Goal: Task Accomplishment & Management: Manage account settings

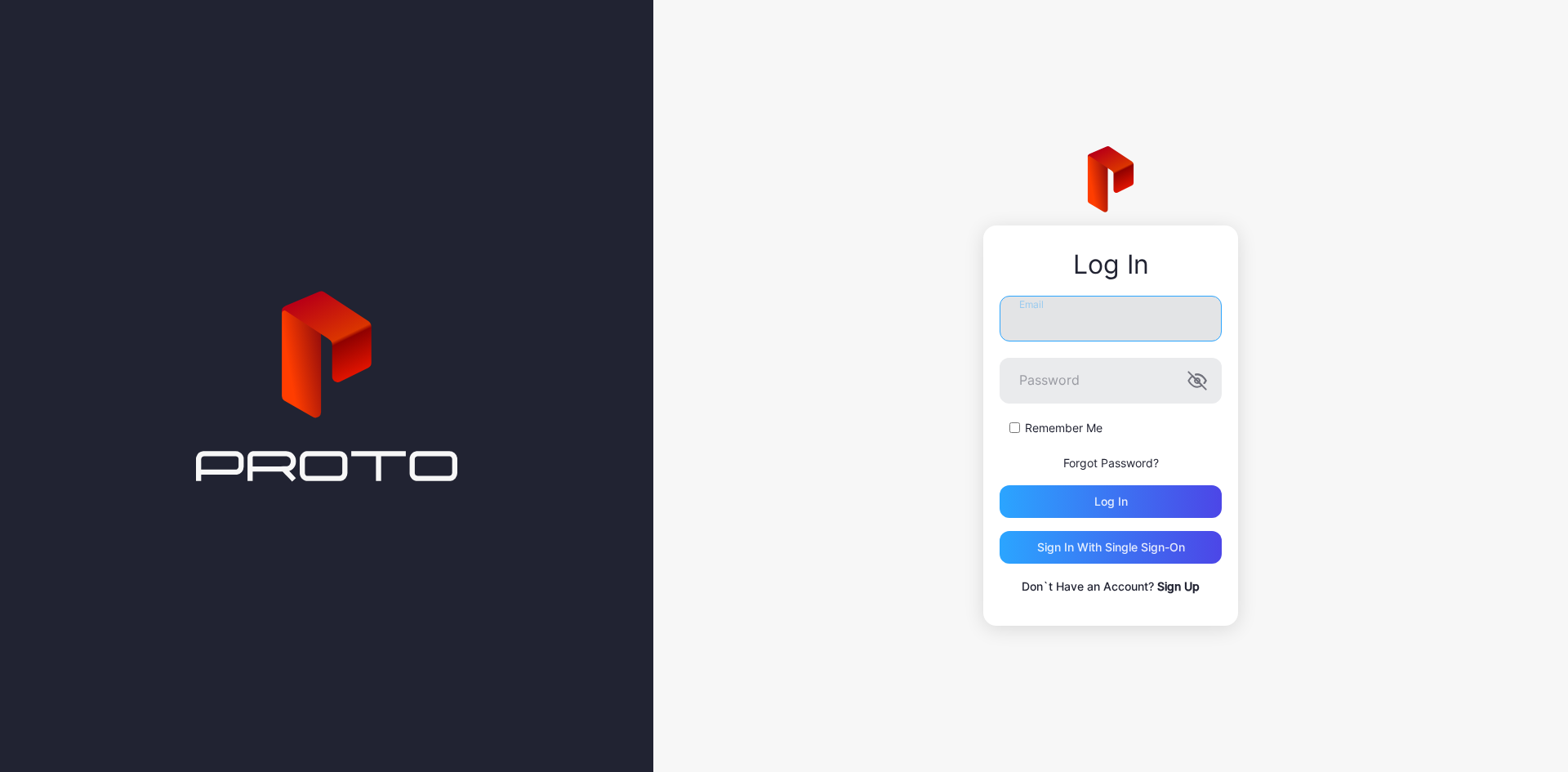
click at [1081, 323] on input "Email" at bounding box center [1111, 319] width 222 height 46
click at [1039, 310] on input "Email" at bounding box center [1111, 319] width 222 height 46
type input "**********"
click at [1193, 383] on icon "button" at bounding box center [1198, 381] width 20 height 20
click at [1108, 499] on div "Log in" at bounding box center [1111, 501] width 34 height 13
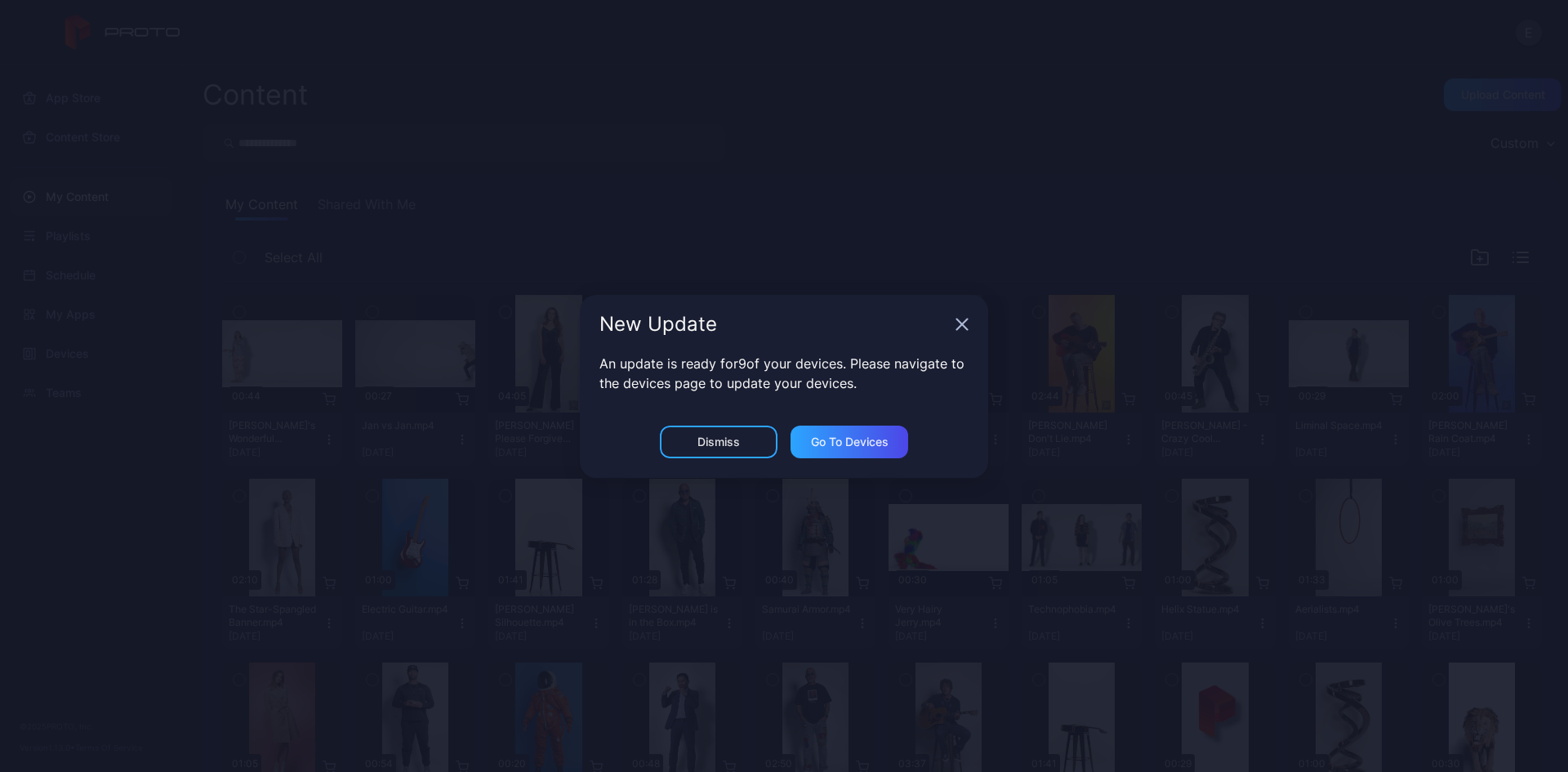
click at [956, 325] on icon "button" at bounding box center [961, 324] width 13 height 13
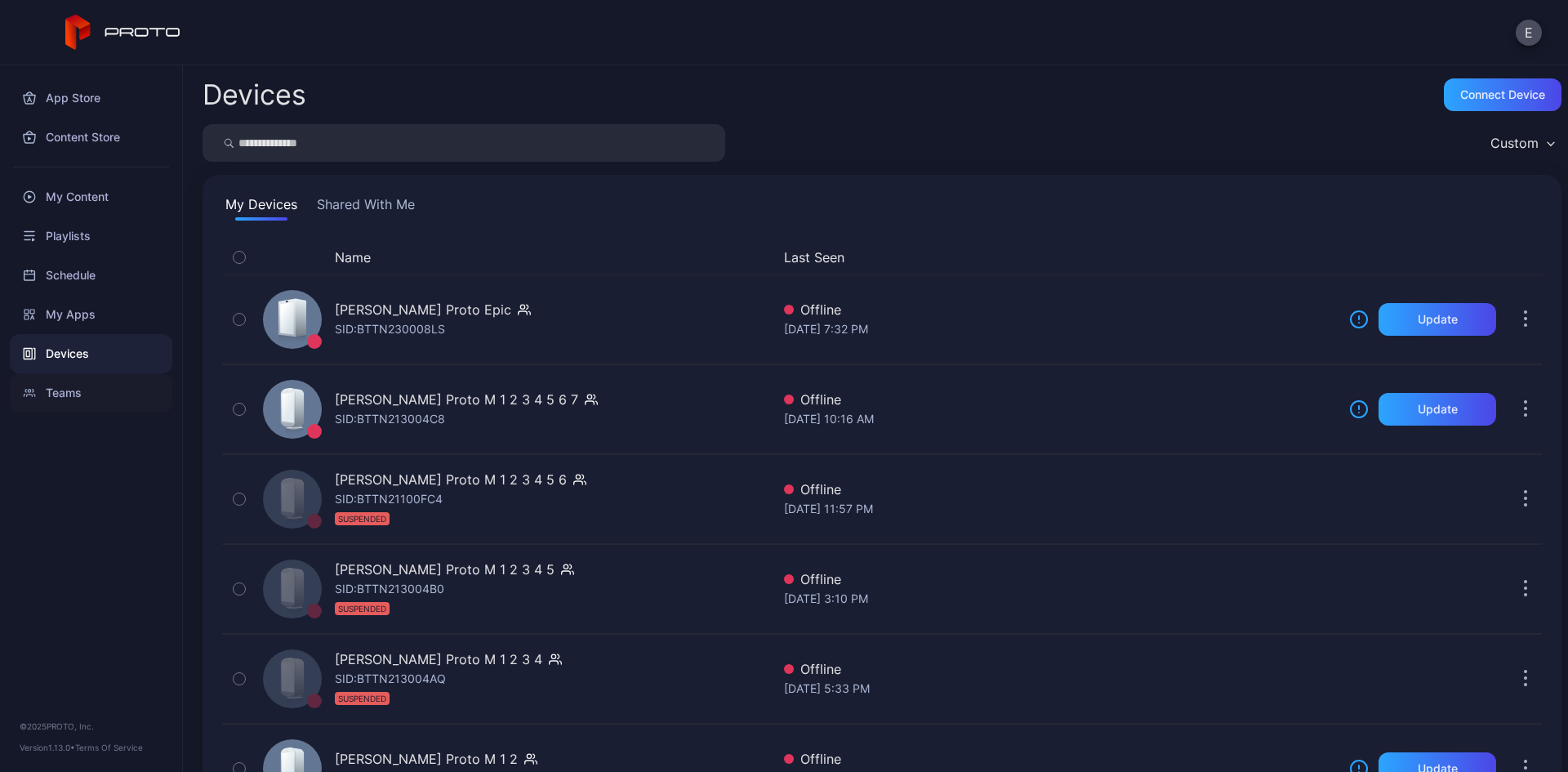
click at [80, 397] on div "Teams" at bounding box center [91, 392] width 163 height 39
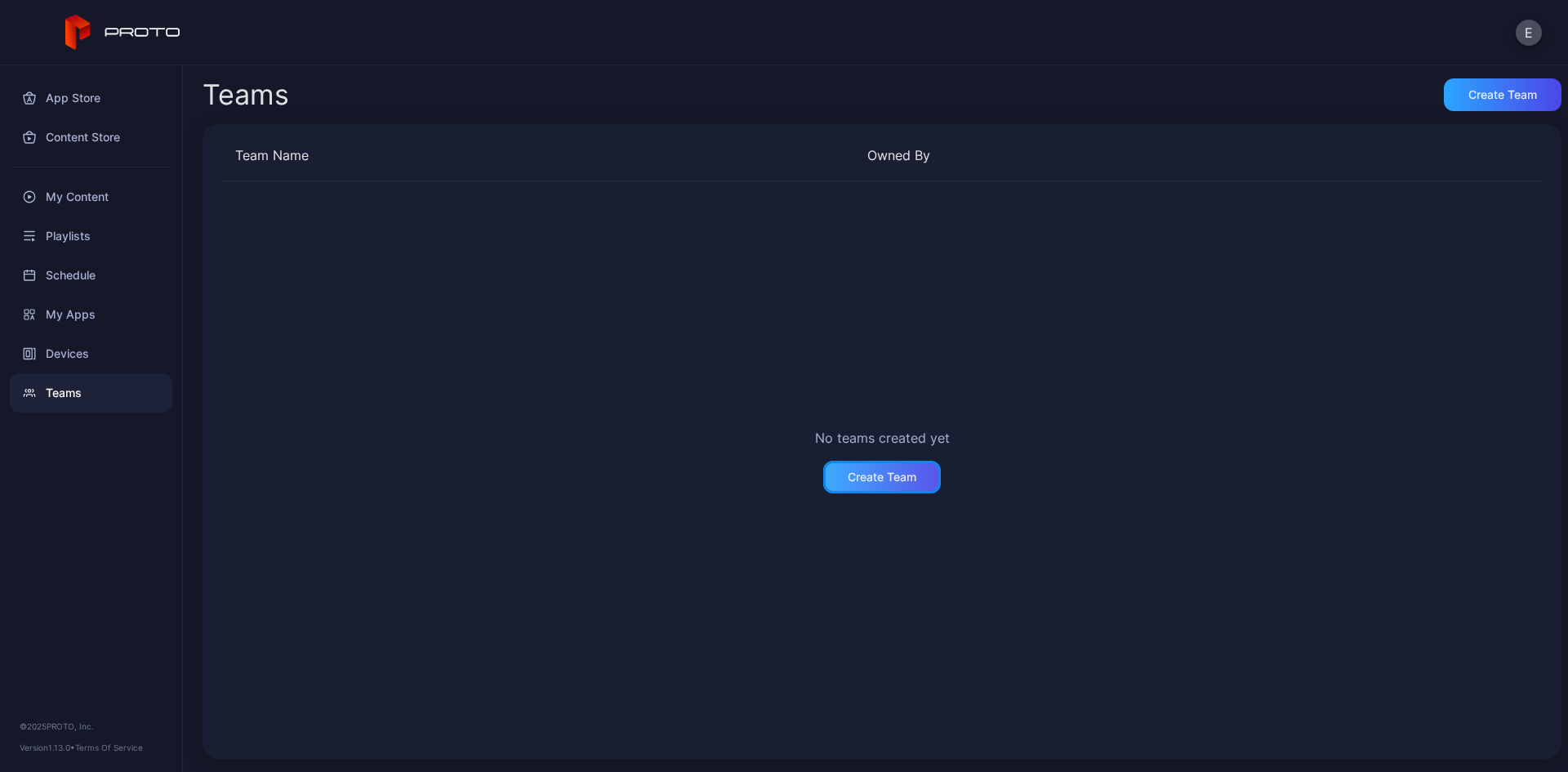
click at [853, 475] on div "Create Team" at bounding box center [882, 477] width 69 height 13
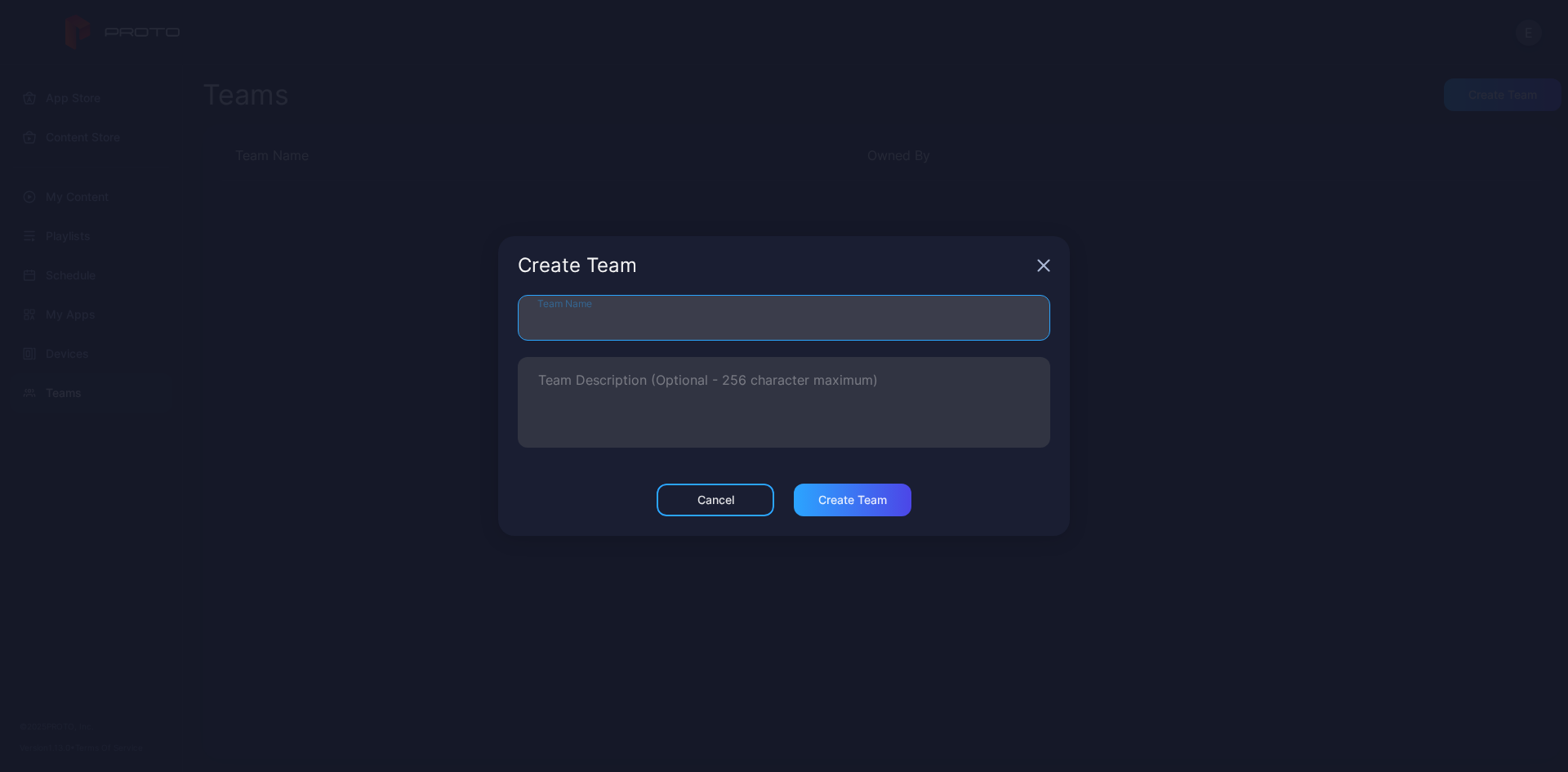
click at [552, 310] on input "Team Name" at bounding box center [784, 318] width 532 height 46
type input "**********"
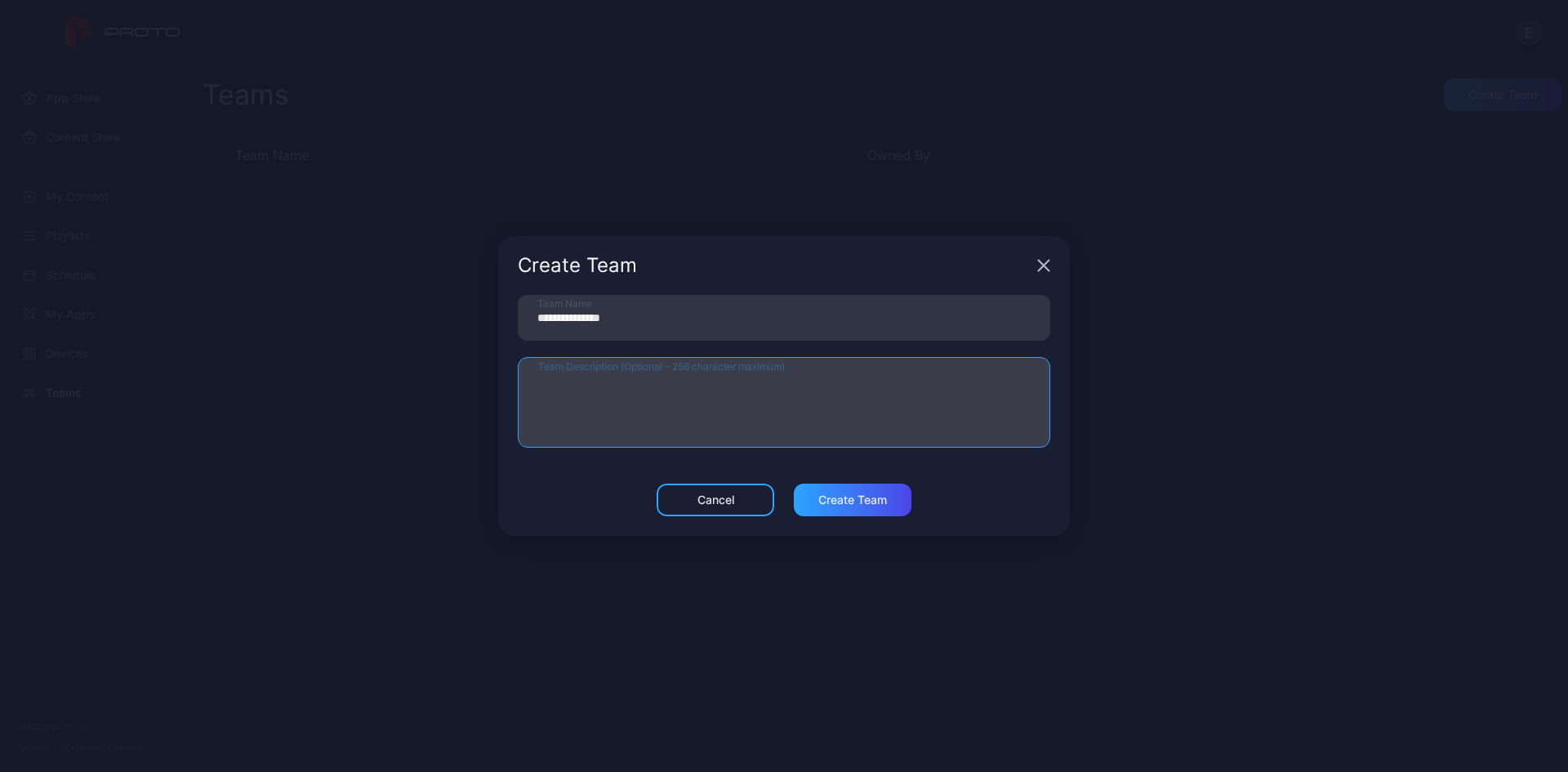
click at [639, 393] on textarea "Team Description (Optional - 256 character maximum)" at bounding box center [784, 402] width 492 height 57
click at [870, 406] on textarea "Team Description (Optional - 256 character maximum)" at bounding box center [784, 402] width 492 height 57
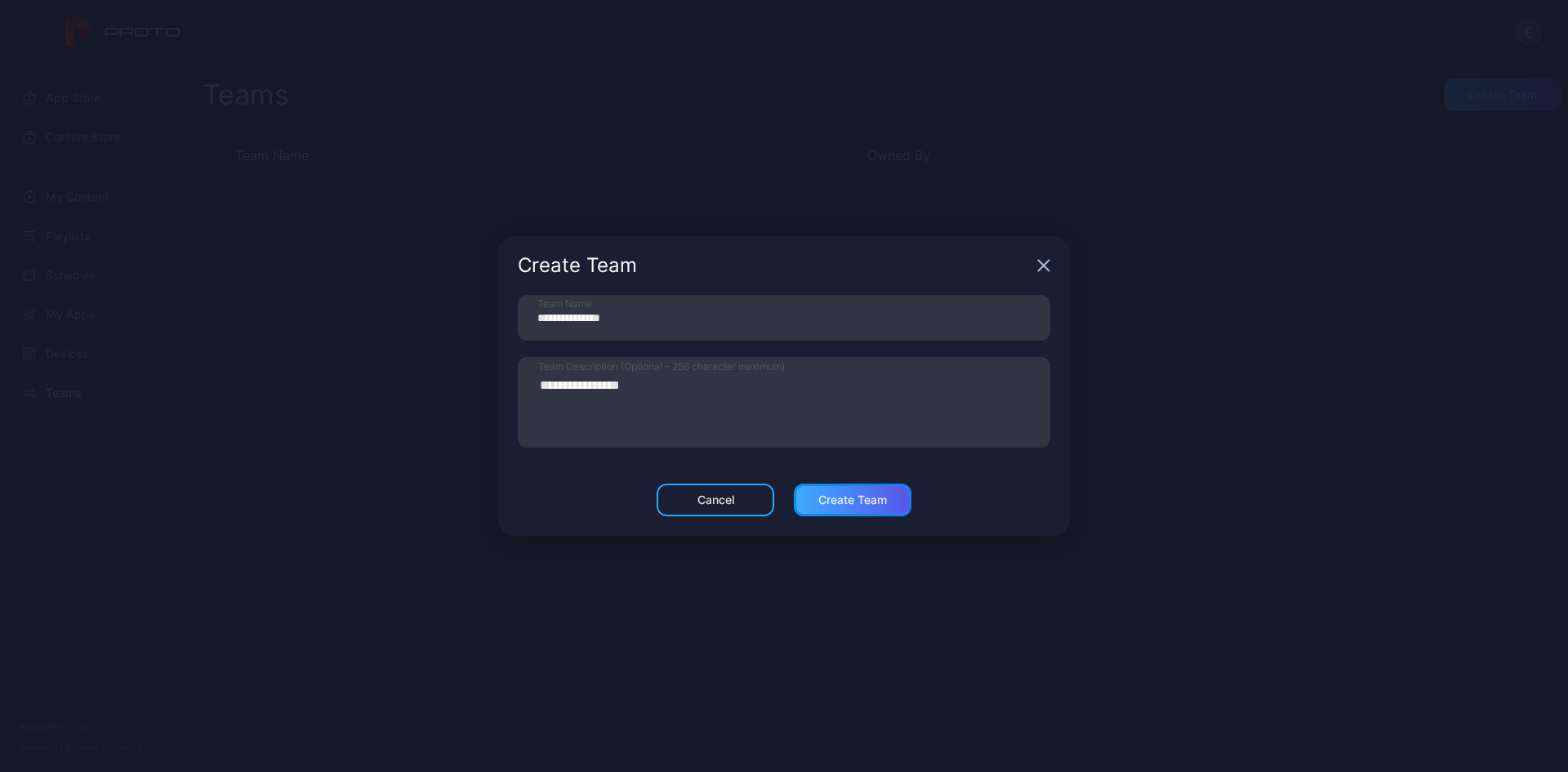
click at [856, 513] on div "Create Team" at bounding box center [852, 500] width 117 height 33
type textarea "**********"
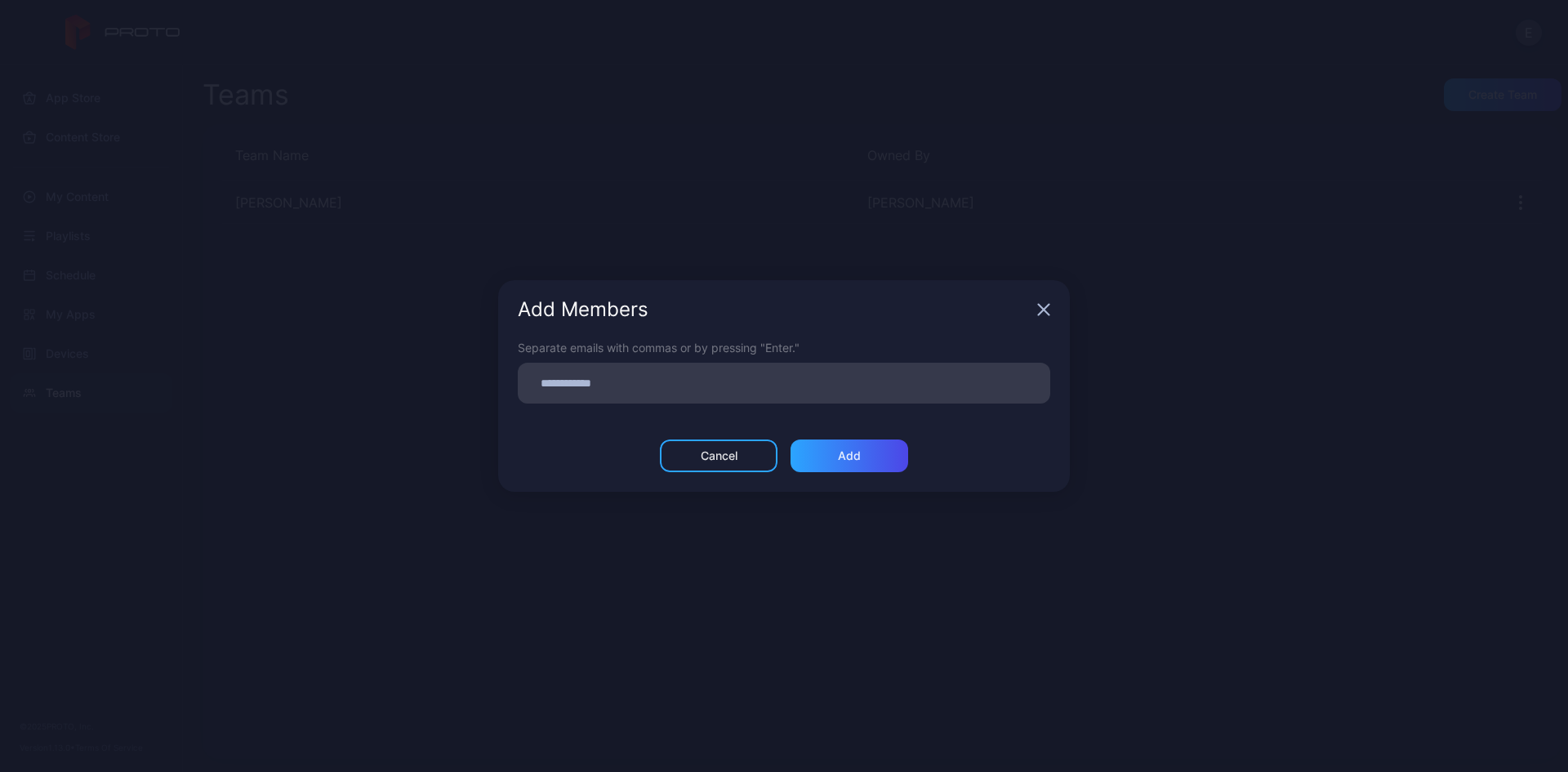
click at [570, 385] on input at bounding box center [784, 383] width 512 height 21
type input "**********"
click at [871, 457] on div "Add" at bounding box center [849, 455] width 117 height 33
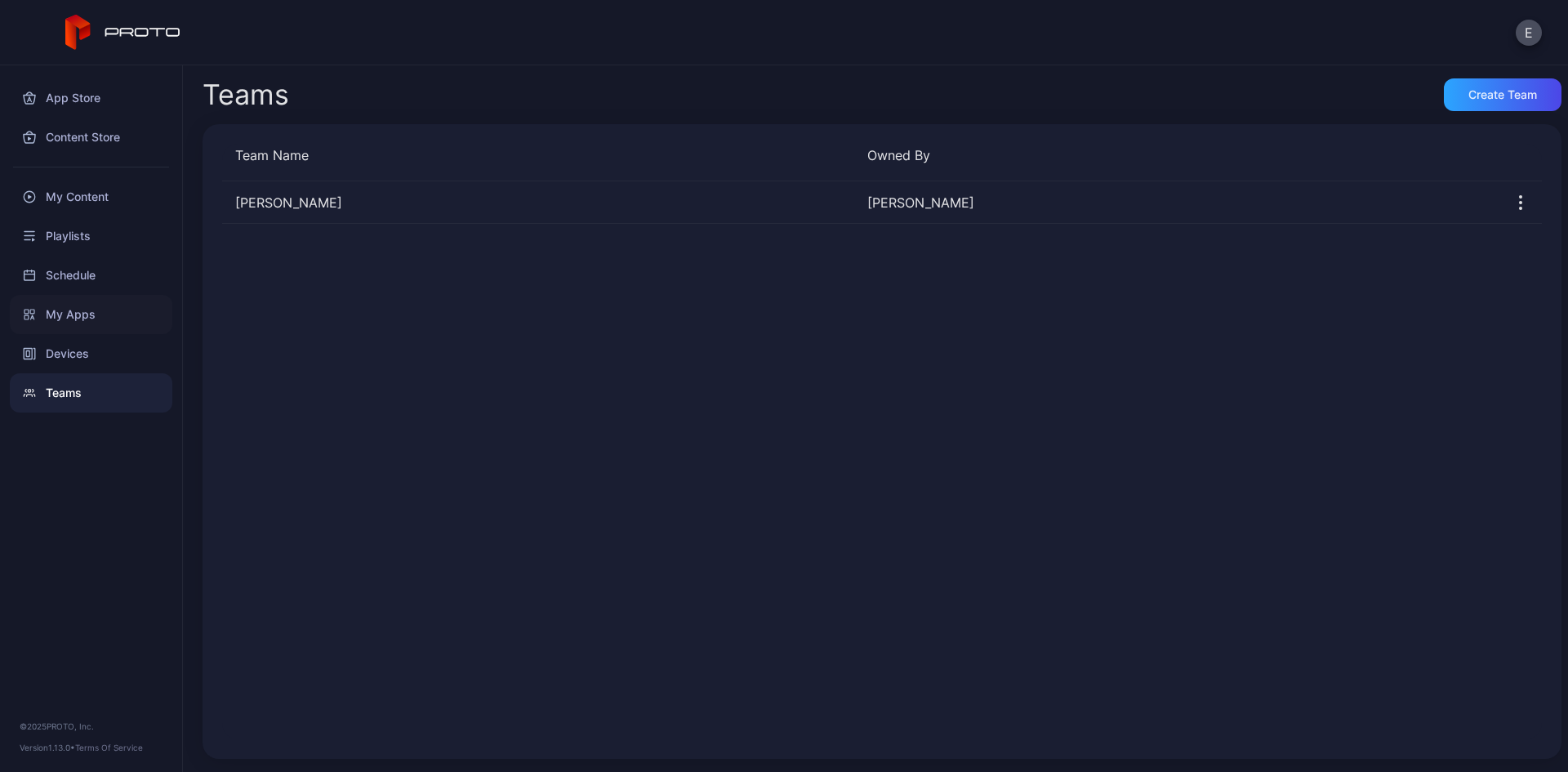
click at [64, 319] on div "My Apps" at bounding box center [91, 314] width 163 height 39
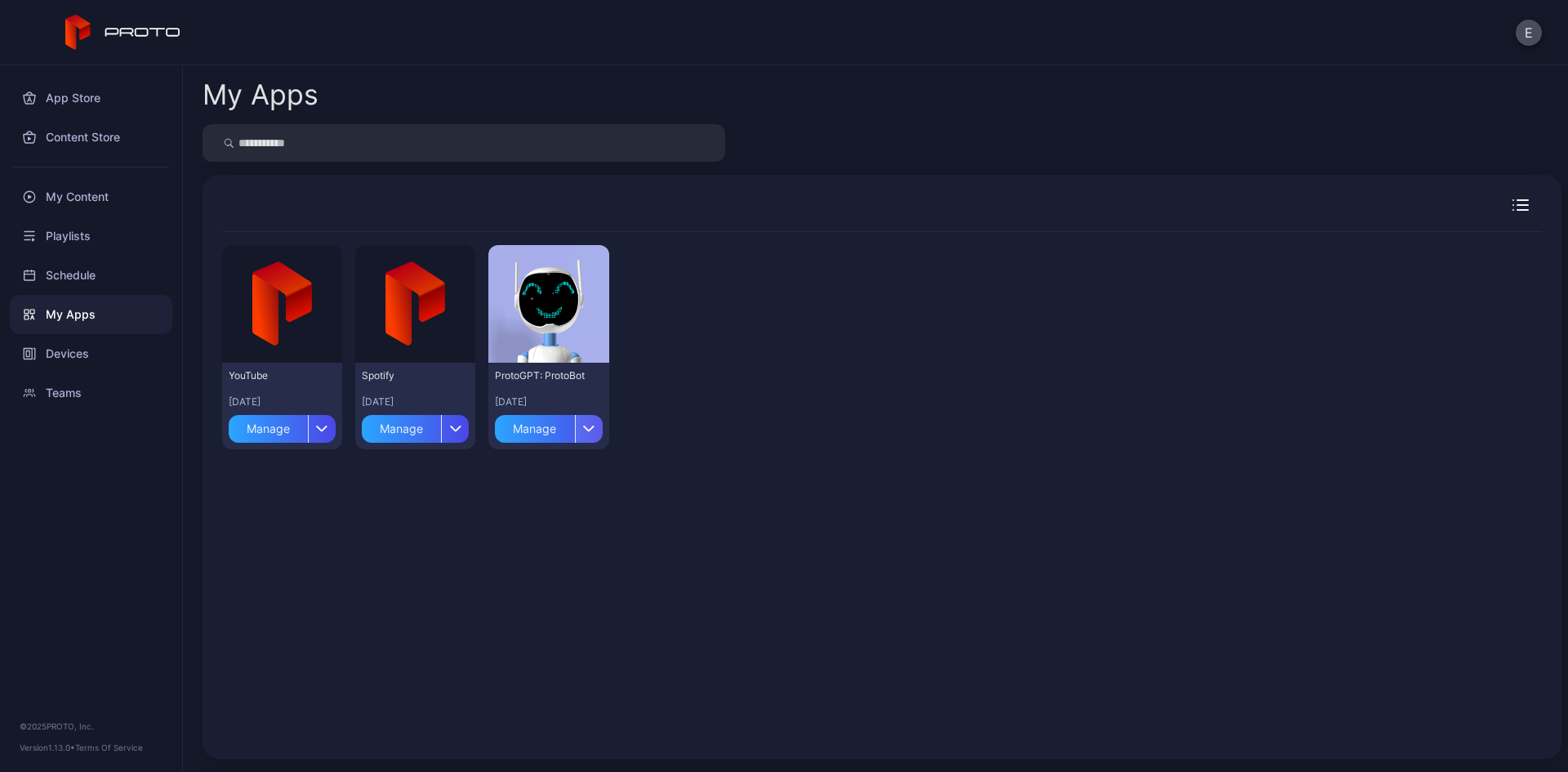
click at [586, 430] on icon "button" at bounding box center [589, 428] width 12 height 7
drag, startPoint x: 1037, startPoint y: 432, endPoint x: 920, endPoint y: 428, distance: 117.1
click at [1035, 432] on div "Preview YouTube [DATE] Manage Preview Spotify [DATE] Manage Preview ProtoGPT: P…" at bounding box center [882, 348] width 1320 height 231
click at [459, 426] on div "button" at bounding box center [455, 429] width 28 height 28
click at [1077, 408] on div "Preview YouTube [DATE] Manage Preview Spotify [DATE] Manage Preview ProtoGPT: P…" at bounding box center [882, 348] width 1320 height 231
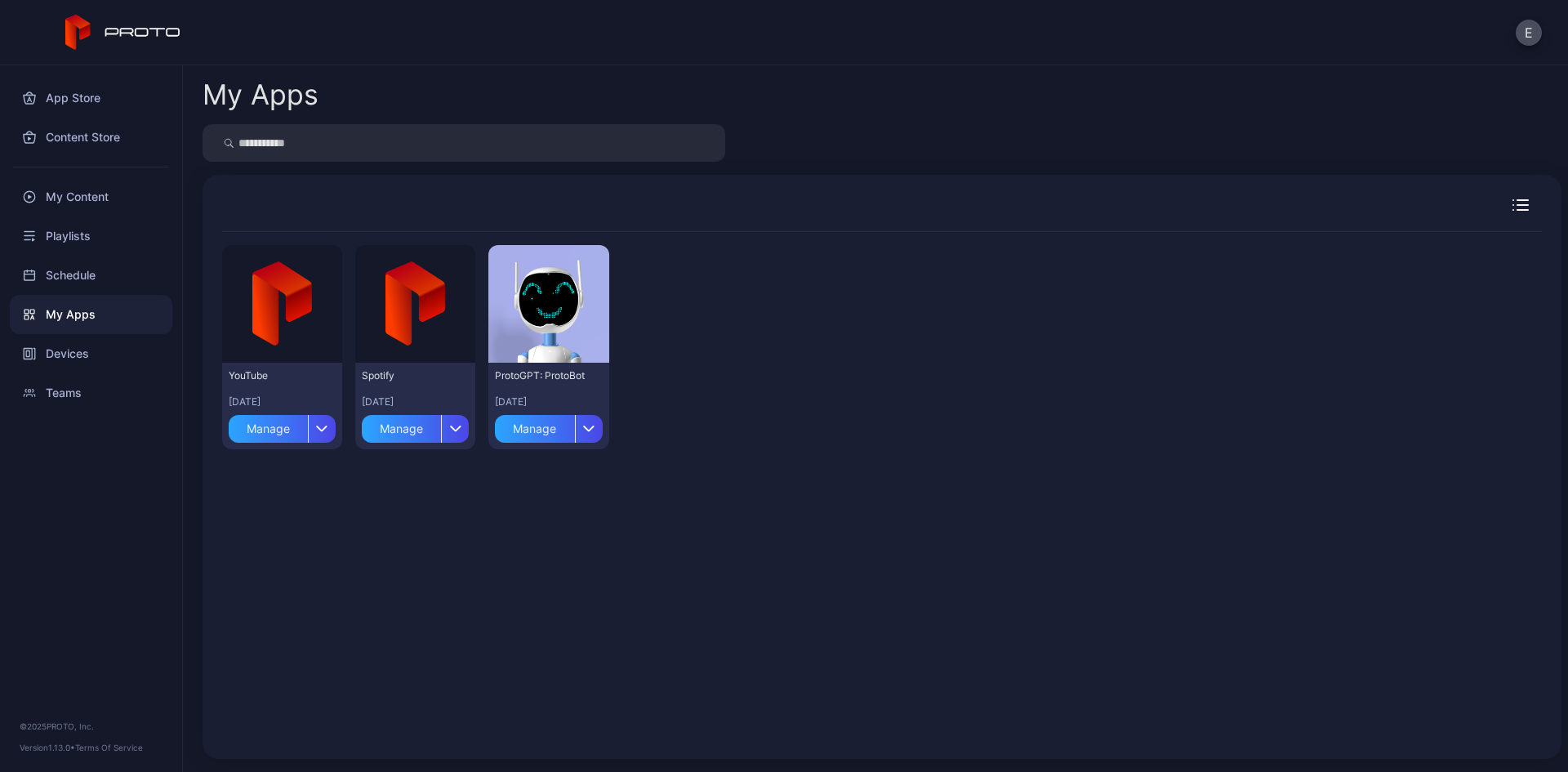
drag, startPoint x: 283, startPoint y: 384, endPoint x: 292, endPoint y: 384, distance: 9.0
click at [284, 384] on div "YouTube [DATE]" at bounding box center [282, 388] width 107 height 39
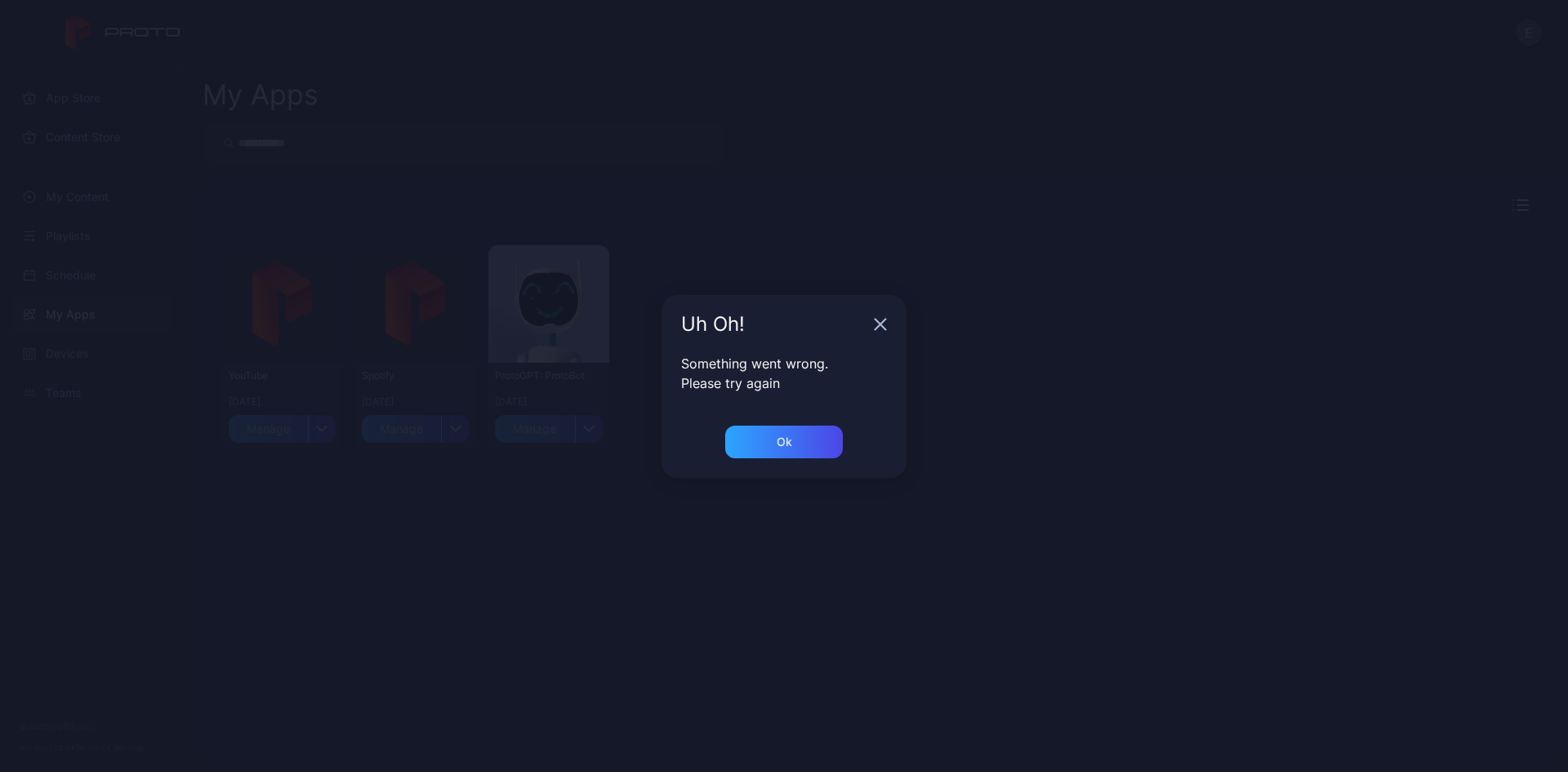
click at [880, 323] on icon "button" at bounding box center [881, 324] width 11 height 11
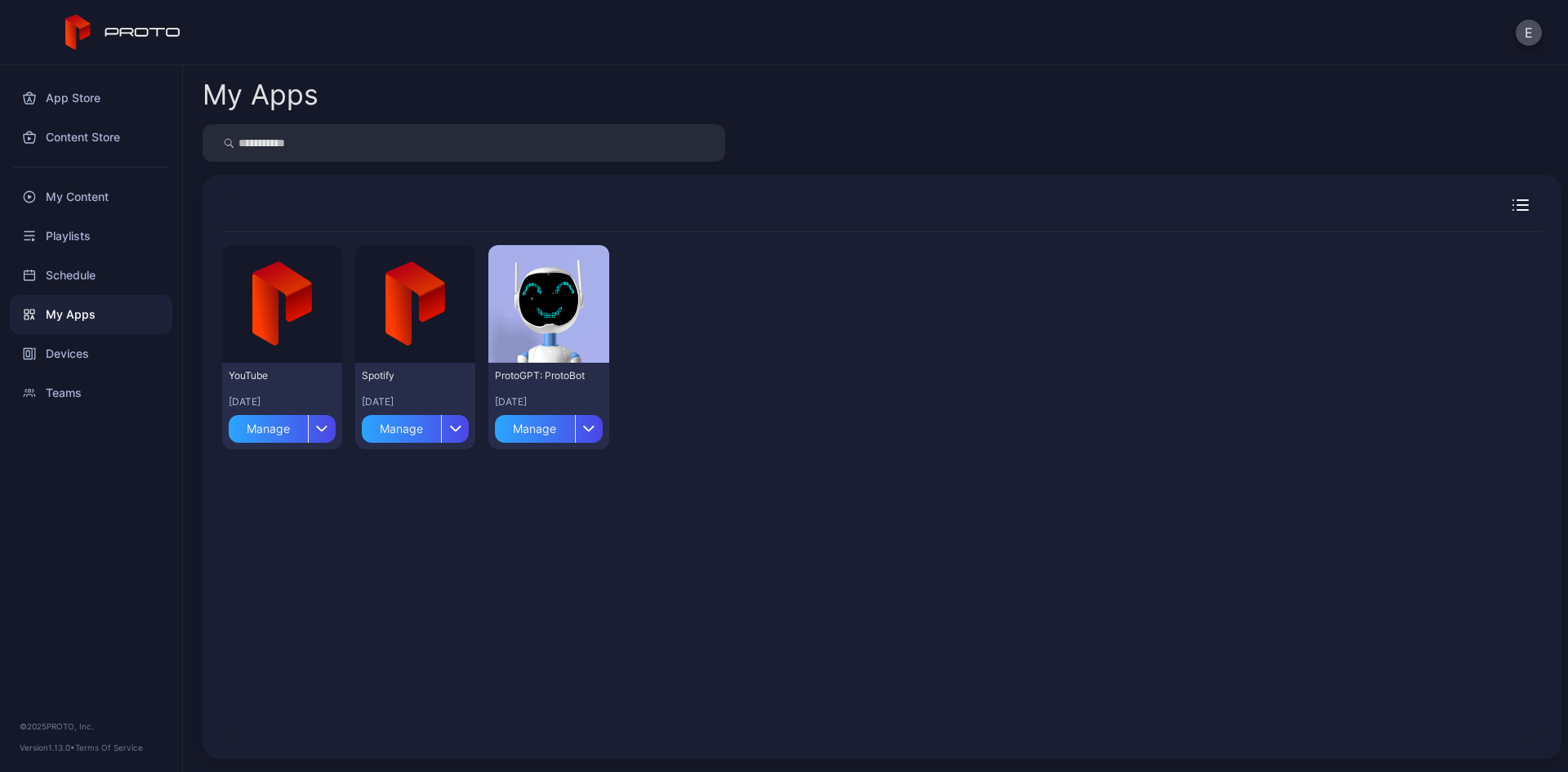
drag, startPoint x: 332, startPoint y: 123, endPoint x: 320, endPoint y: 142, distance: 22.5
click at [327, 131] on div "My Apps Preview YouTube [DATE] Manage Preview Spotify [DATE] Manage Preview Pro…" at bounding box center [875, 418] width 1385 height 706
click at [318, 145] on input "search" at bounding box center [464, 143] width 522 height 38
type input "**"
drag, startPoint x: 1303, startPoint y: 501, endPoint x: 1316, endPoint y: 481, distance: 23.9
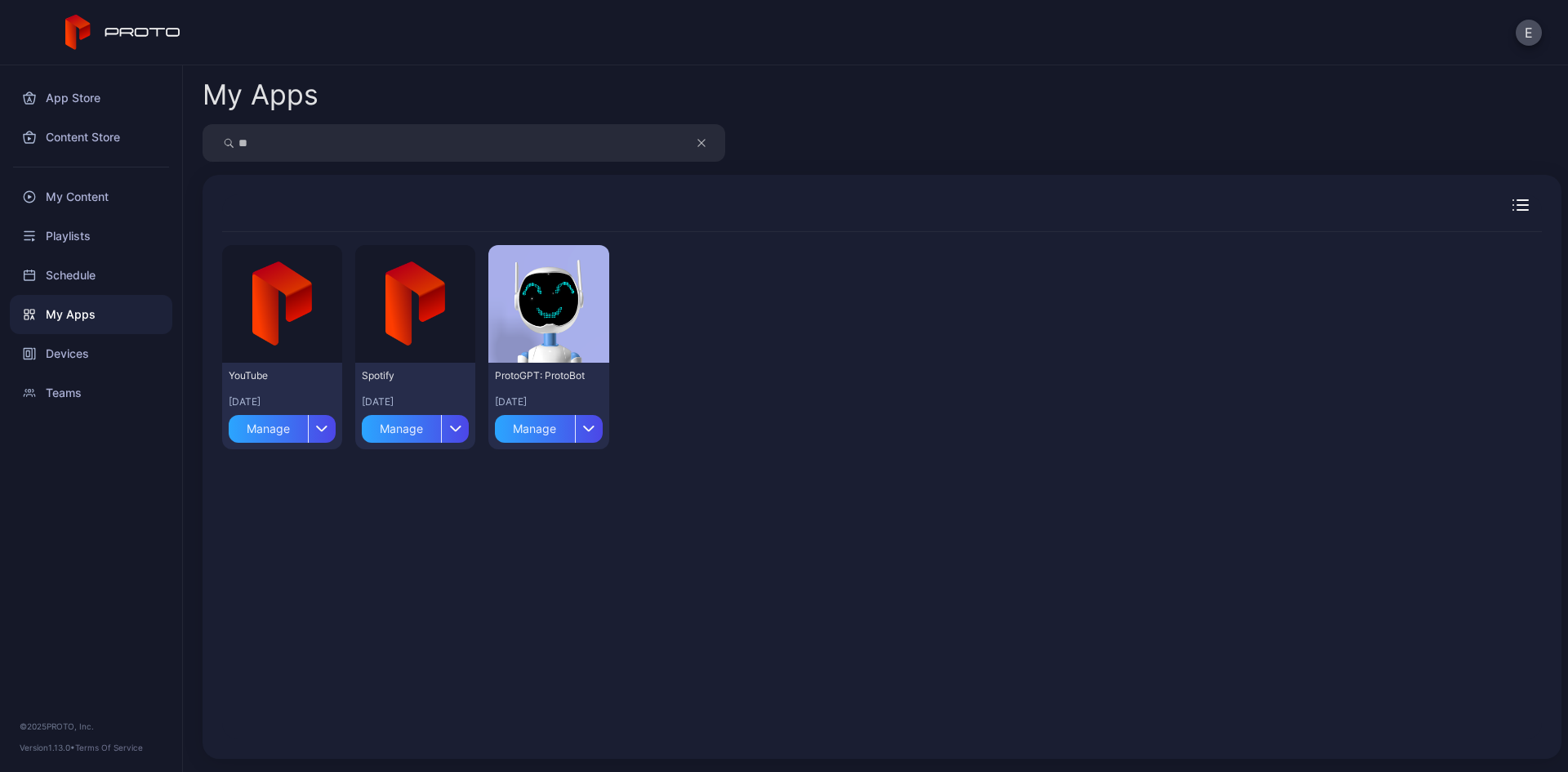
click at [1303, 501] on div "Preview YouTube [DATE] Manage Preview Spotify [DATE] Manage Preview ProtoGPT: P…" at bounding box center [882, 486] width 1320 height 508
click at [1500, 213] on div at bounding box center [882, 214] width 1320 height 38
click at [709, 140] on button "button" at bounding box center [709, 143] width 31 height 38
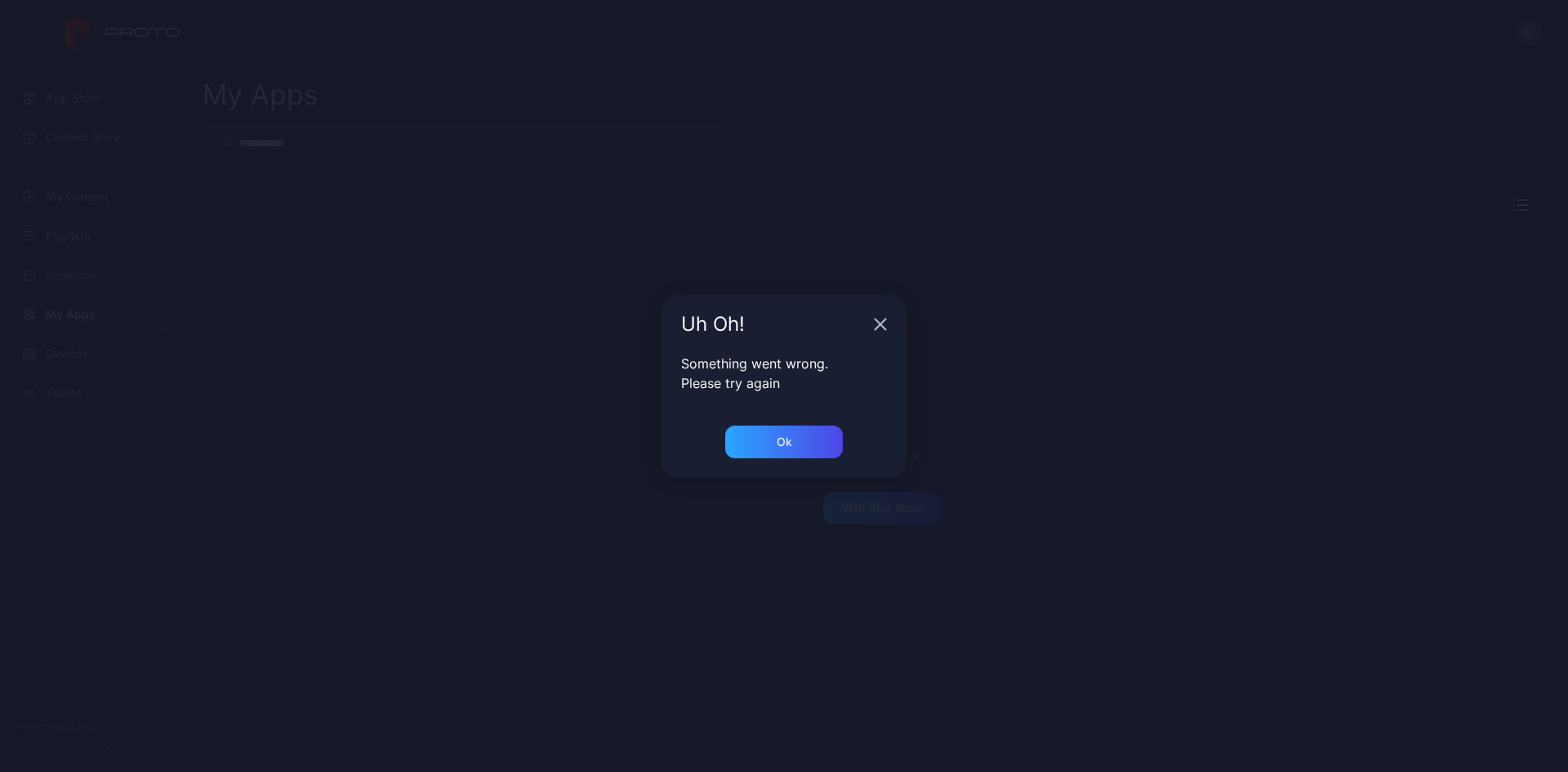
click at [877, 320] on icon "button" at bounding box center [880, 324] width 13 height 13
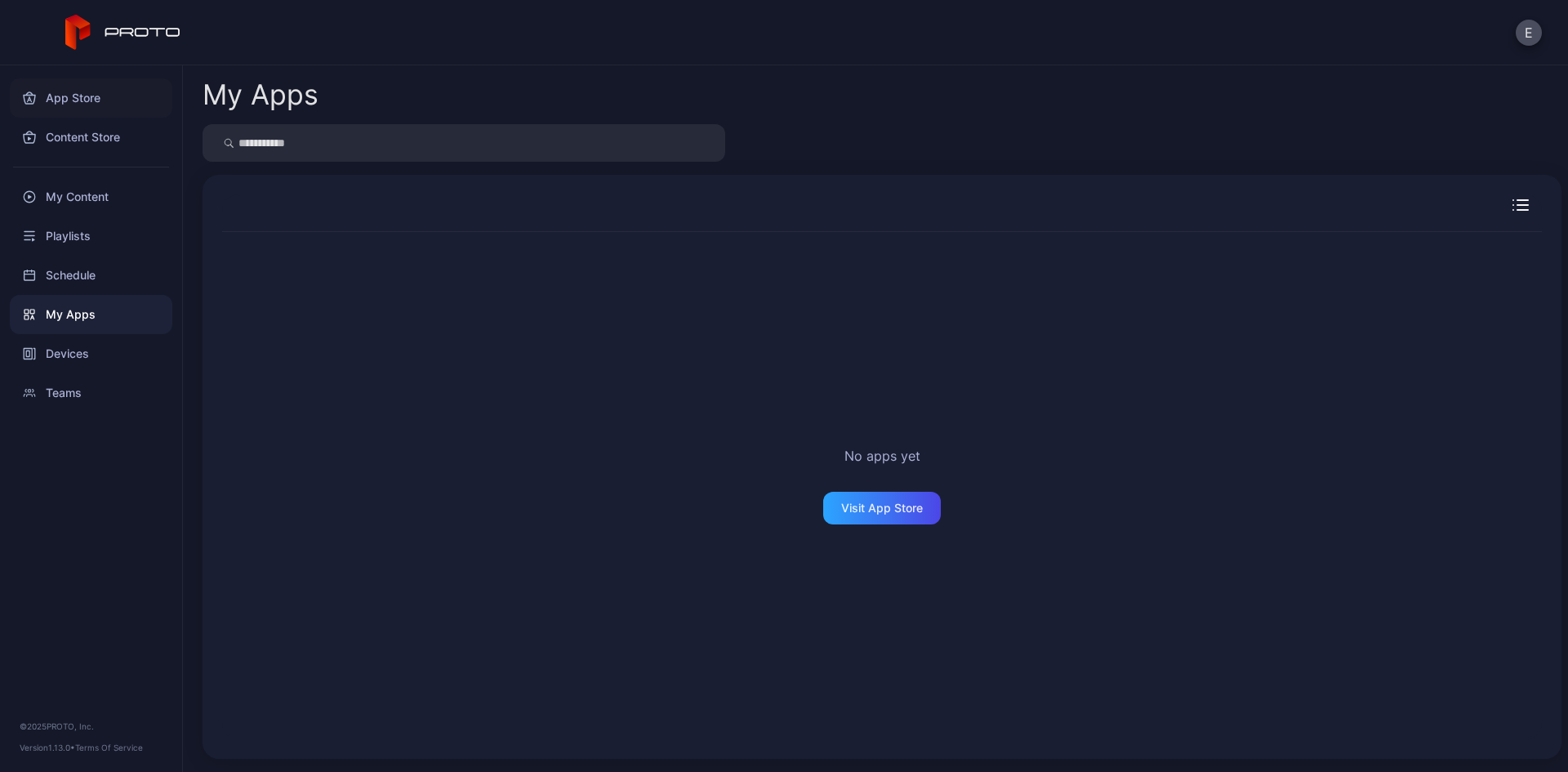
click at [86, 104] on div "App Store" at bounding box center [91, 97] width 163 height 39
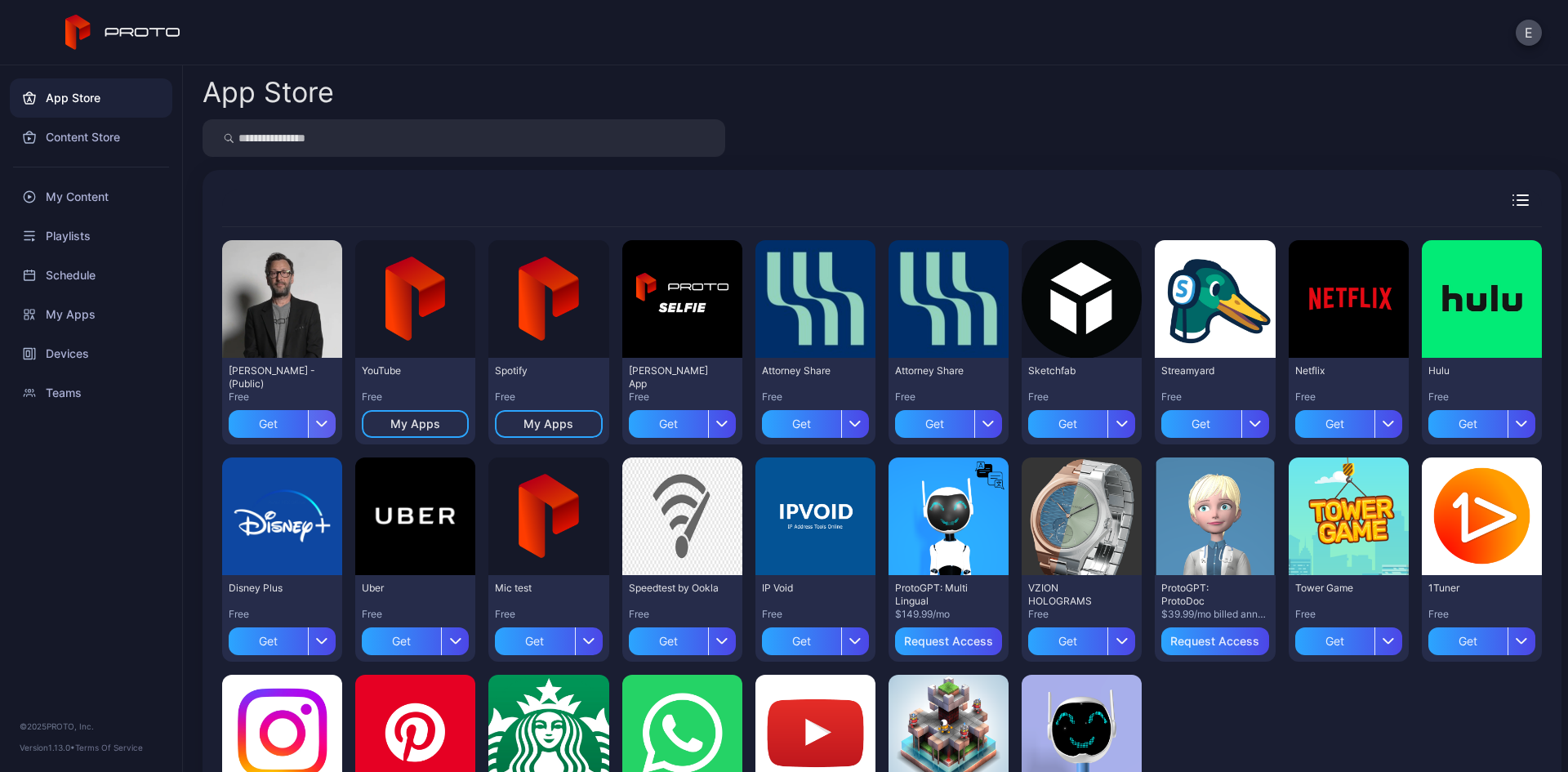
click at [310, 422] on div "button" at bounding box center [322, 424] width 28 height 28
click at [295, 518] on button "Get and Install" at bounding box center [281, 525] width 139 height 53
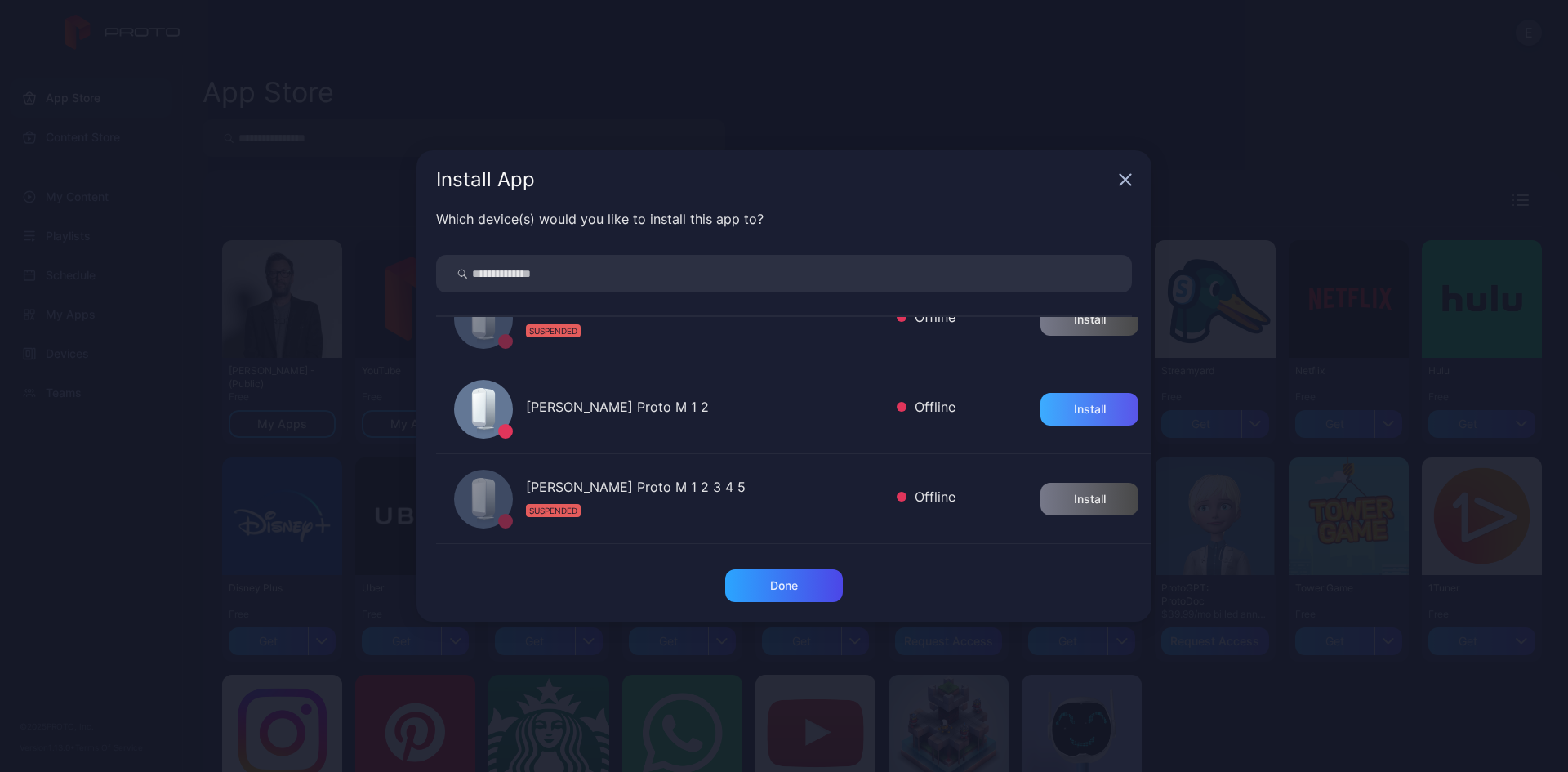
scroll to position [81, 0]
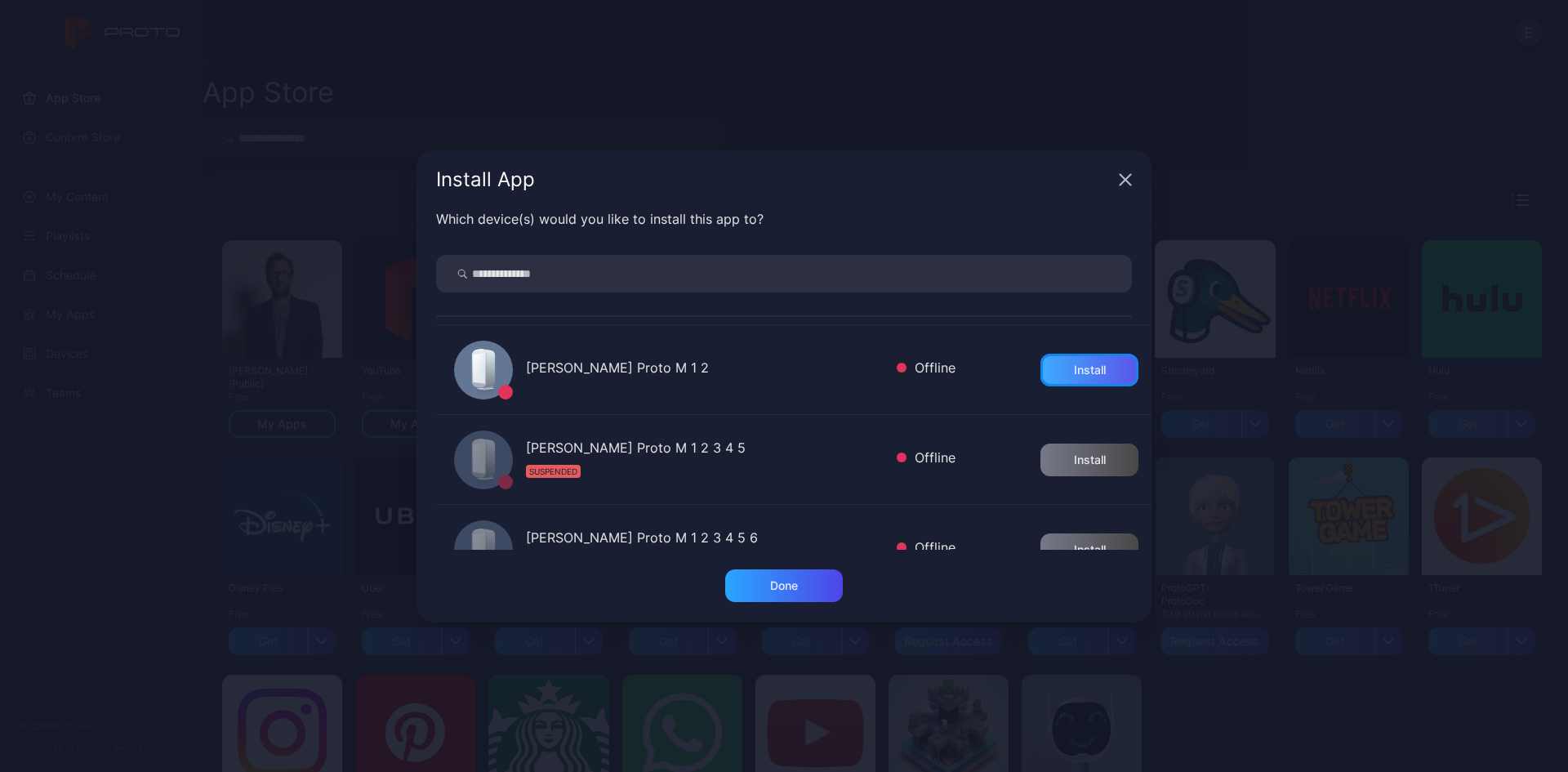
click at [1084, 373] on div "Install" at bounding box center [1089, 370] width 32 height 13
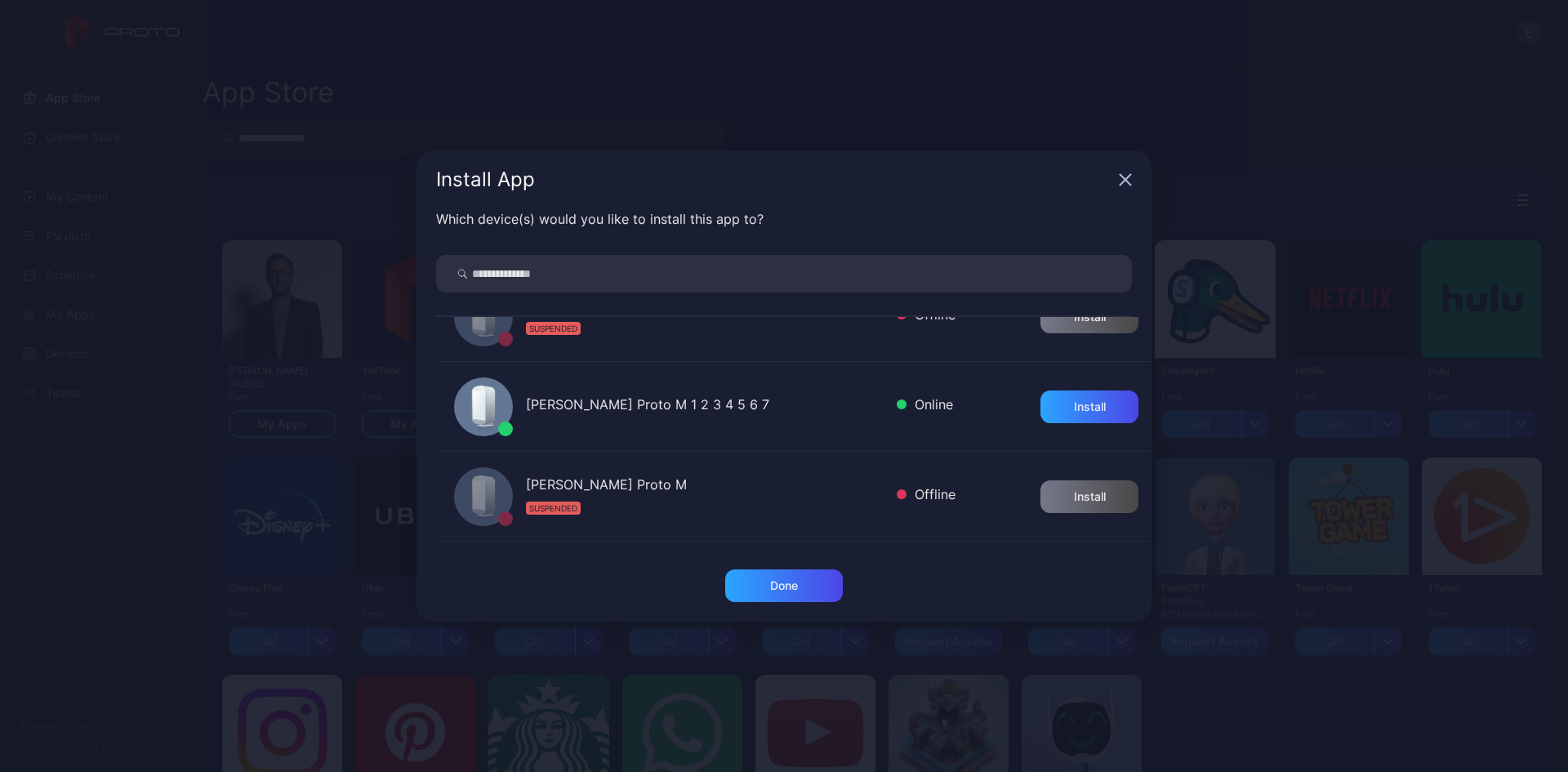
scroll to position [576, 0]
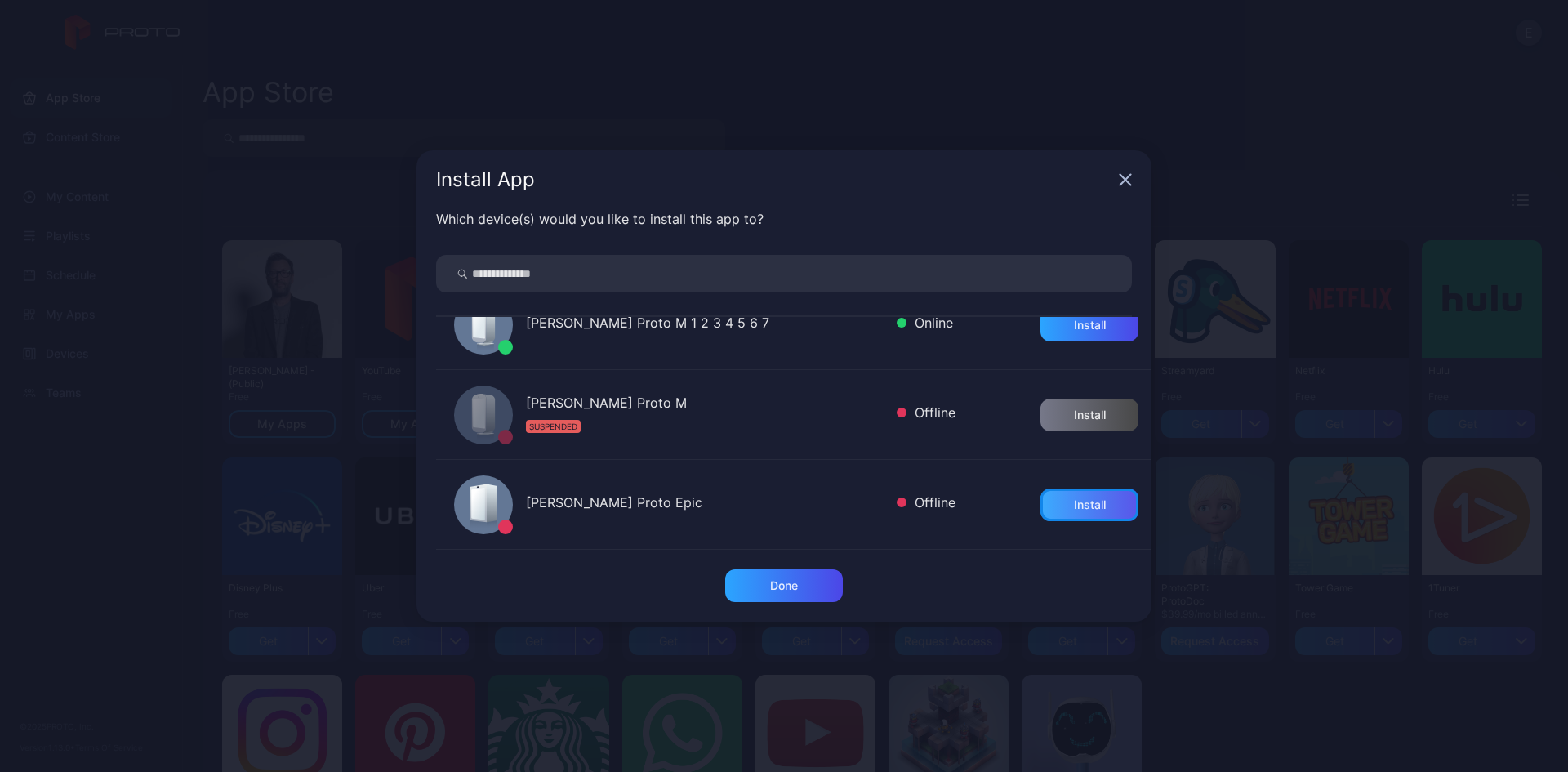
click at [1073, 505] on div "Install" at bounding box center [1089, 505] width 32 height 13
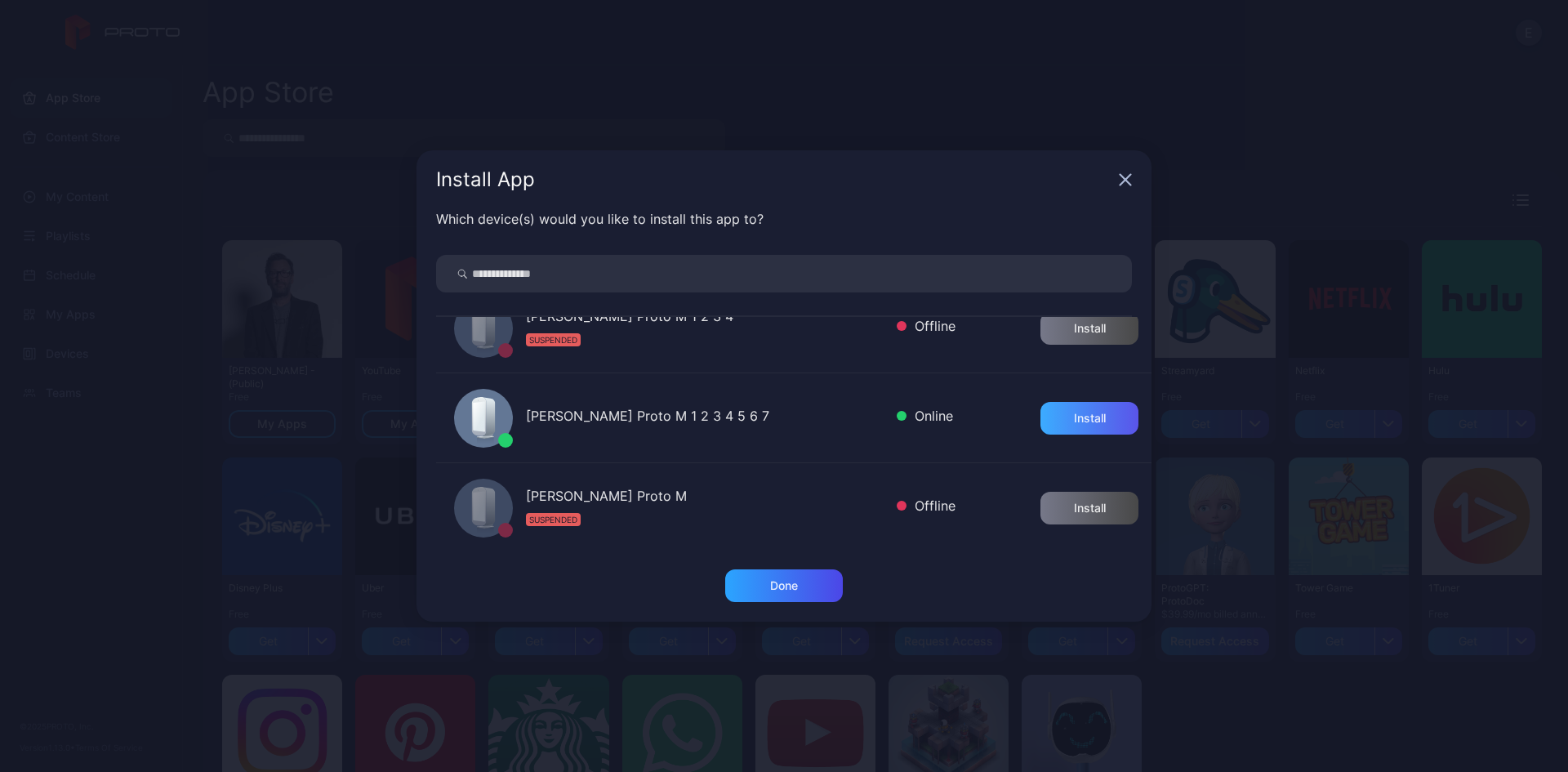
scroll to position [495, 0]
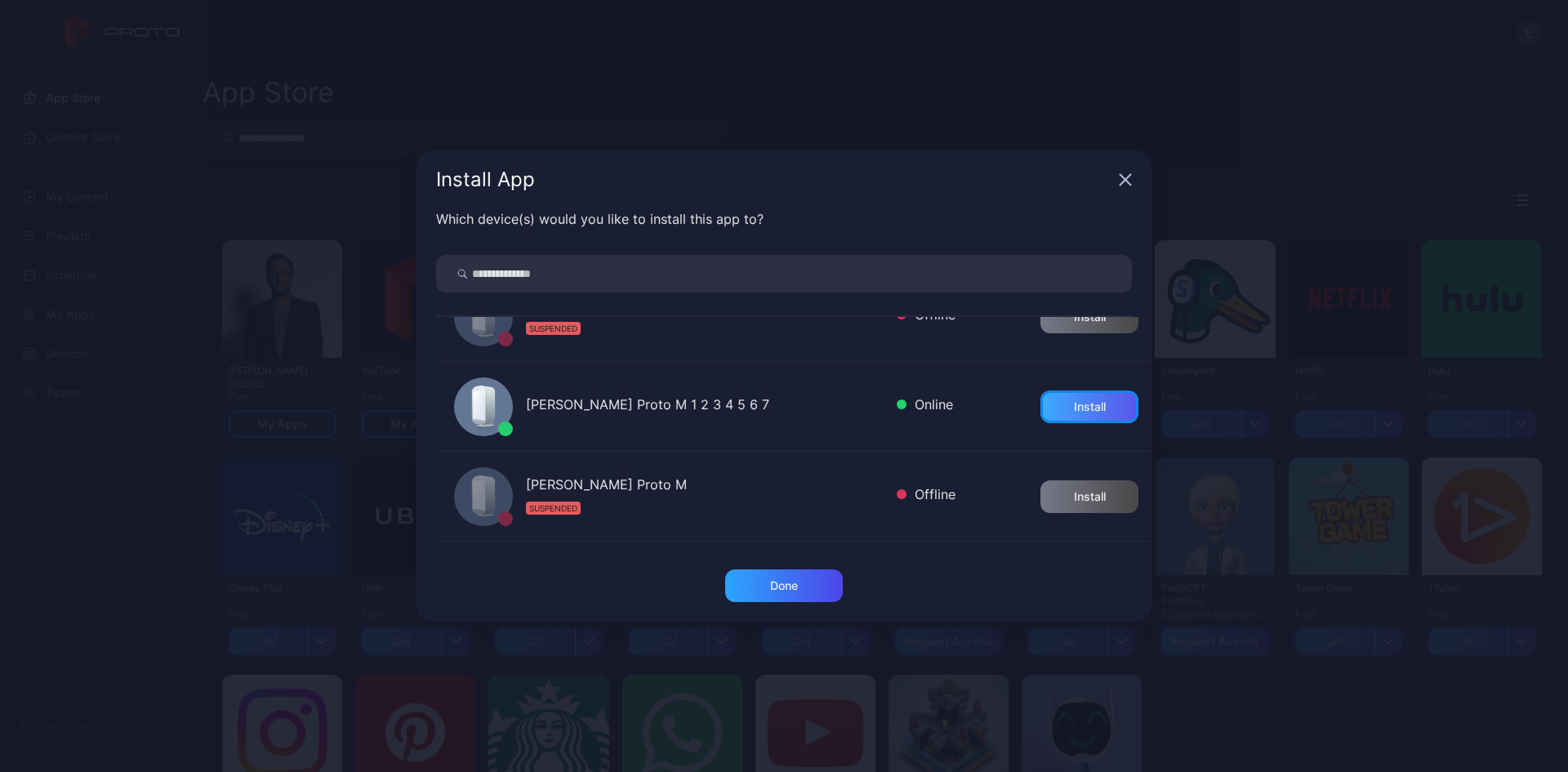
click at [1059, 420] on div "Install" at bounding box center [1089, 406] width 98 height 33
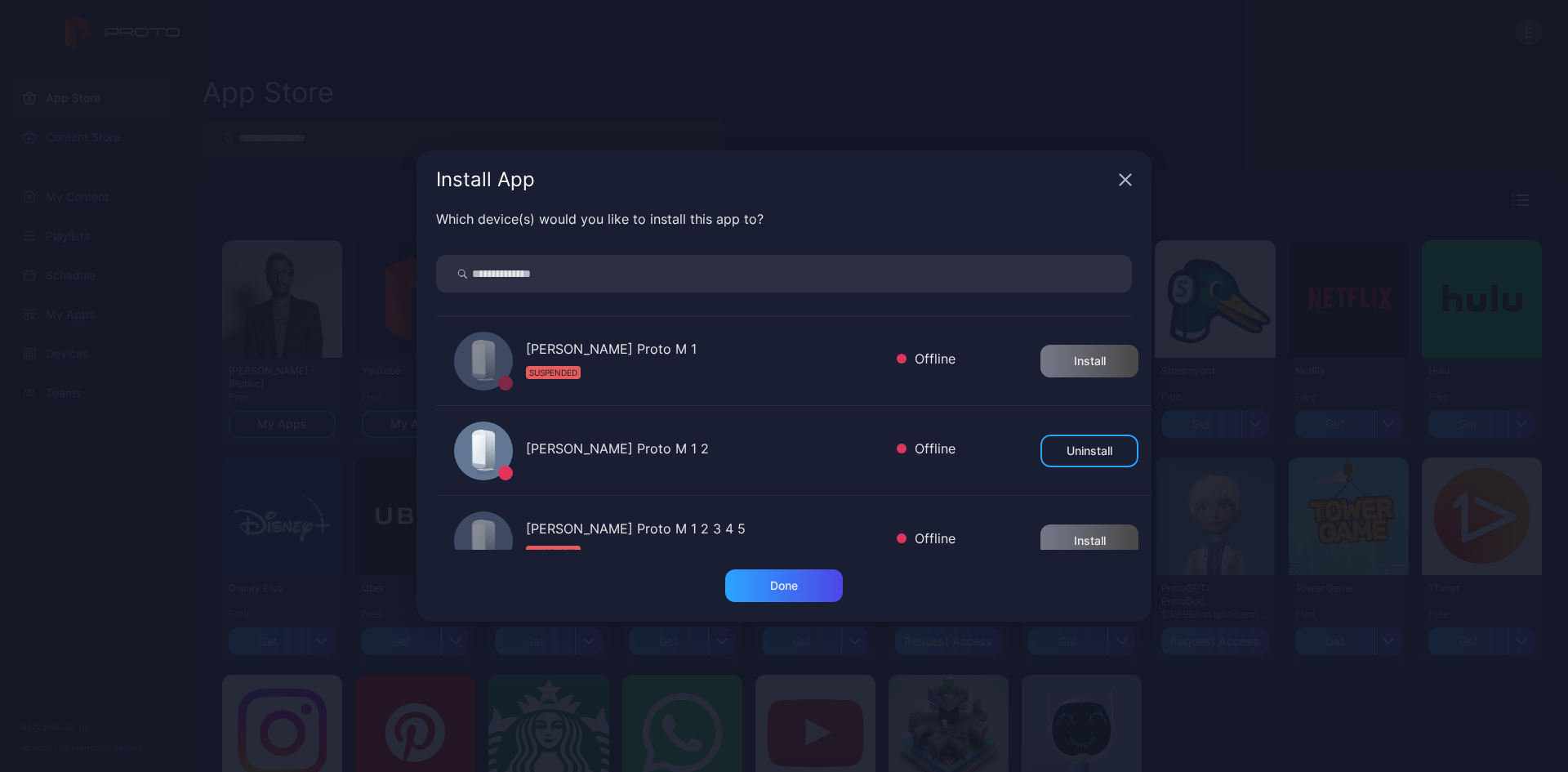
scroll to position [0, 0]
click at [791, 595] on div "Done" at bounding box center [784, 585] width 117 height 33
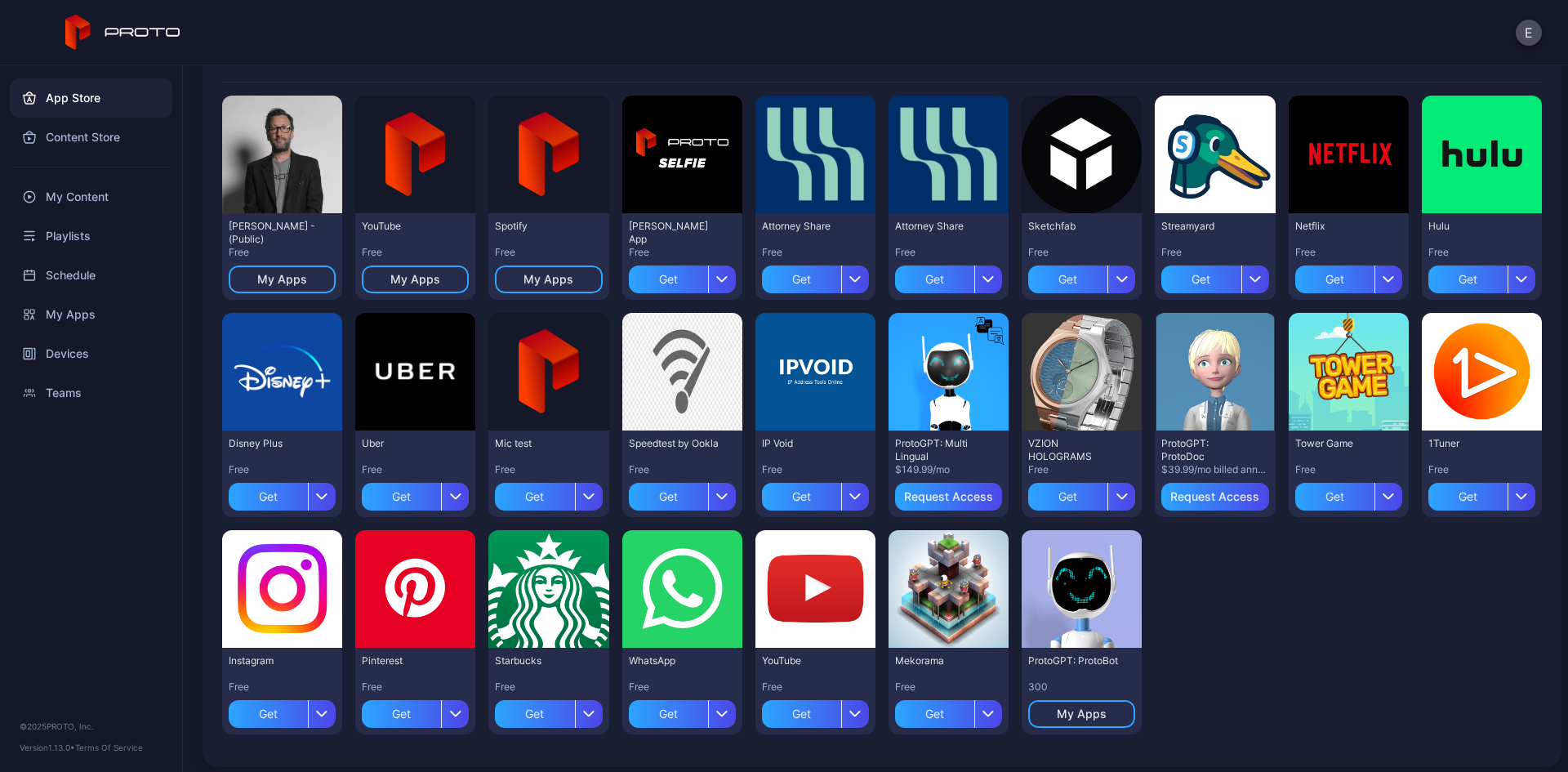
scroll to position [153, 0]
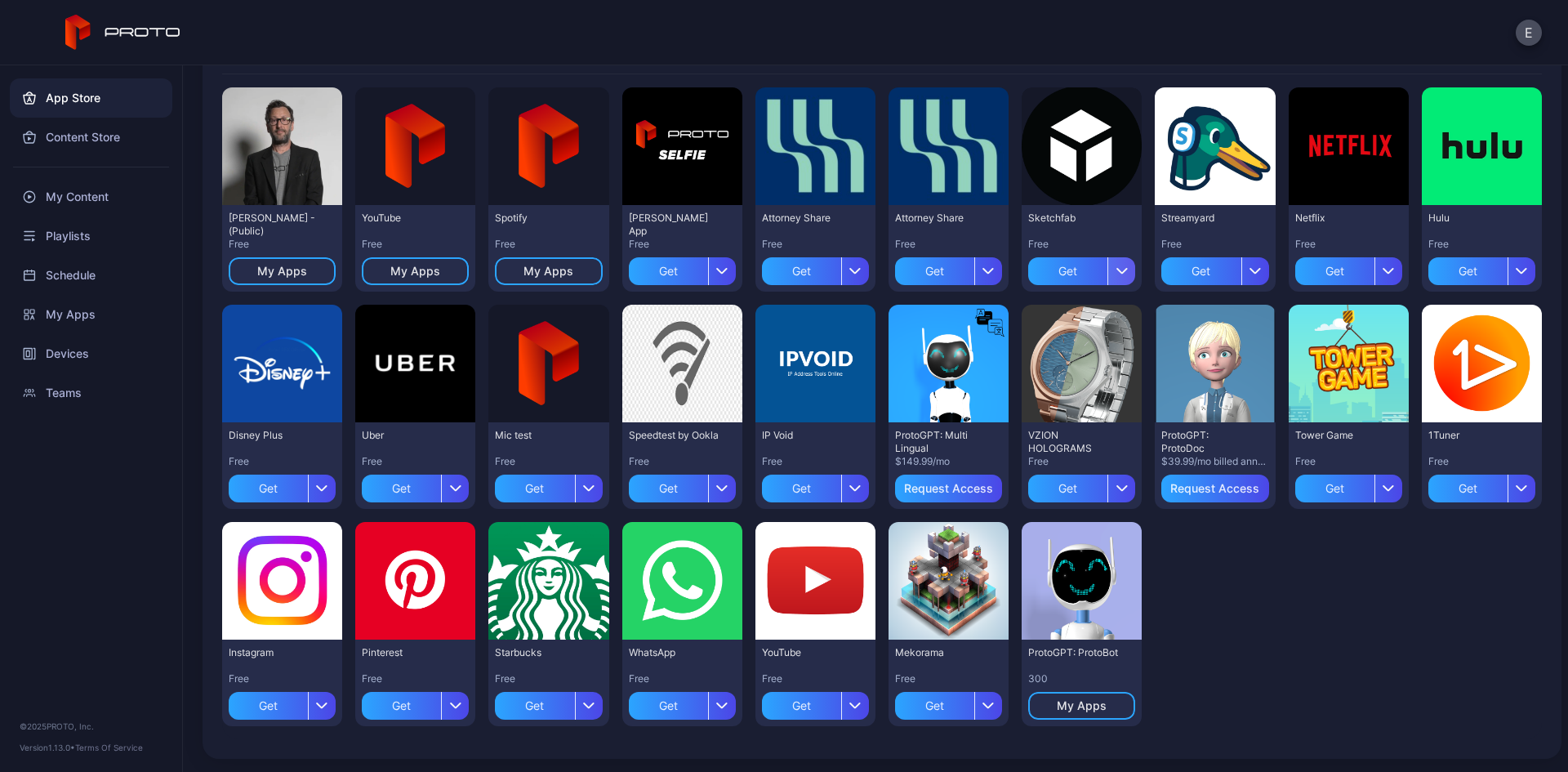
click at [1115, 272] on icon "button" at bounding box center [1121, 270] width 12 height 7
click at [1071, 363] on button "Get and Install" at bounding box center [1069, 372] width 139 height 53
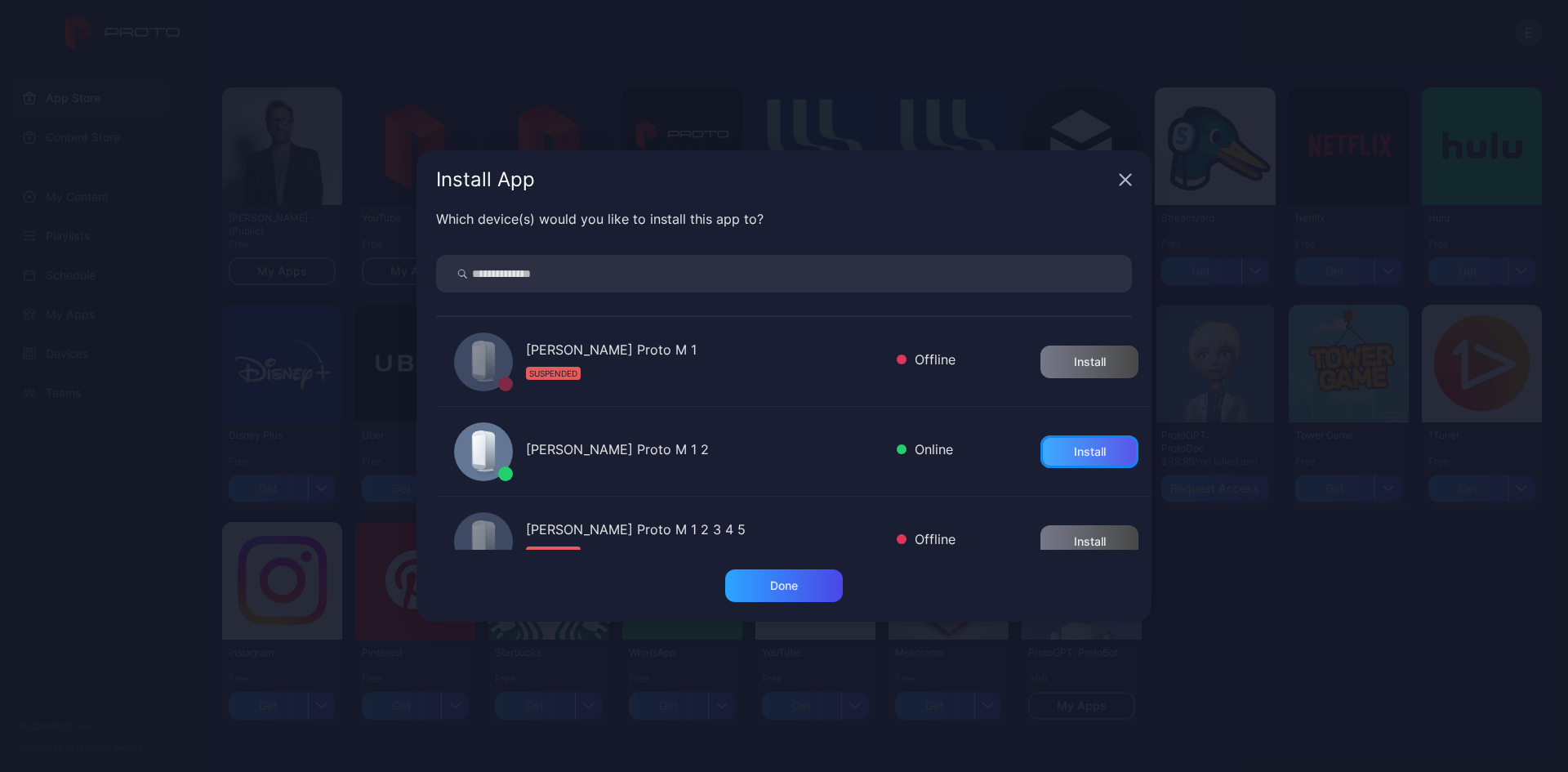
click at [1086, 451] on div "Install" at bounding box center [1089, 451] width 98 height 33
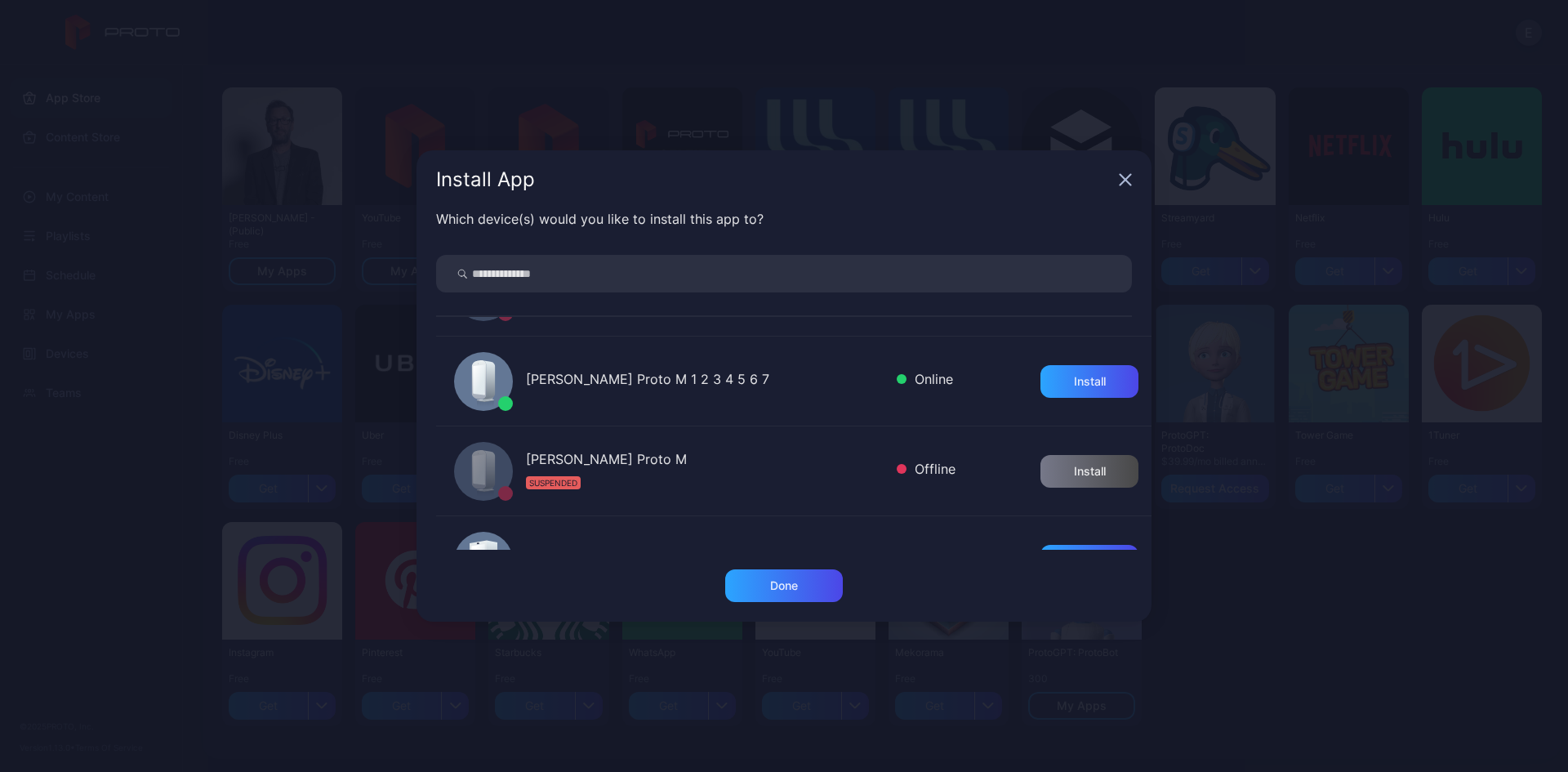
scroll to position [490, 0]
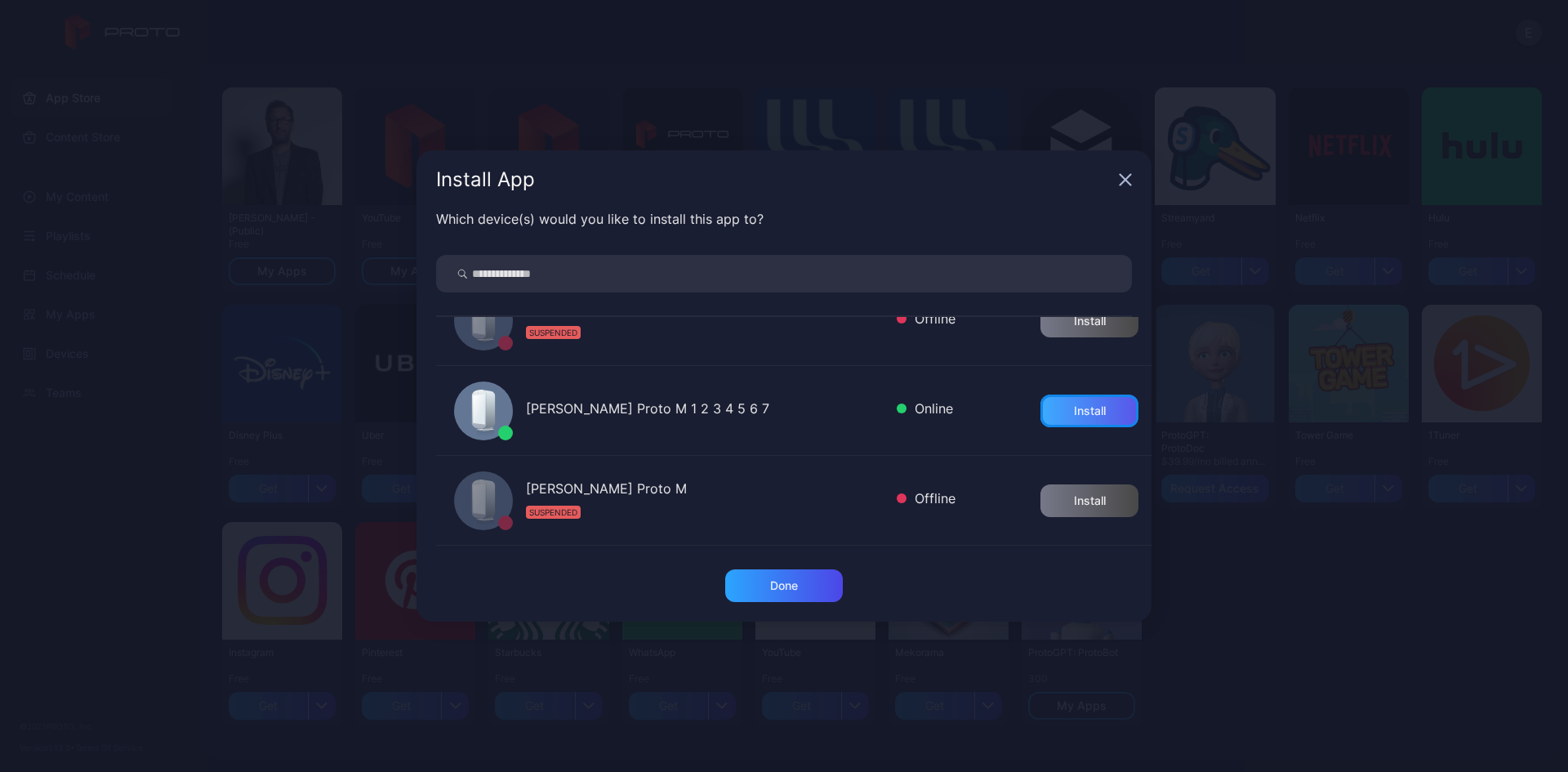
click at [1077, 404] on div "Install" at bounding box center [1089, 410] width 32 height 13
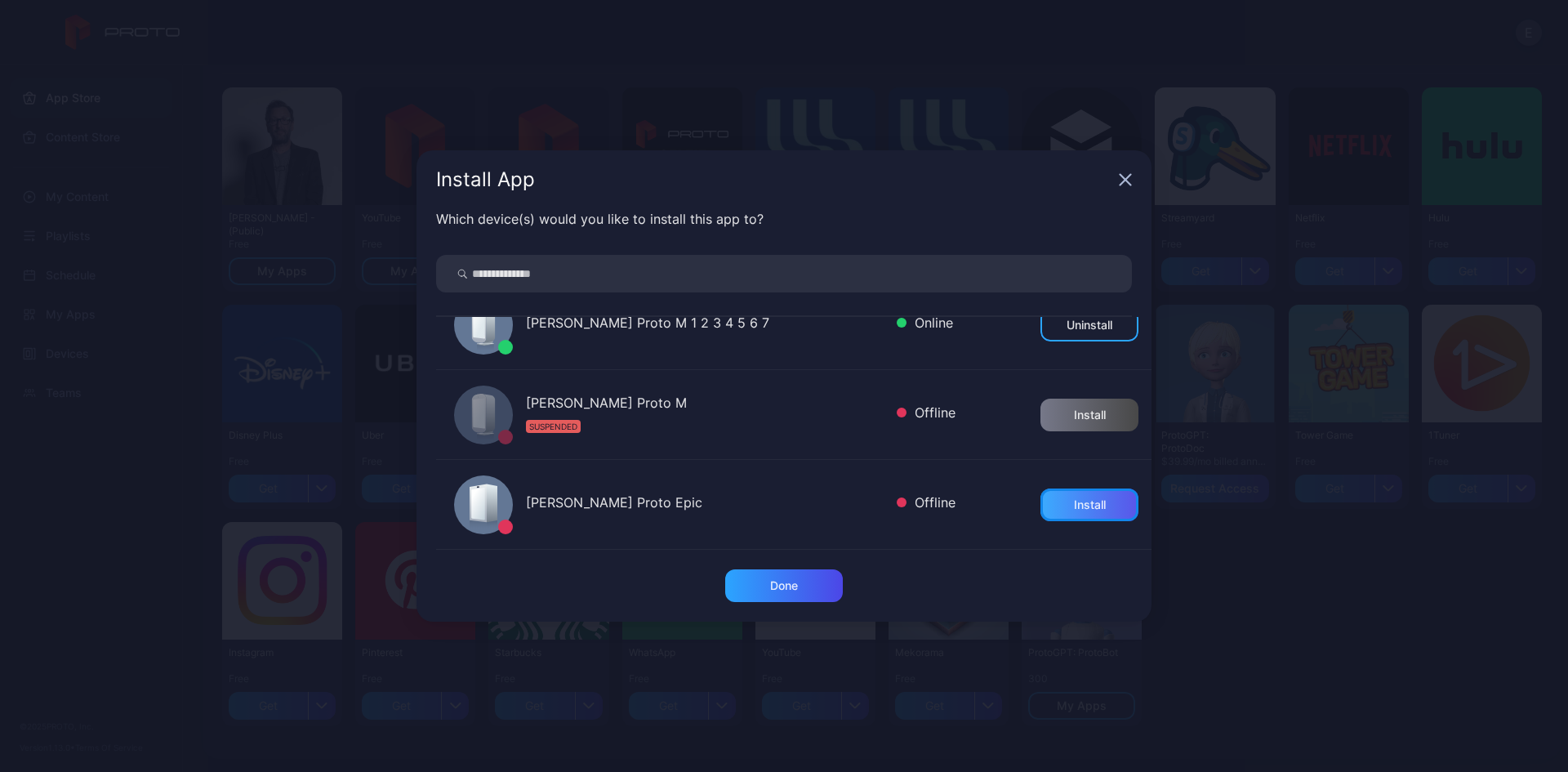
click at [1076, 518] on div "Install" at bounding box center [1089, 505] width 98 height 33
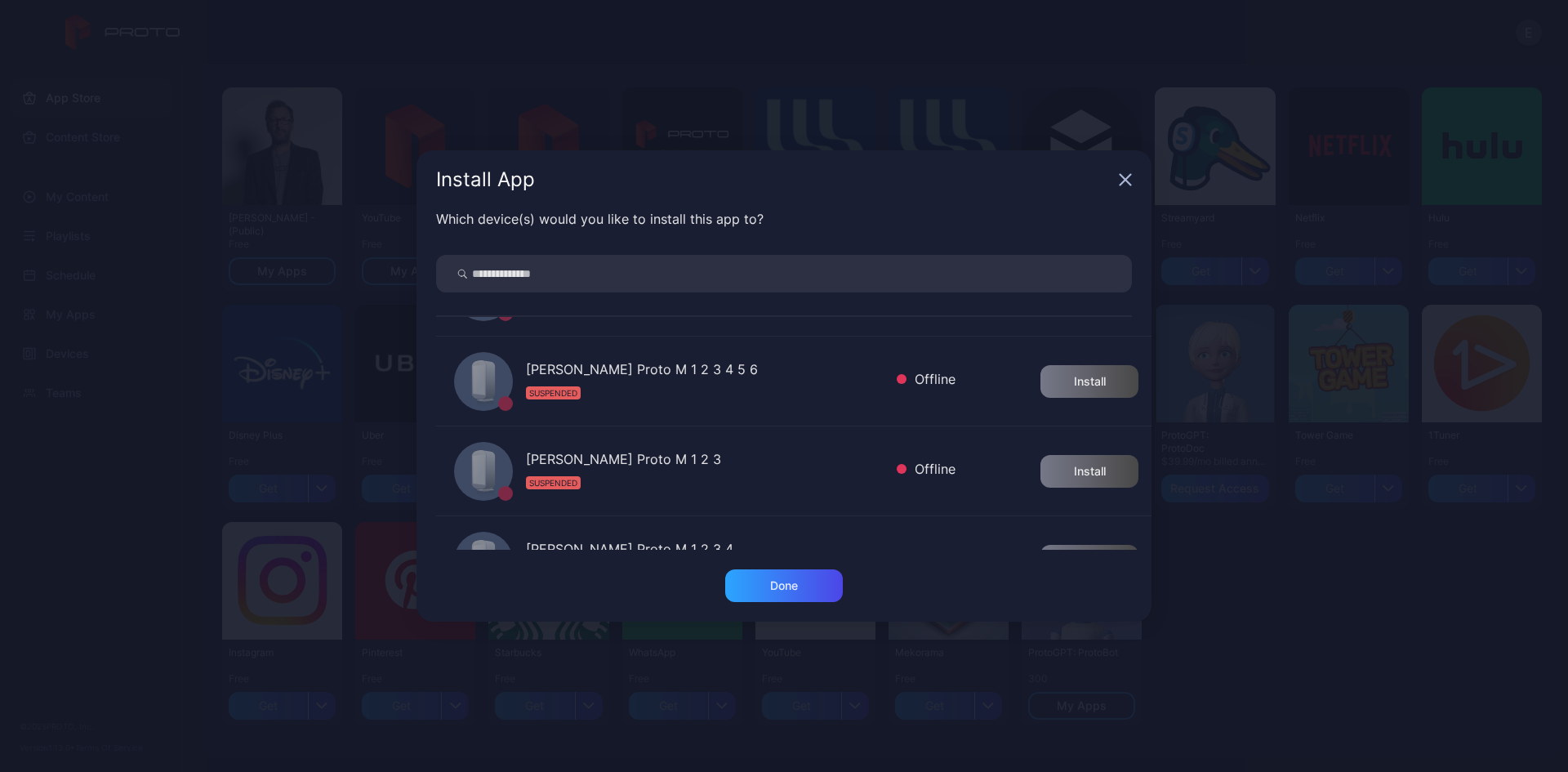
scroll to position [85, 0]
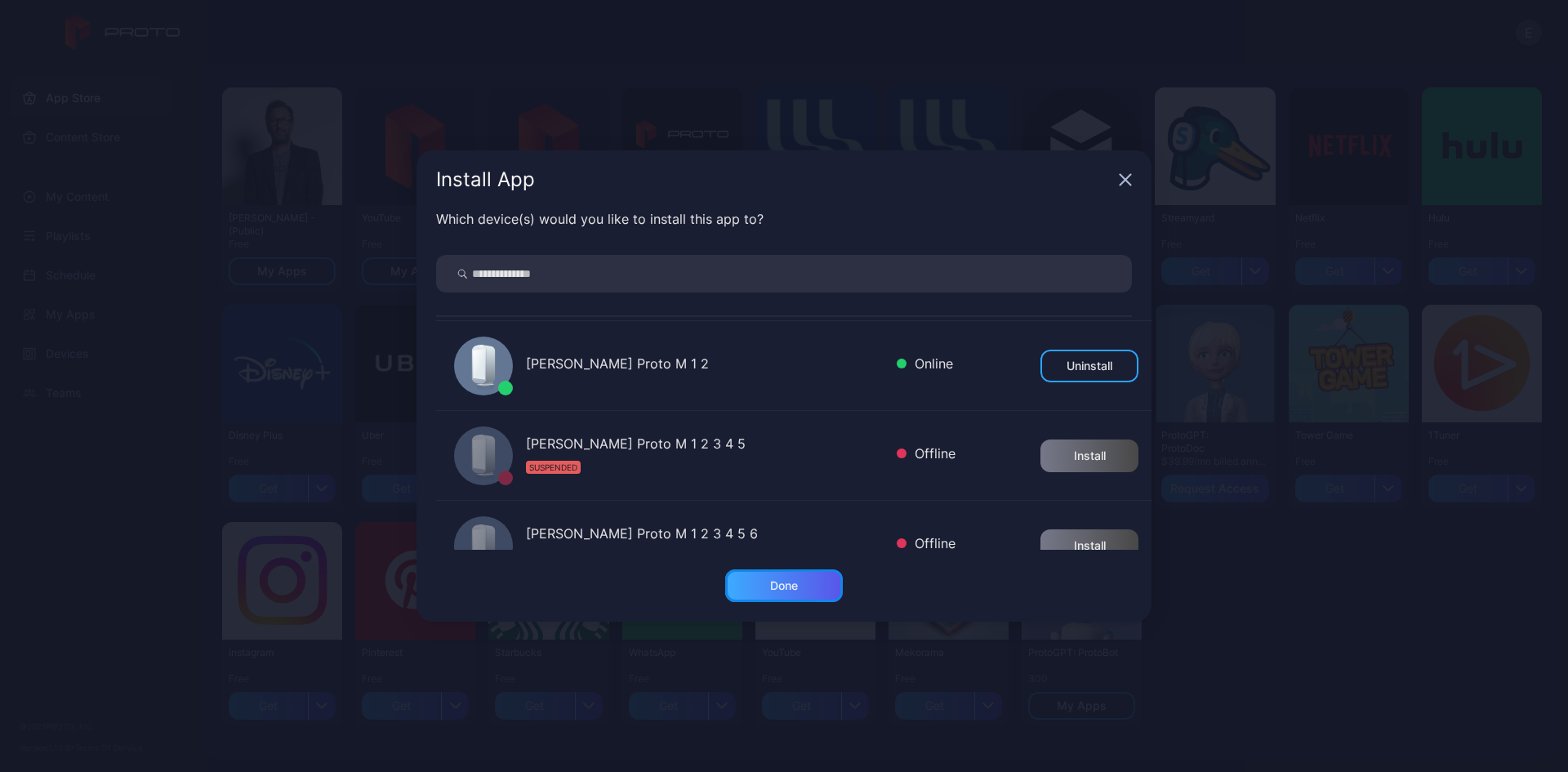
click at [792, 587] on div "Done" at bounding box center [784, 585] width 28 height 13
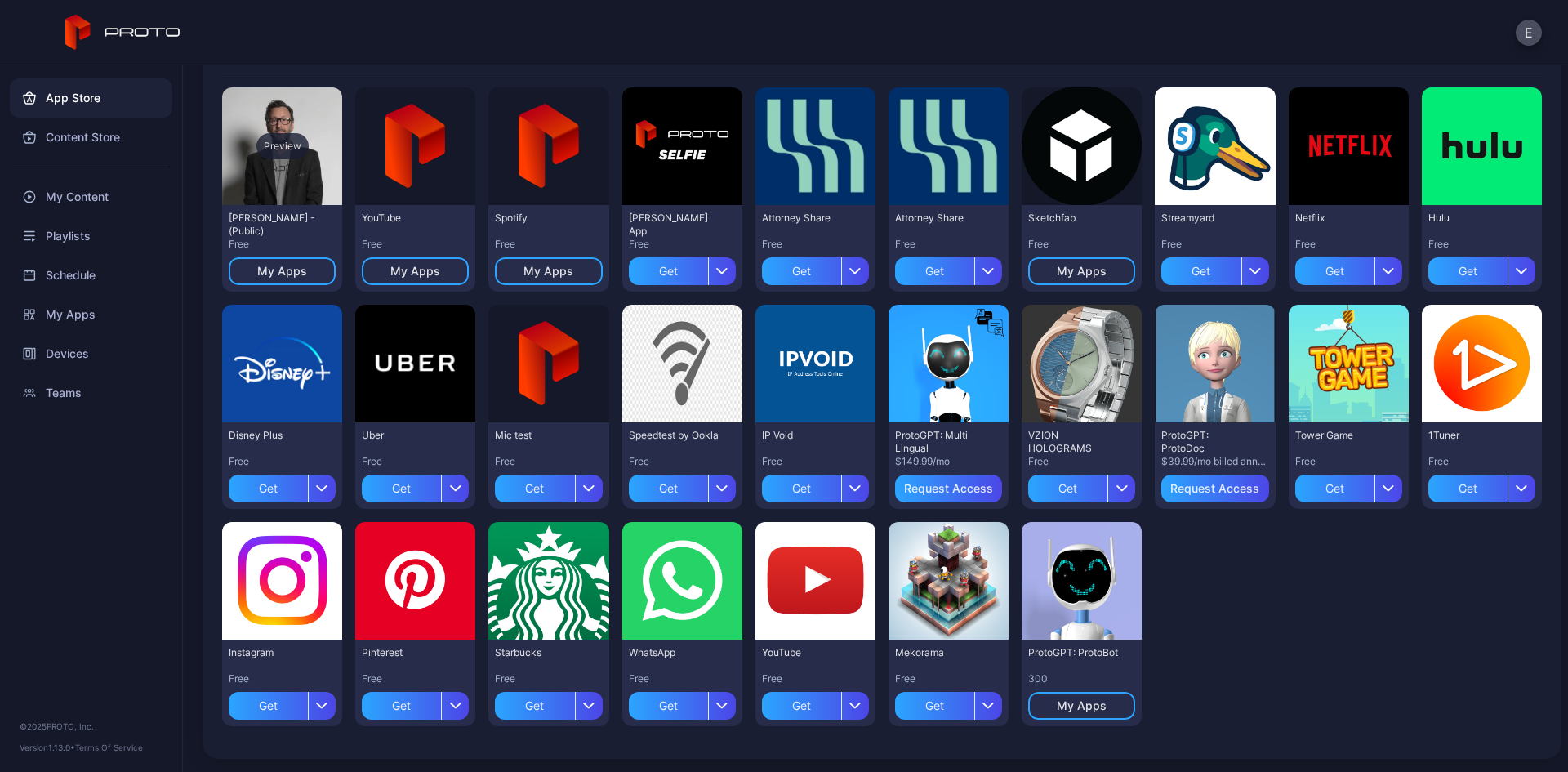
click at [286, 157] on div "Preview" at bounding box center [282, 146] width 53 height 26
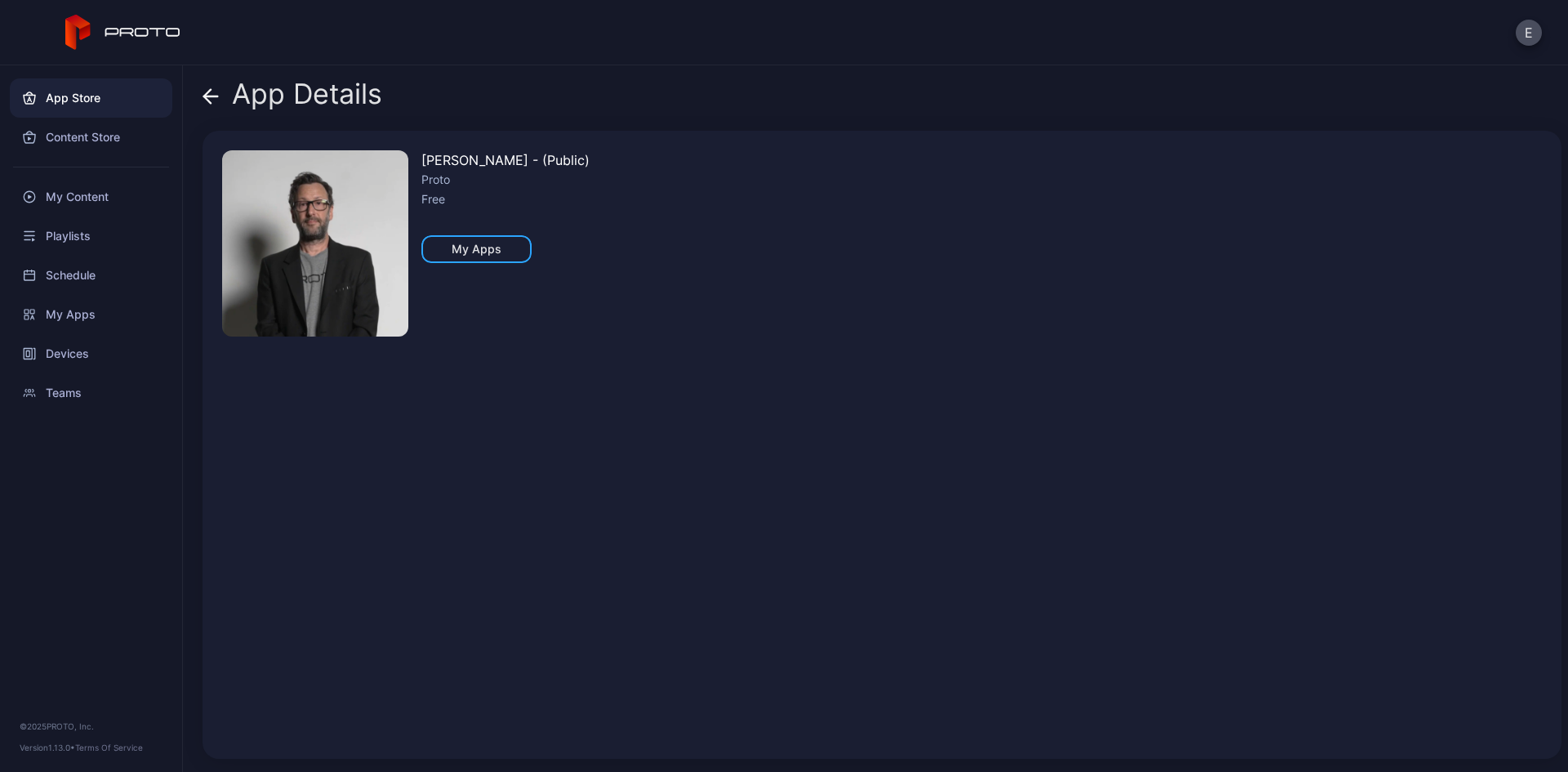
click at [219, 99] on div "App Details" at bounding box center [292, 97] width 180 height 39
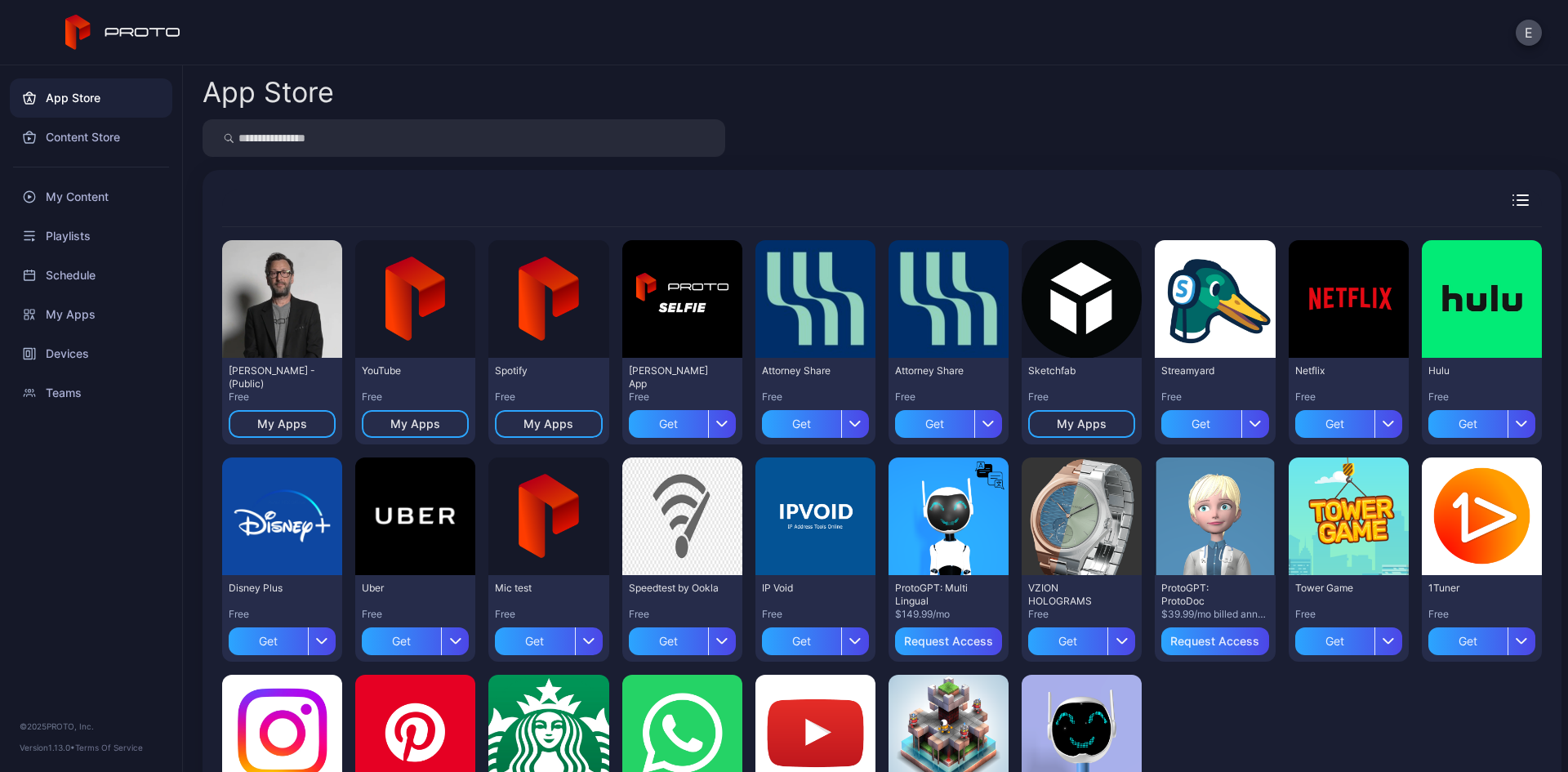
scroll to position [153, 0]
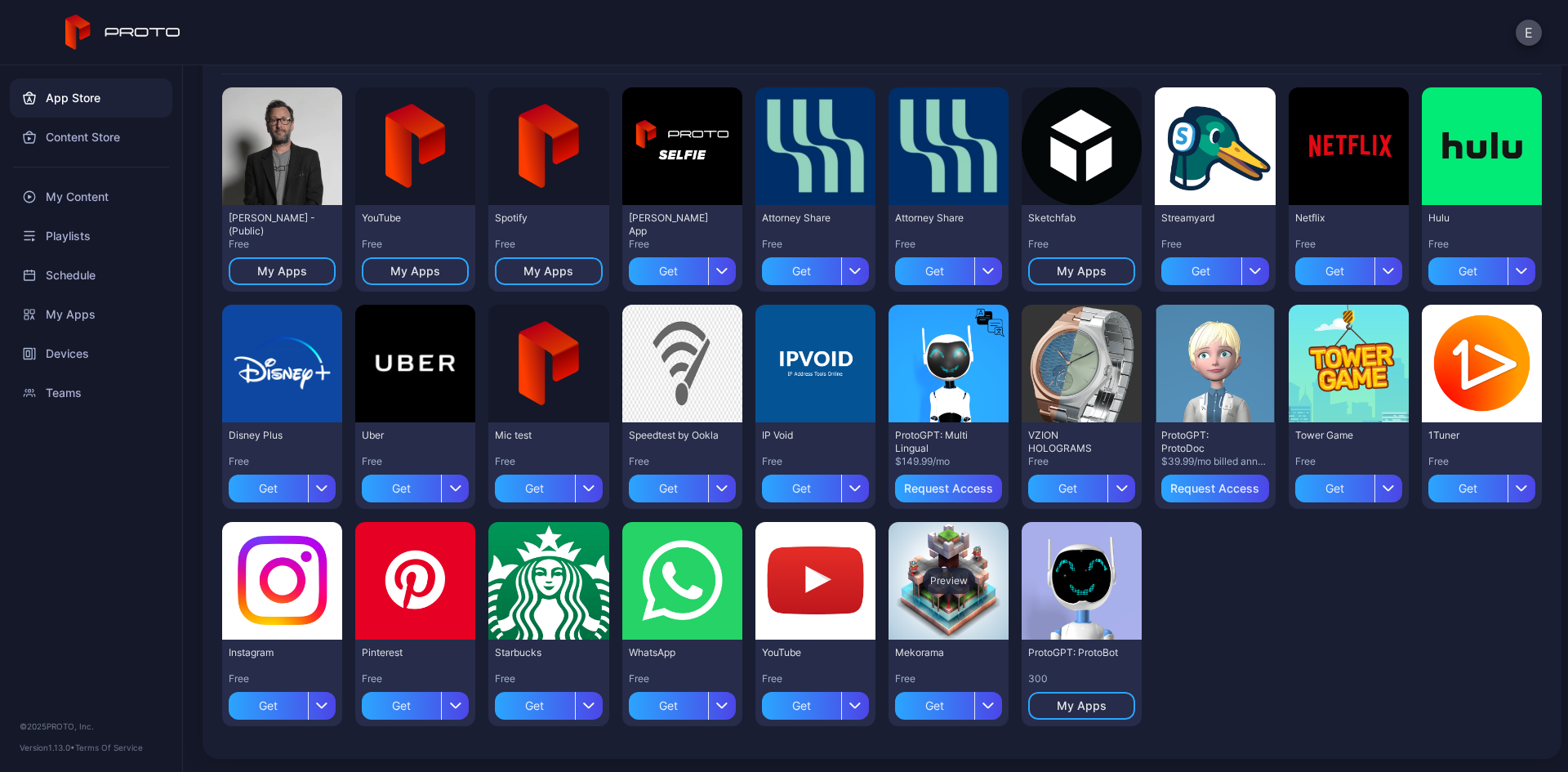
click at [935, 568] on div "Preview" at bounding box center [948, 581] width 53 height 26
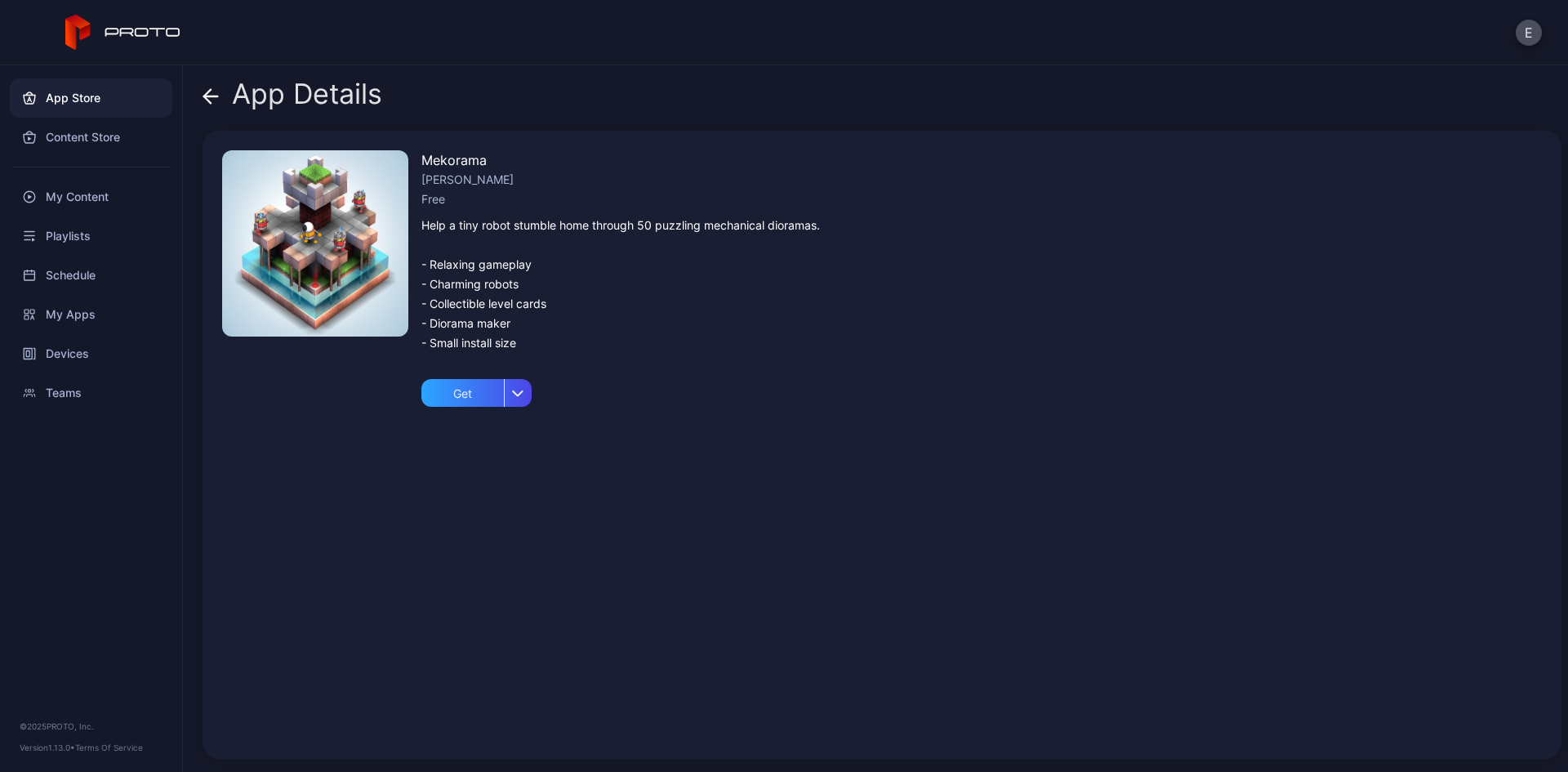
click at [766, 442] on div "Mekorama [PERSON_NAME] Free Help a tiny robot stumble home through 50 puzzling …" at bounding box center [620, 444] width 398 height 589
click at [214, 89] on icon at bounding box center [211, 96] width 16 height 16
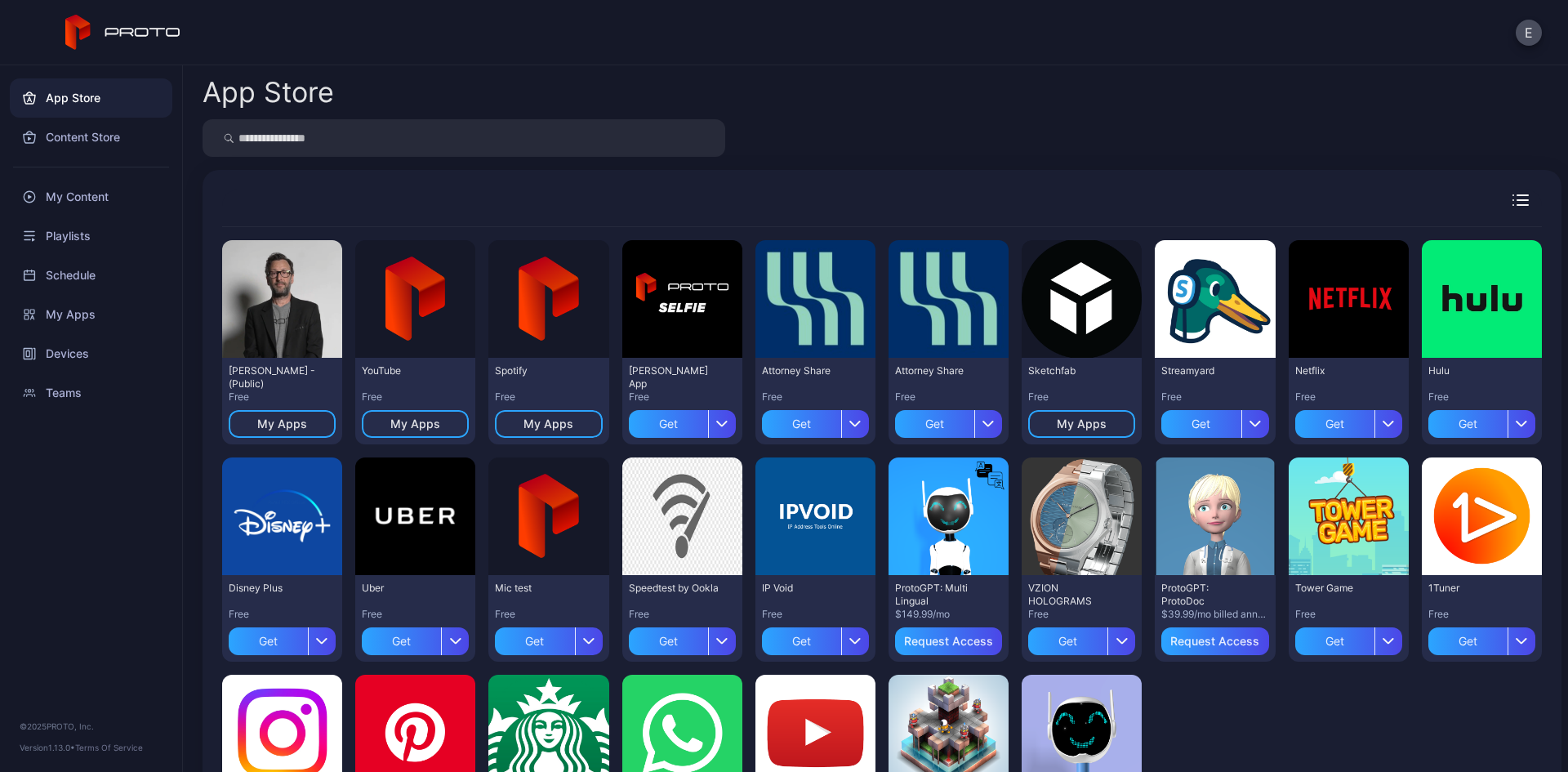
scroll to position [153, 0]
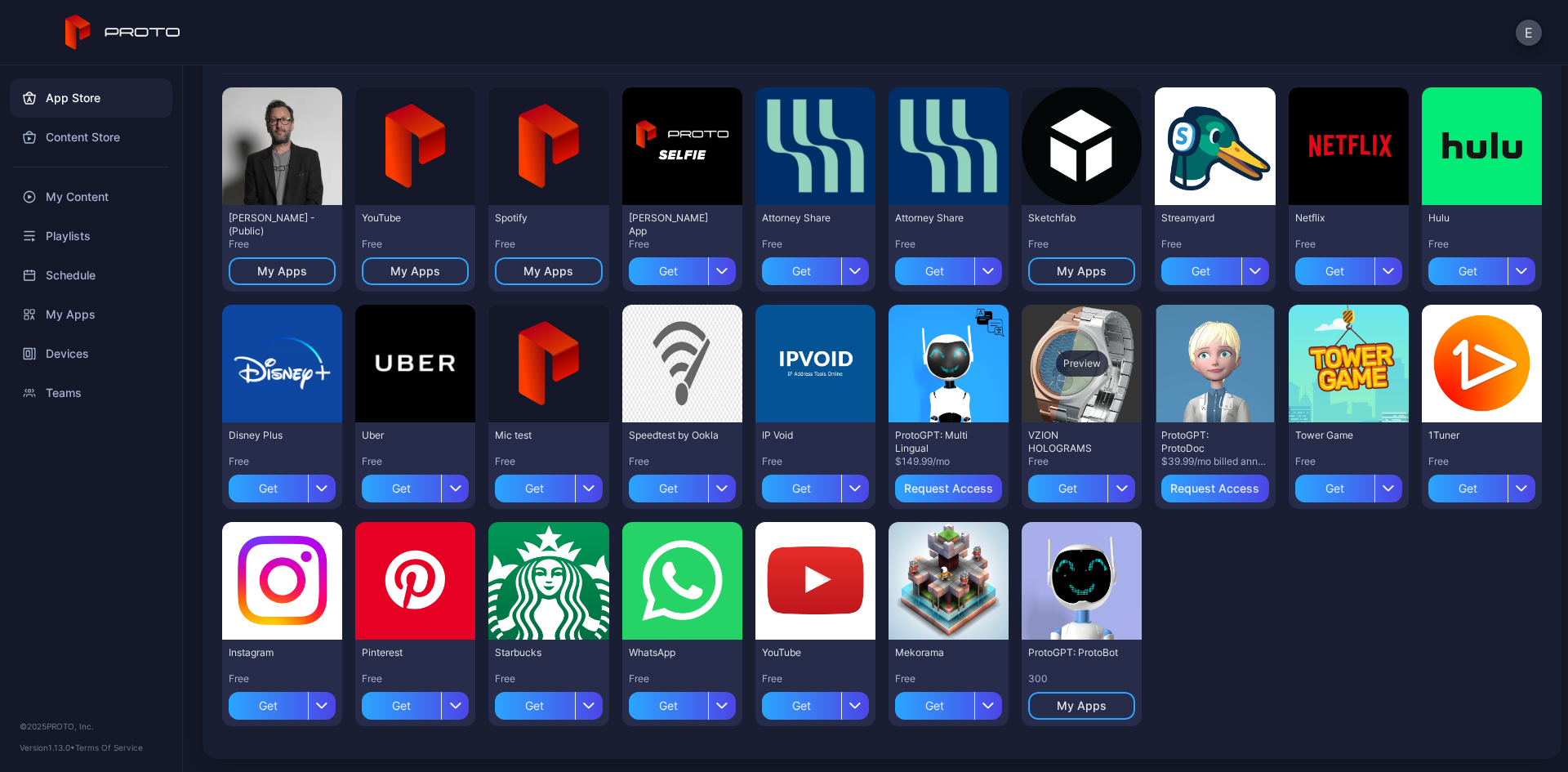
click at [1088, 365] on div "Preview" at bounding box center [1081, 364] width 53 height 26
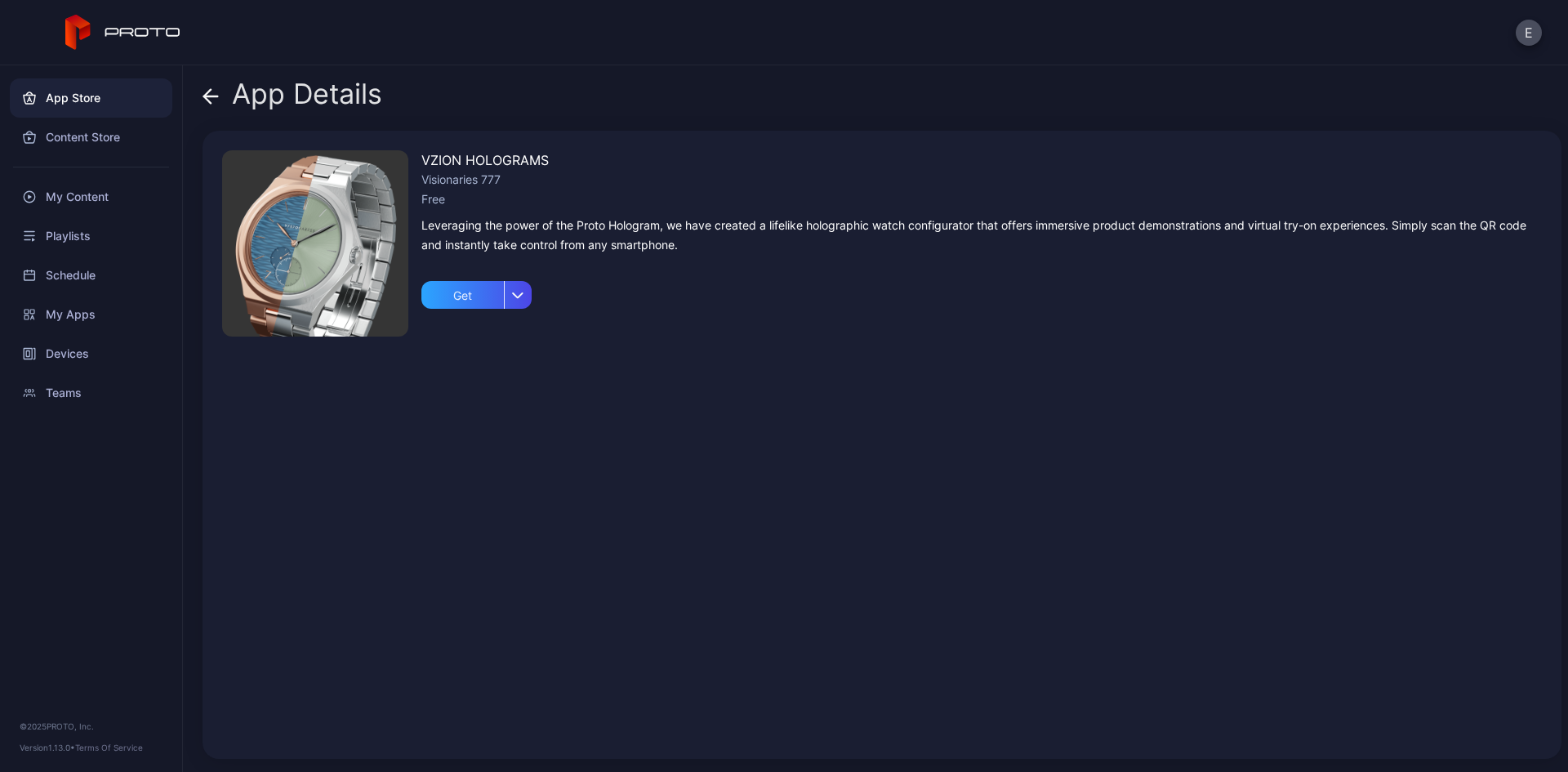
click at [211, 94] on icon at bounding box center [211, 96] width 16 height 16
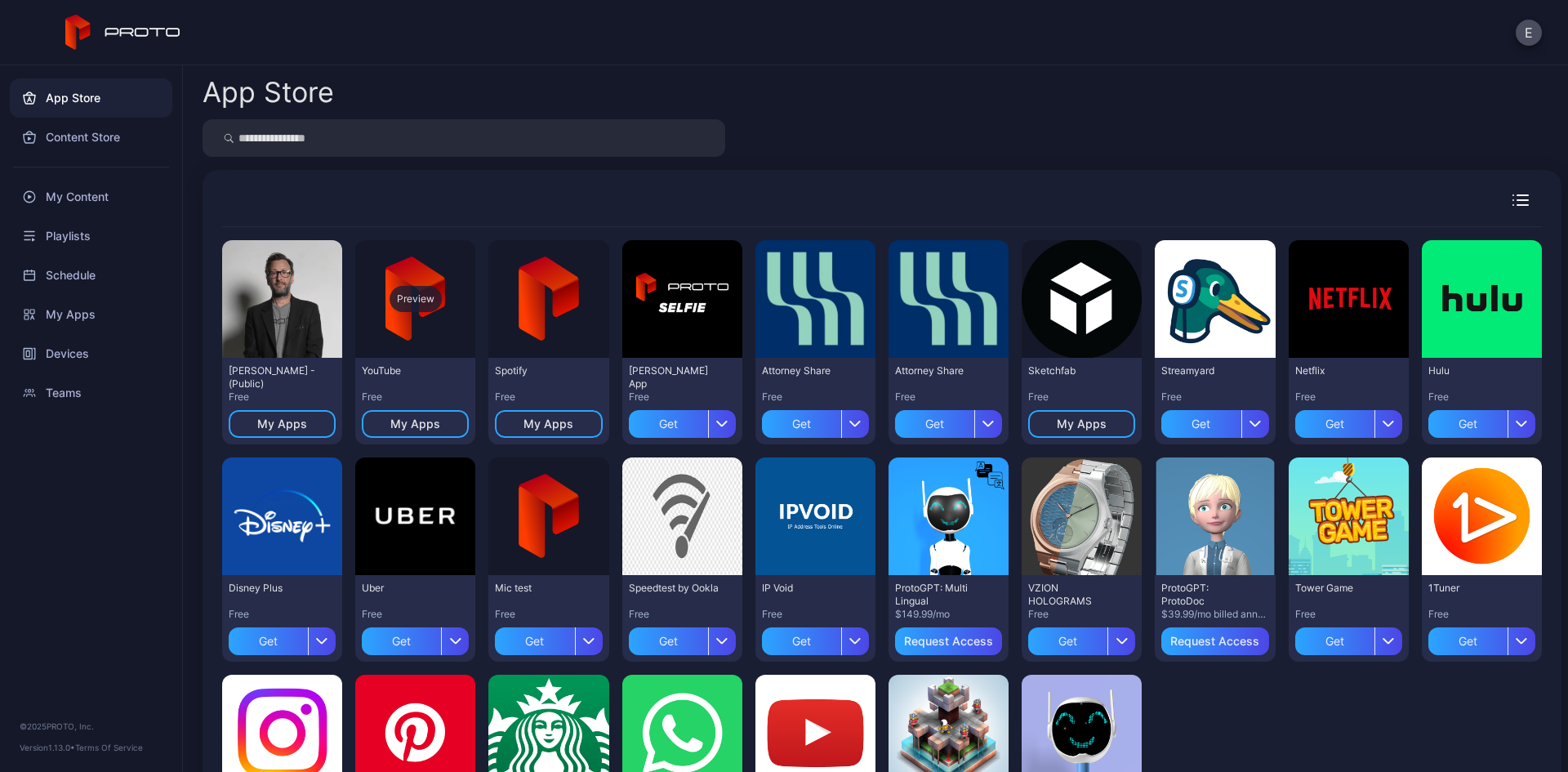
scroll to position [153, 0]
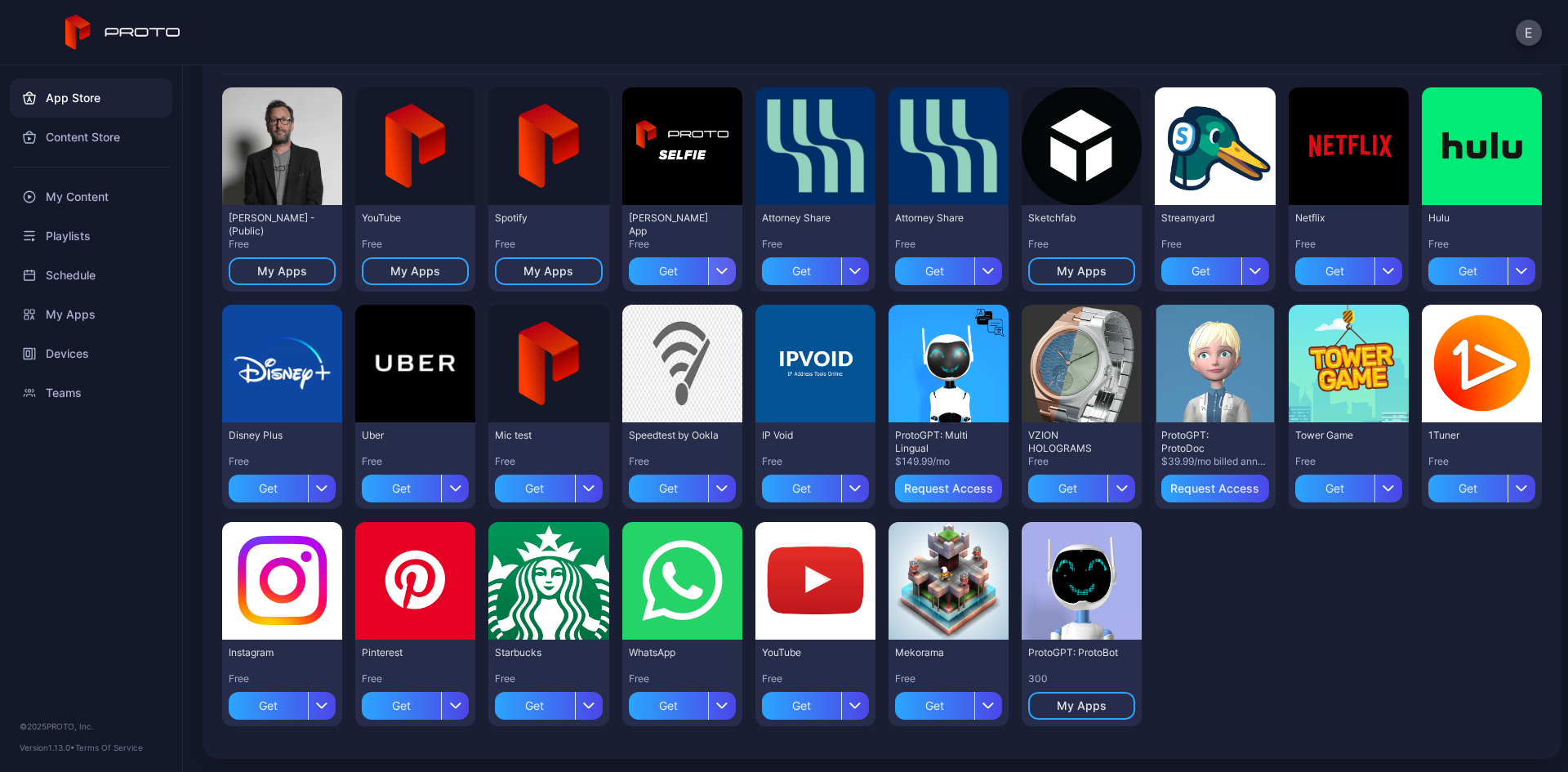
click at [716, 267] on icon "button" at bounding box center [722, 270] width 12 height 7
click at [715, 378] on button "Get and Install" at bounding box center [675, 372] width 139 height 53
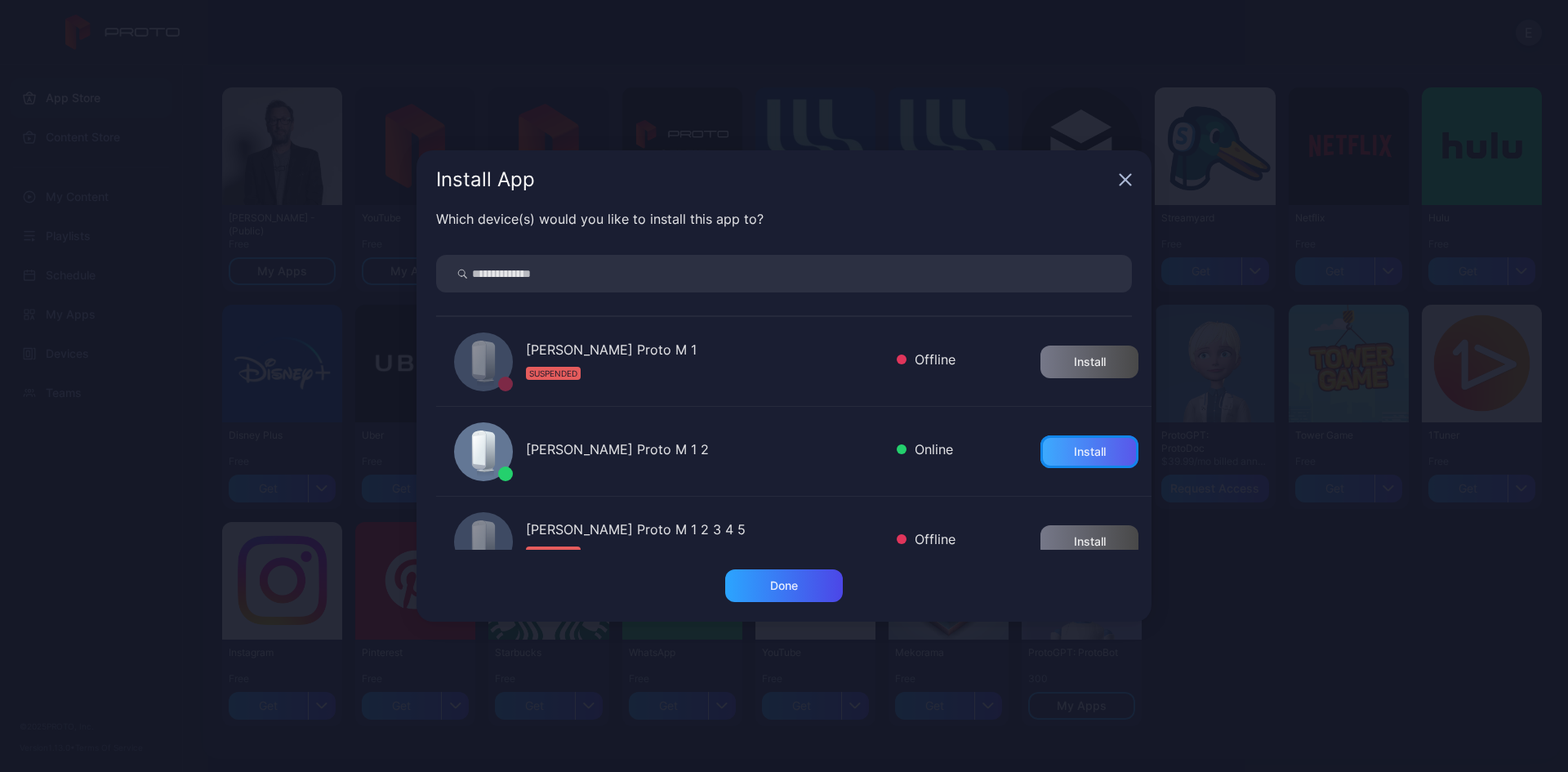
click at [1073, 450] on div "Install" at bounding box center [1089, 451] width 32 height 13
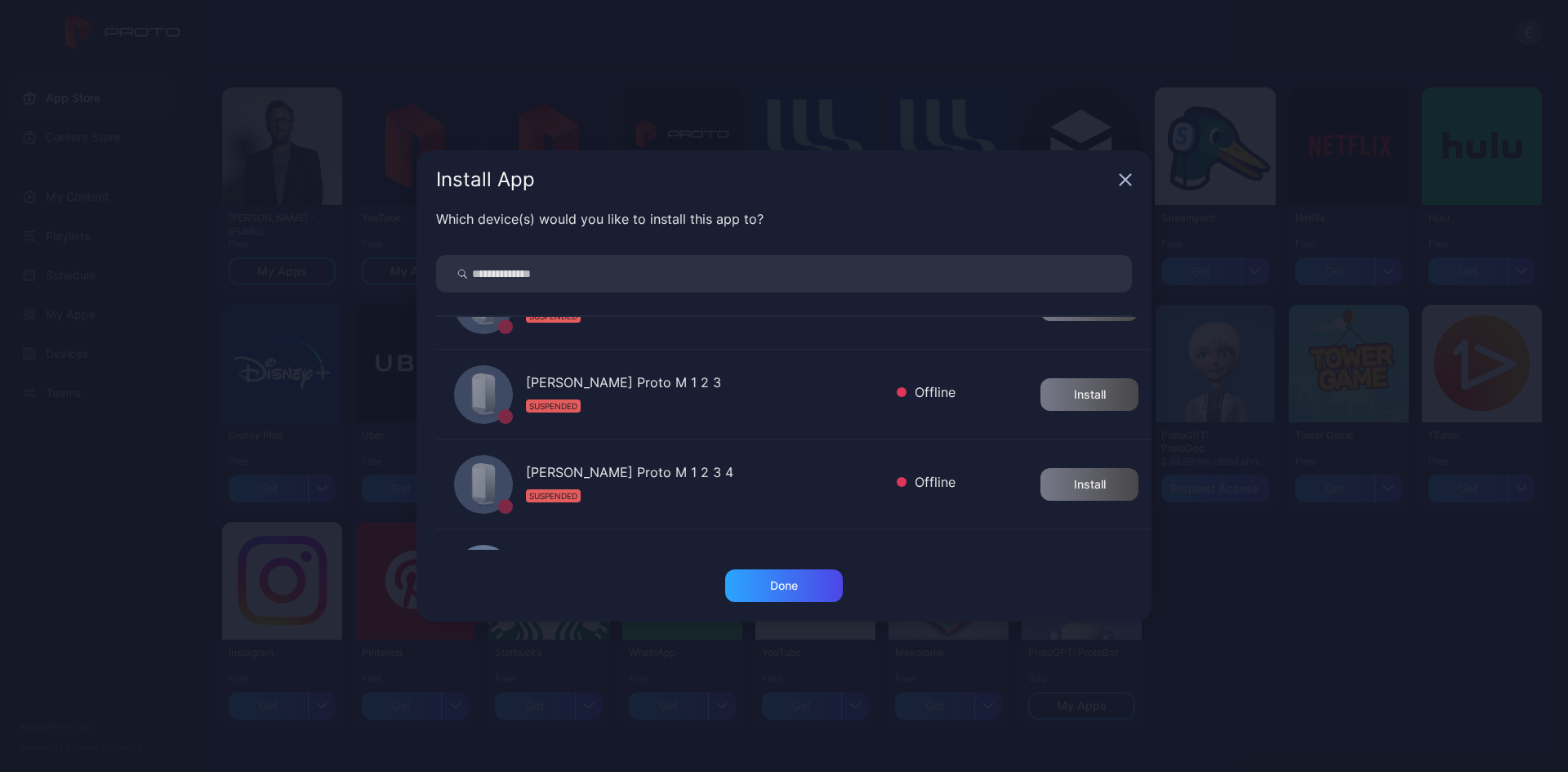
scroll to position [490, 0]
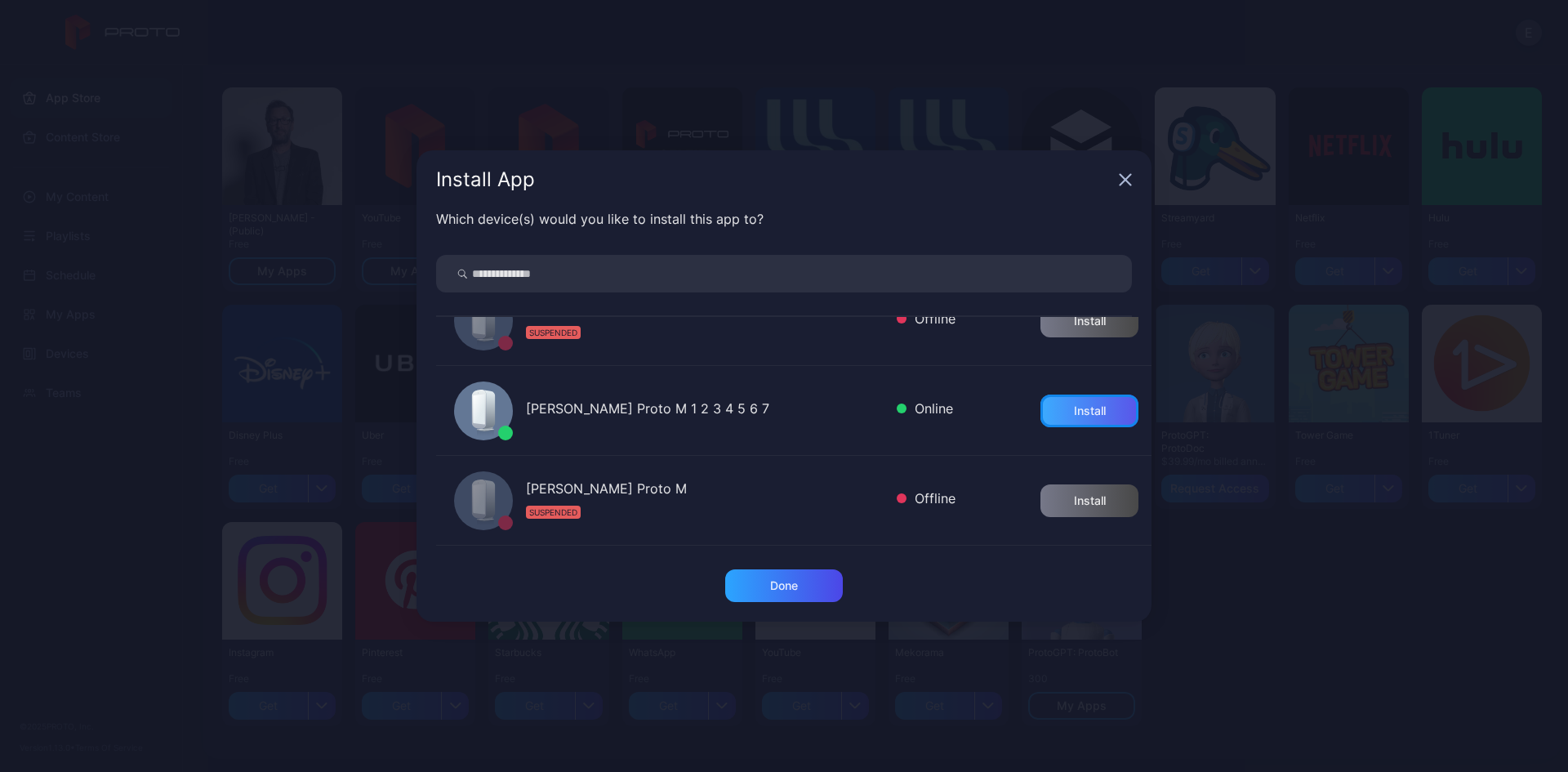
click at [1070, 421] on div "Install" at bounding box center [1089, 410] width 98 height 33
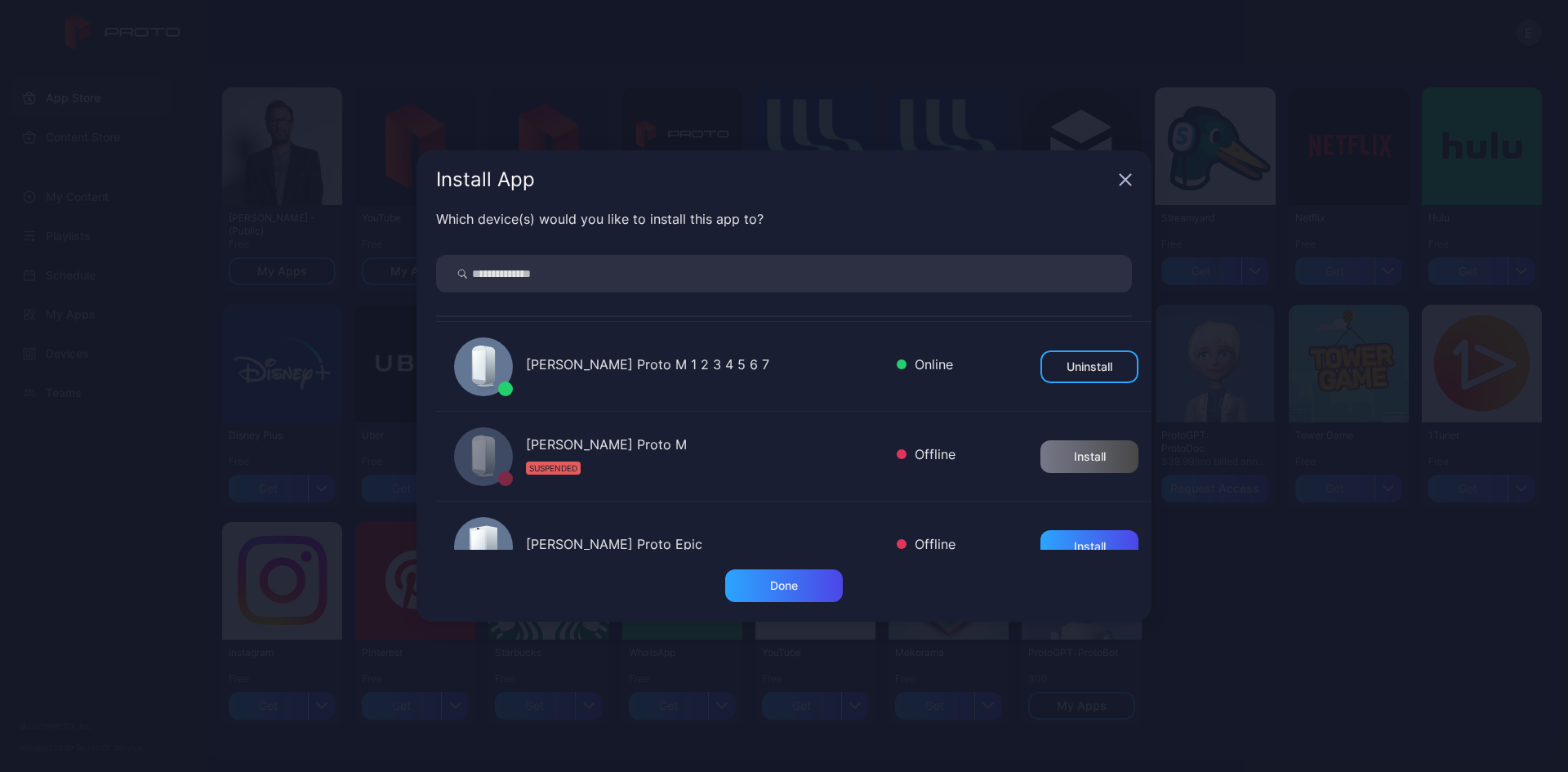
scroll to position [576, 0]
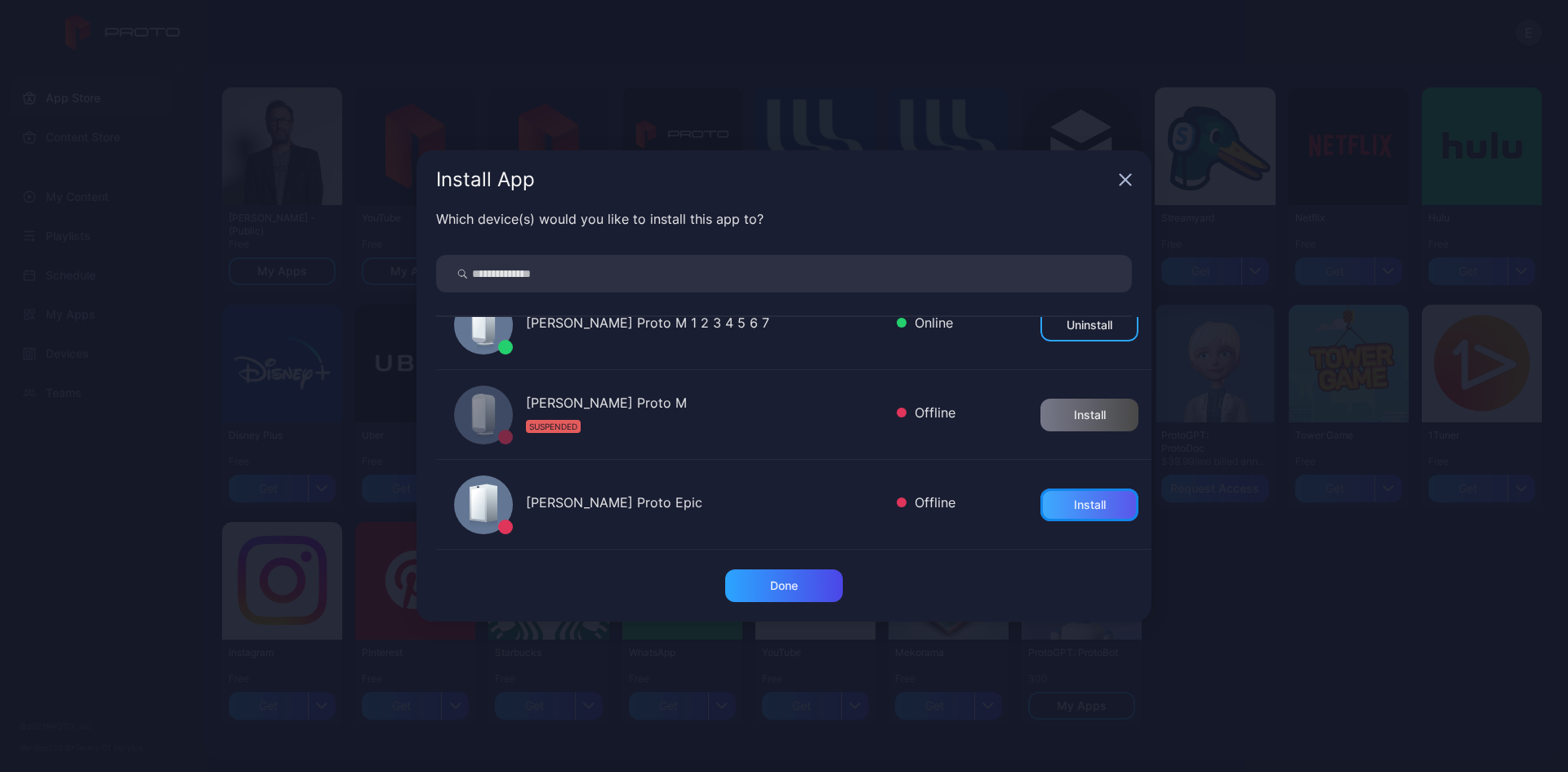
click at [1087, 496] on div "Install" at bounding box center [1089, 505] width 98 height 33
click at [806, 579] on div "Done" at bounding box center [784, 585] width 117 height 33
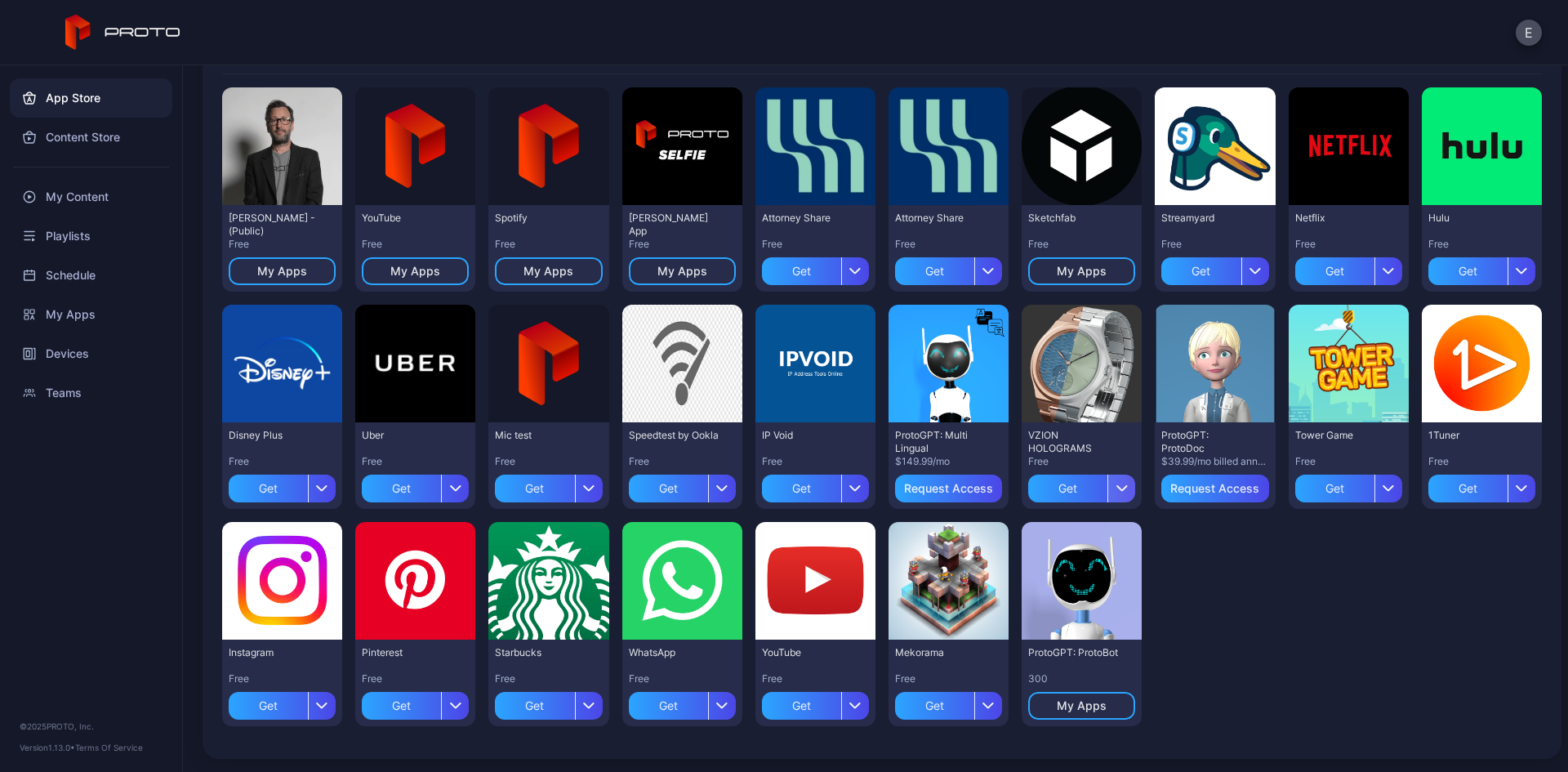
click at [1120, 485] on div "button" at bounding box center [1121, 489] width 28 height 28
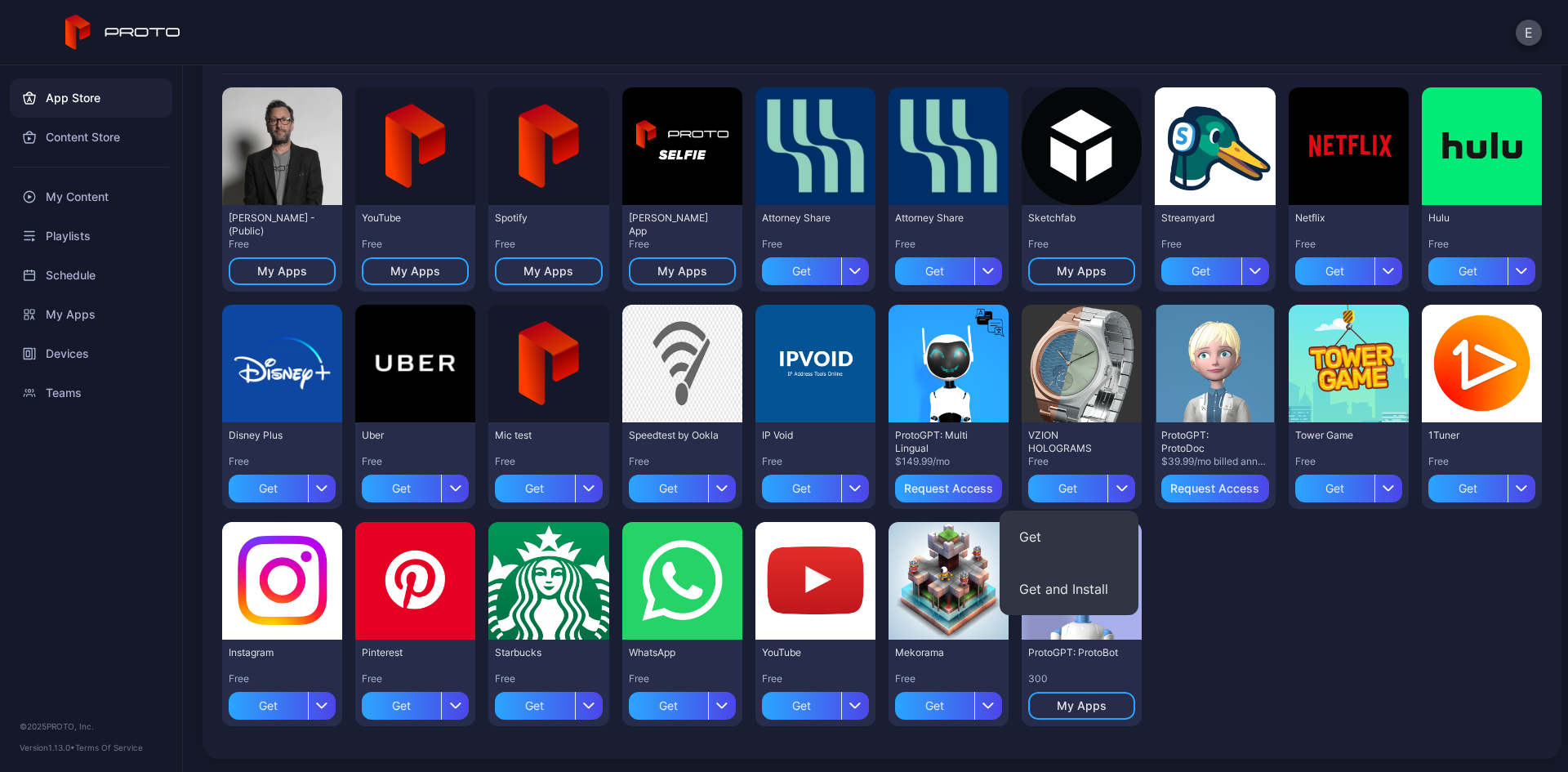
click at [1101, 591] on button "Get and Install" at bounding box center [1069, 589] width 139 height 53
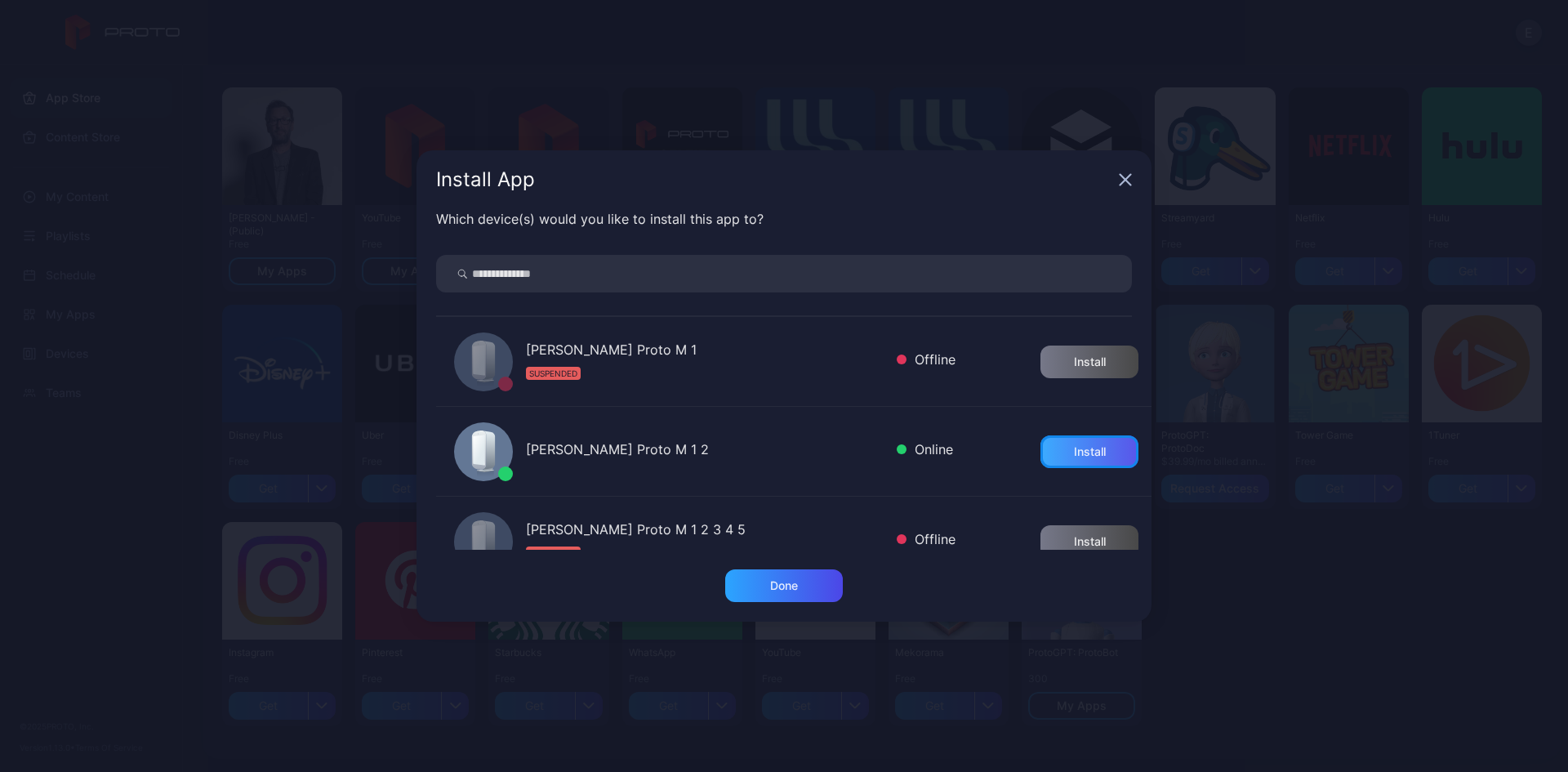
click at [1083, 458] on div "Install" at bounding box center [1089, 451] width 98 height 33
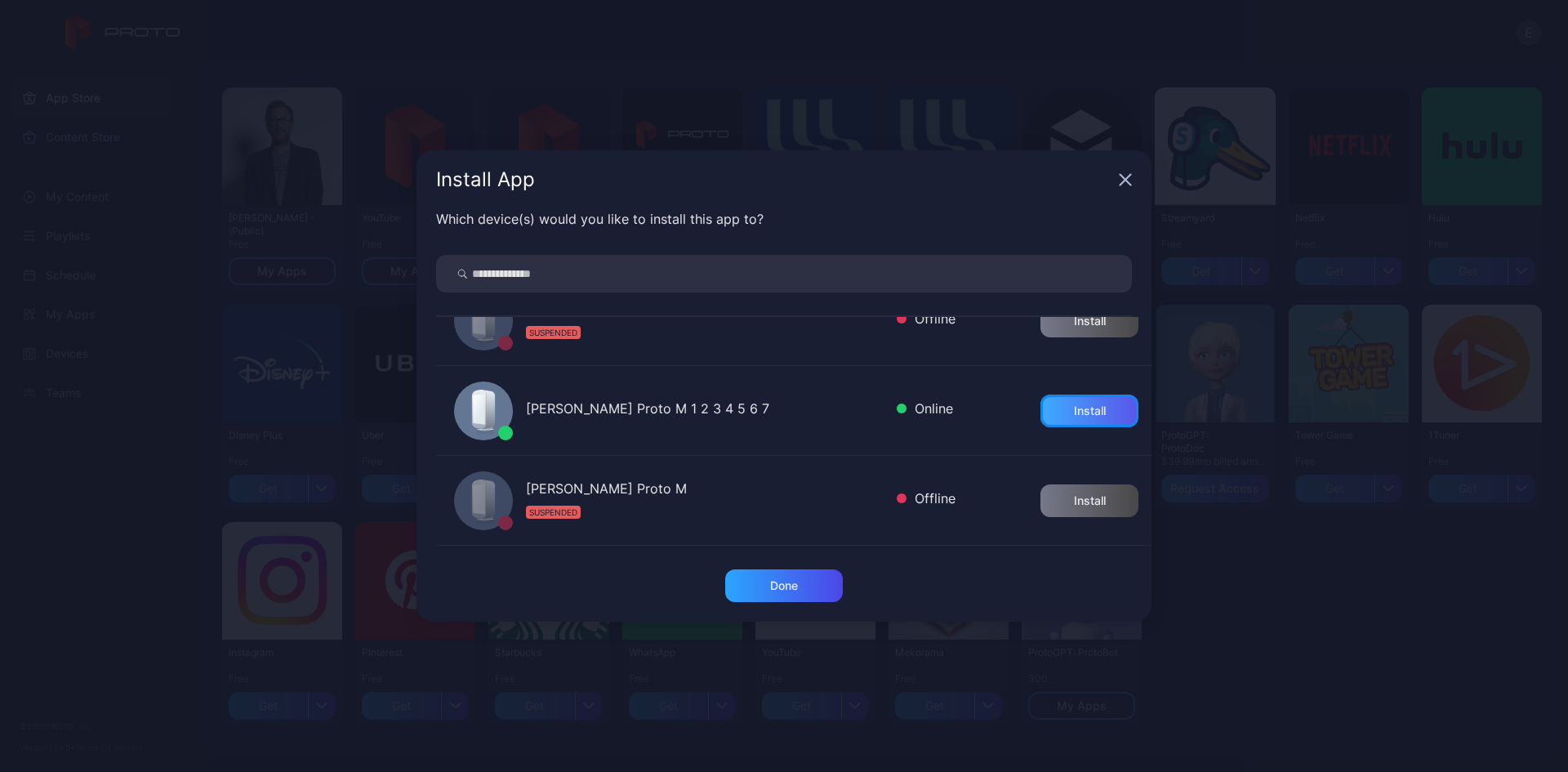
click at [1055, 421] on div "Install" at bounding box center [1089, 410] width 98 height 33
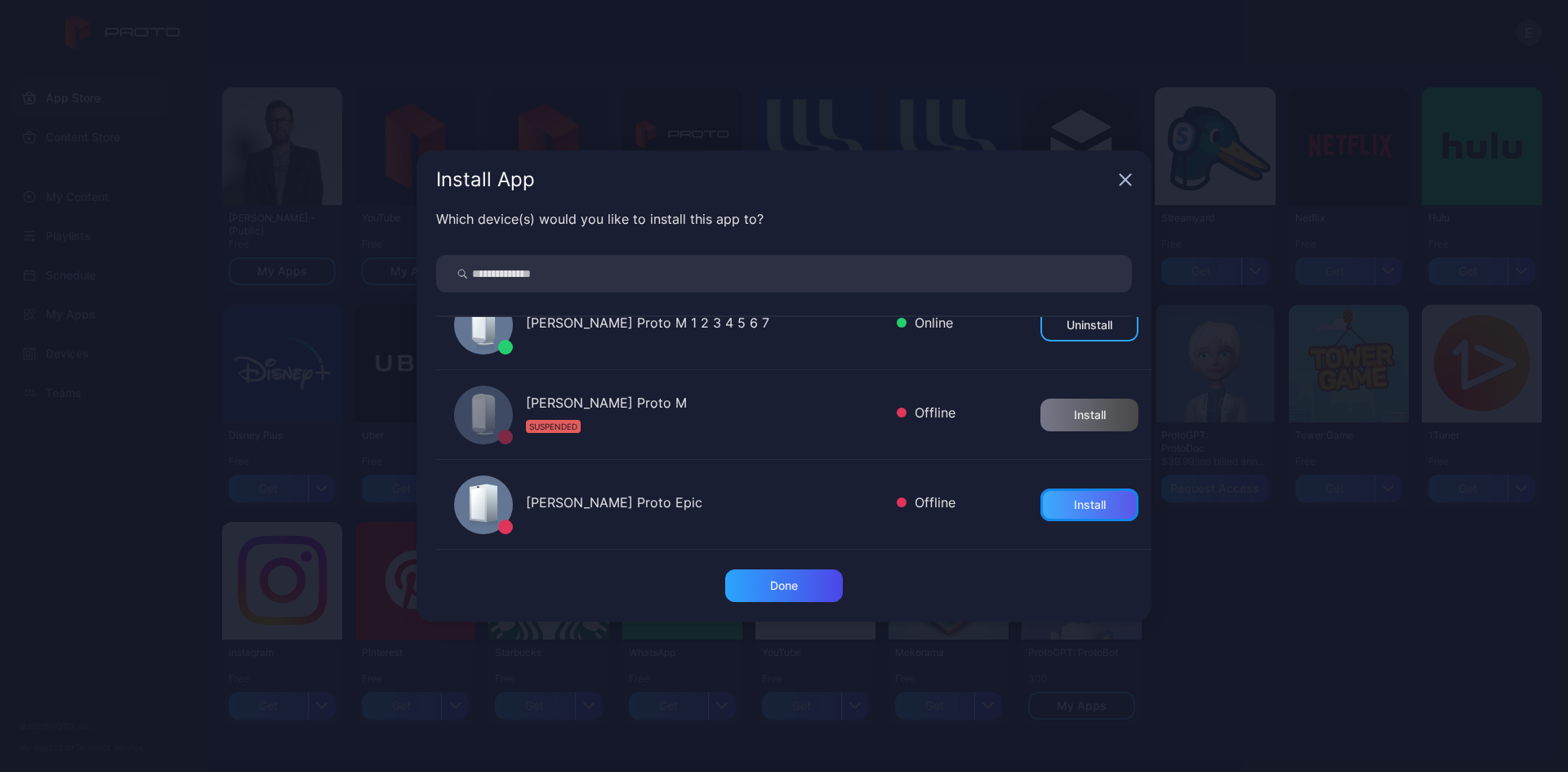
click at [1073, 502] on div "Install" at bounding box center [1089, 505] width 32 height 13
click at [823, 583] on div "Done" at bounding box center [784, 585] width 117 height 33
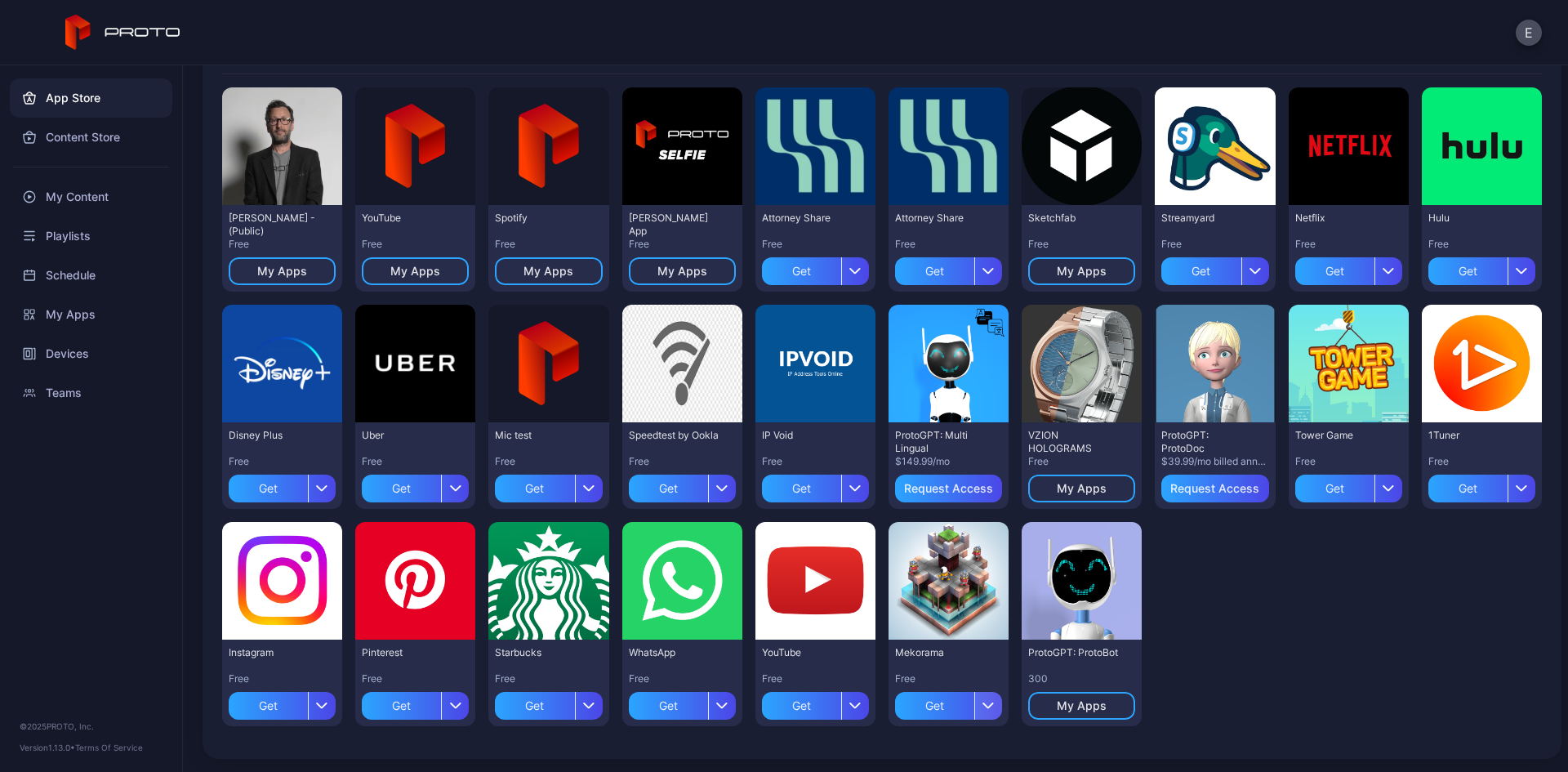
click at [982, 703] on icon "button" at bounding box center [988, 704] width 12 height 7
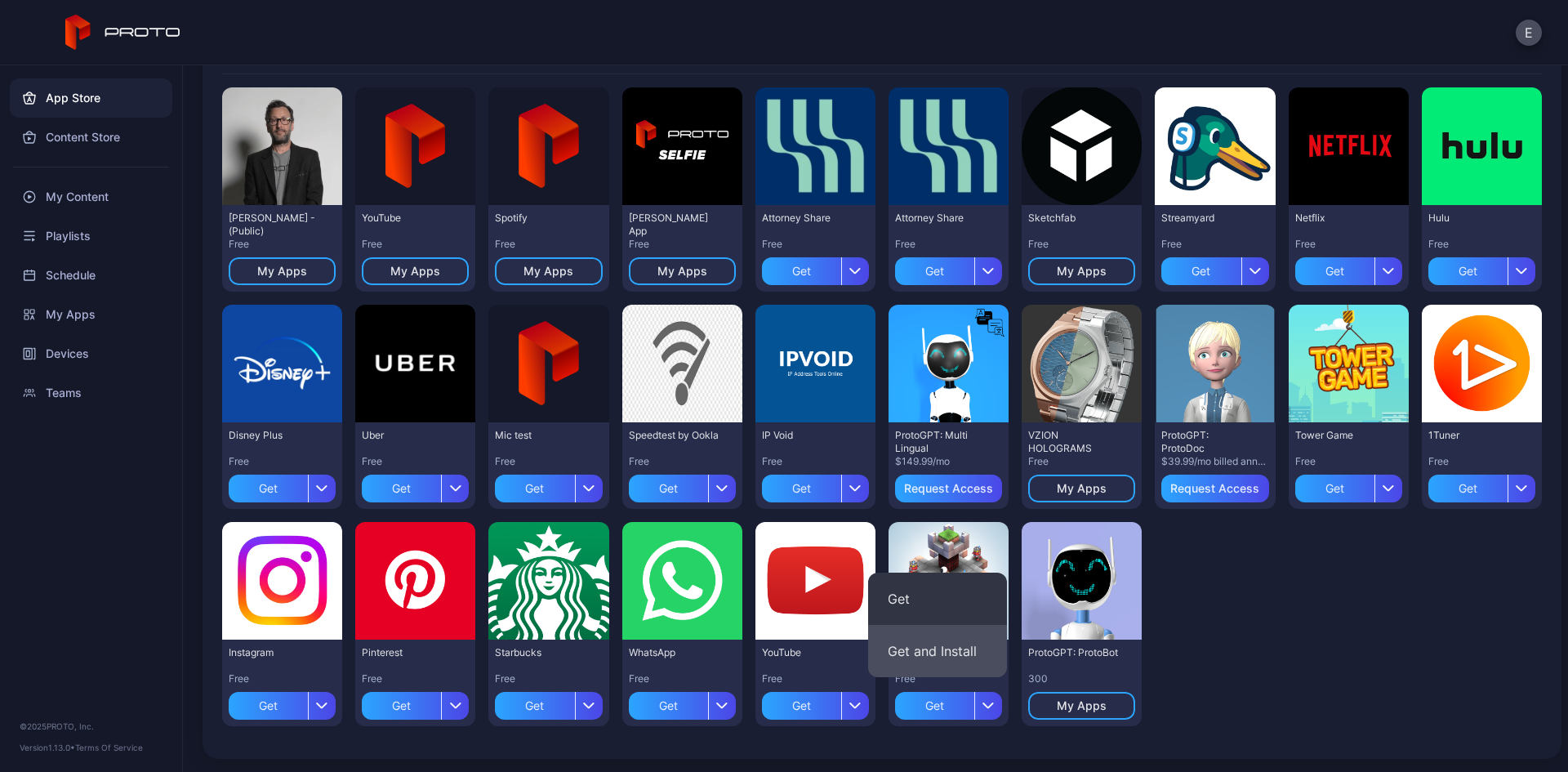
click at [959, 657] on button "Get and Install" at bounding box center [937, 651] width 139 height 53
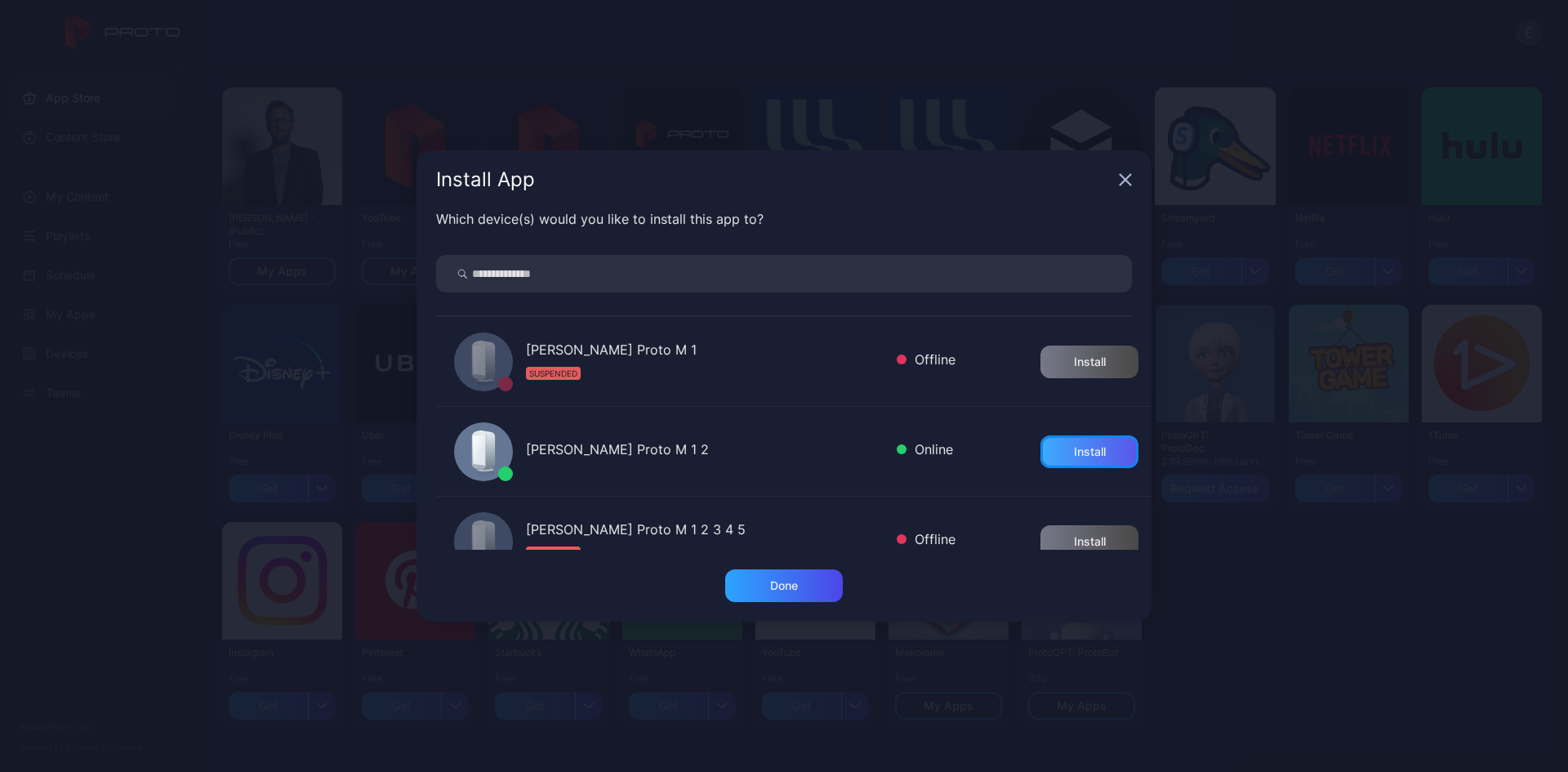
click at [1083, 448] on div "Install" at bounding box center [1089, 451] width 98 height 33
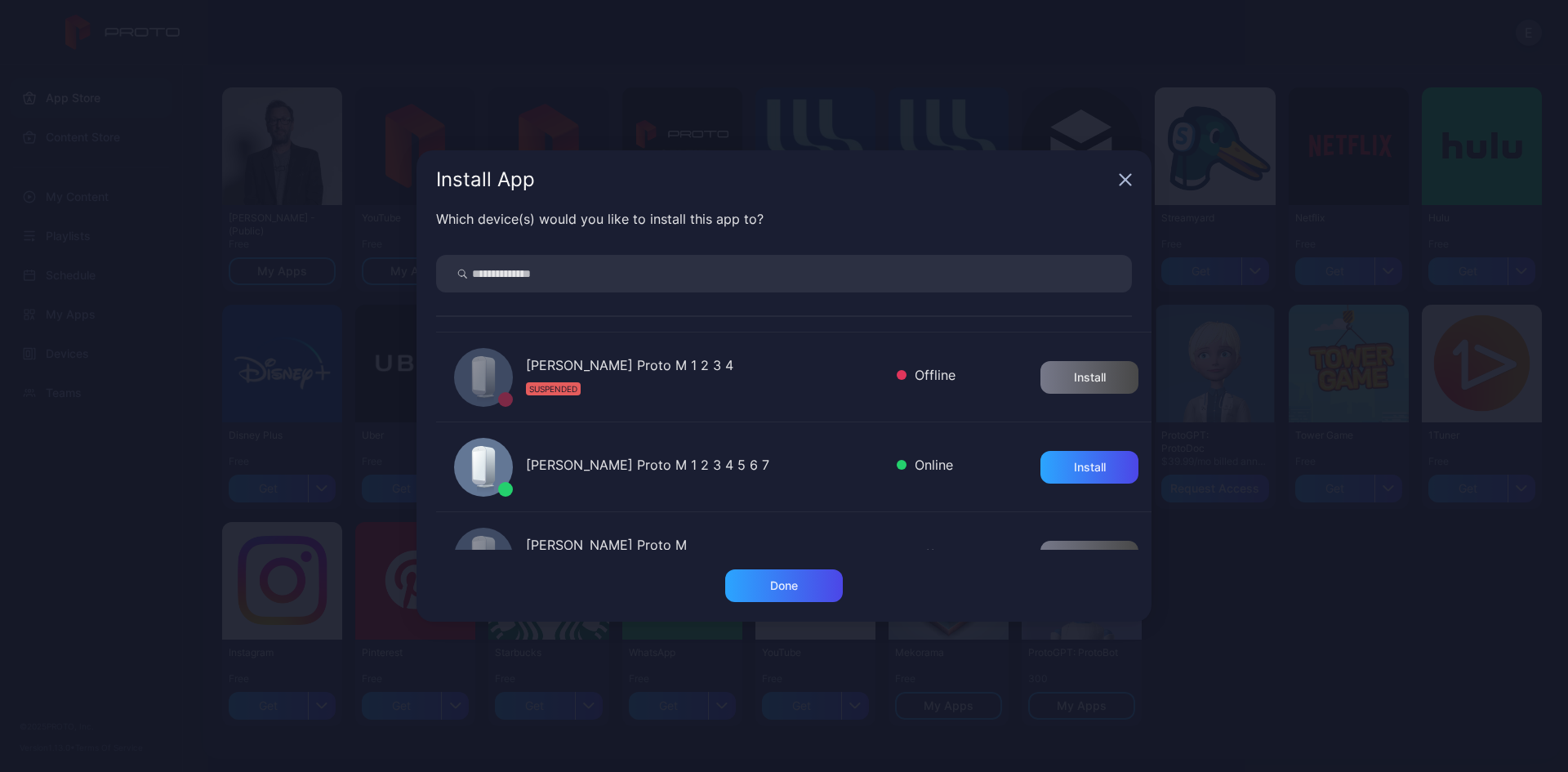
scroll to position [572, 0]
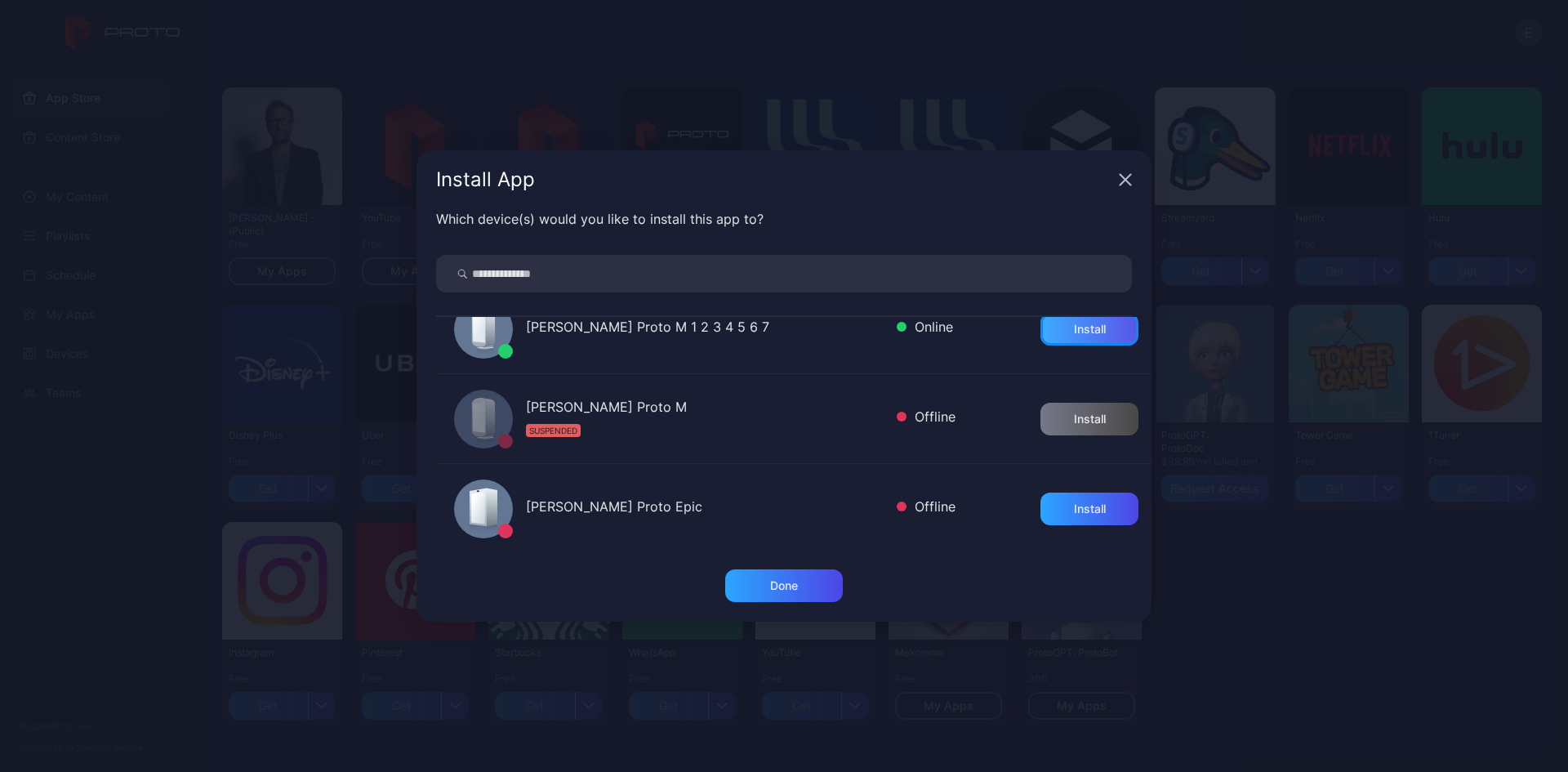
click at [1074, 325] on div "Install" at bounding box center [1089, 329] width 32 height 13
click at [1080, 508] on div "Install" at bounding box center [1089, 509] width 32 height 13
click at [1408, 652] on div "Install App Which device(s) would you like to install this app to? [PERSON_NAME…" at bounding box center [784, 386] width 1568 height 772
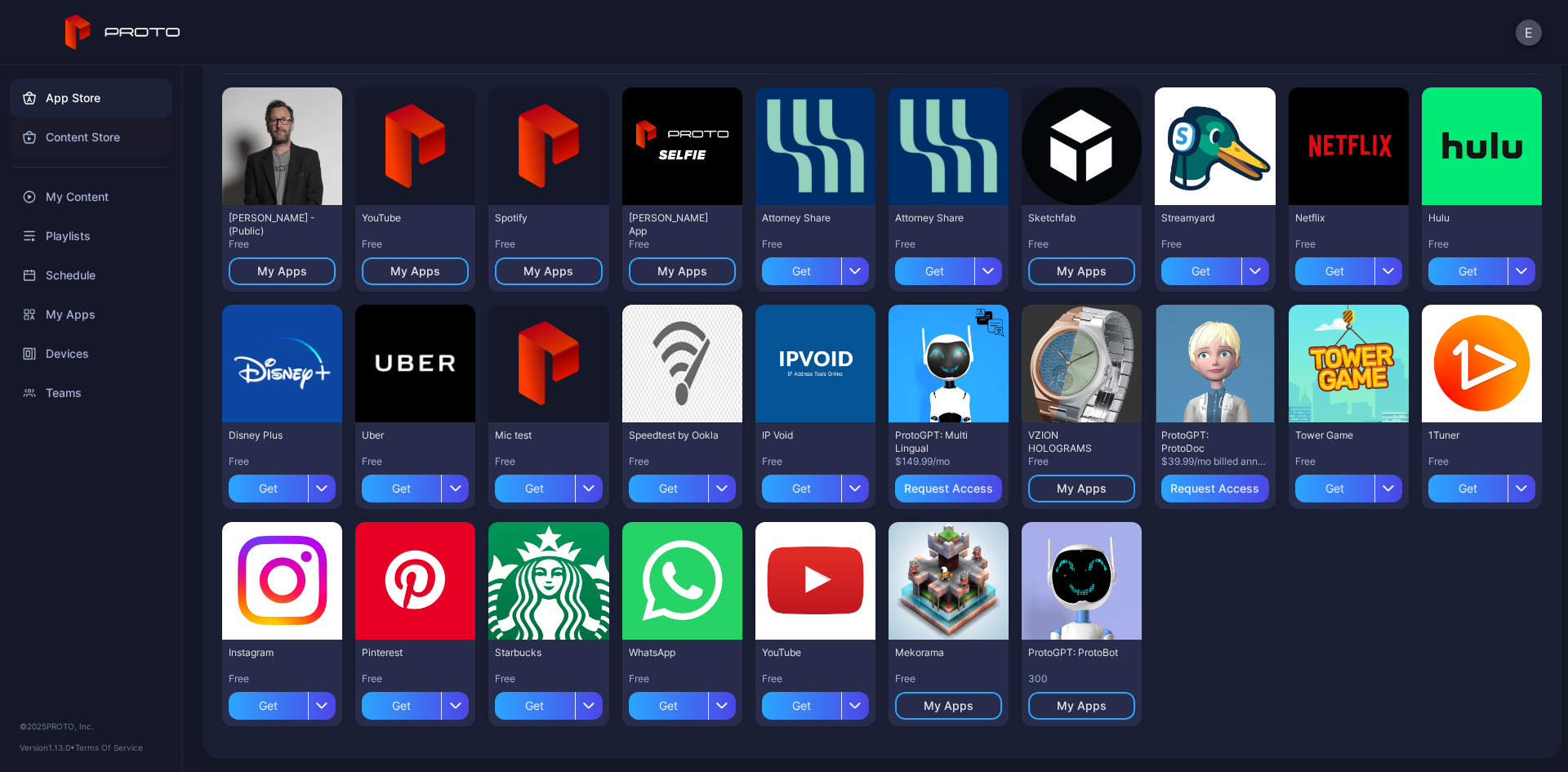
click at [91, 144] on div "Content Store" at bounding box center [91, 136] width 163 height 39
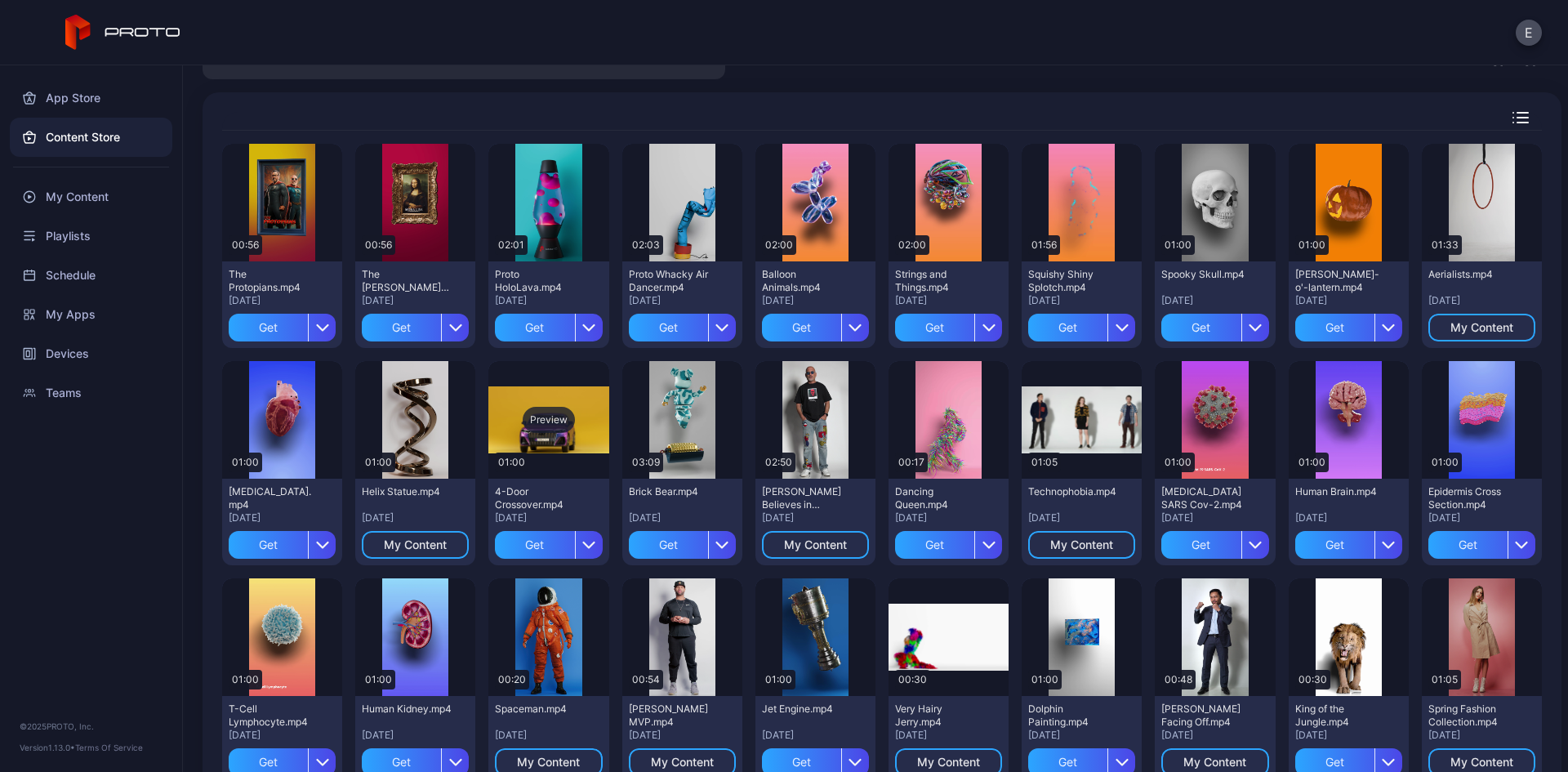
scroll to position [49, 0]
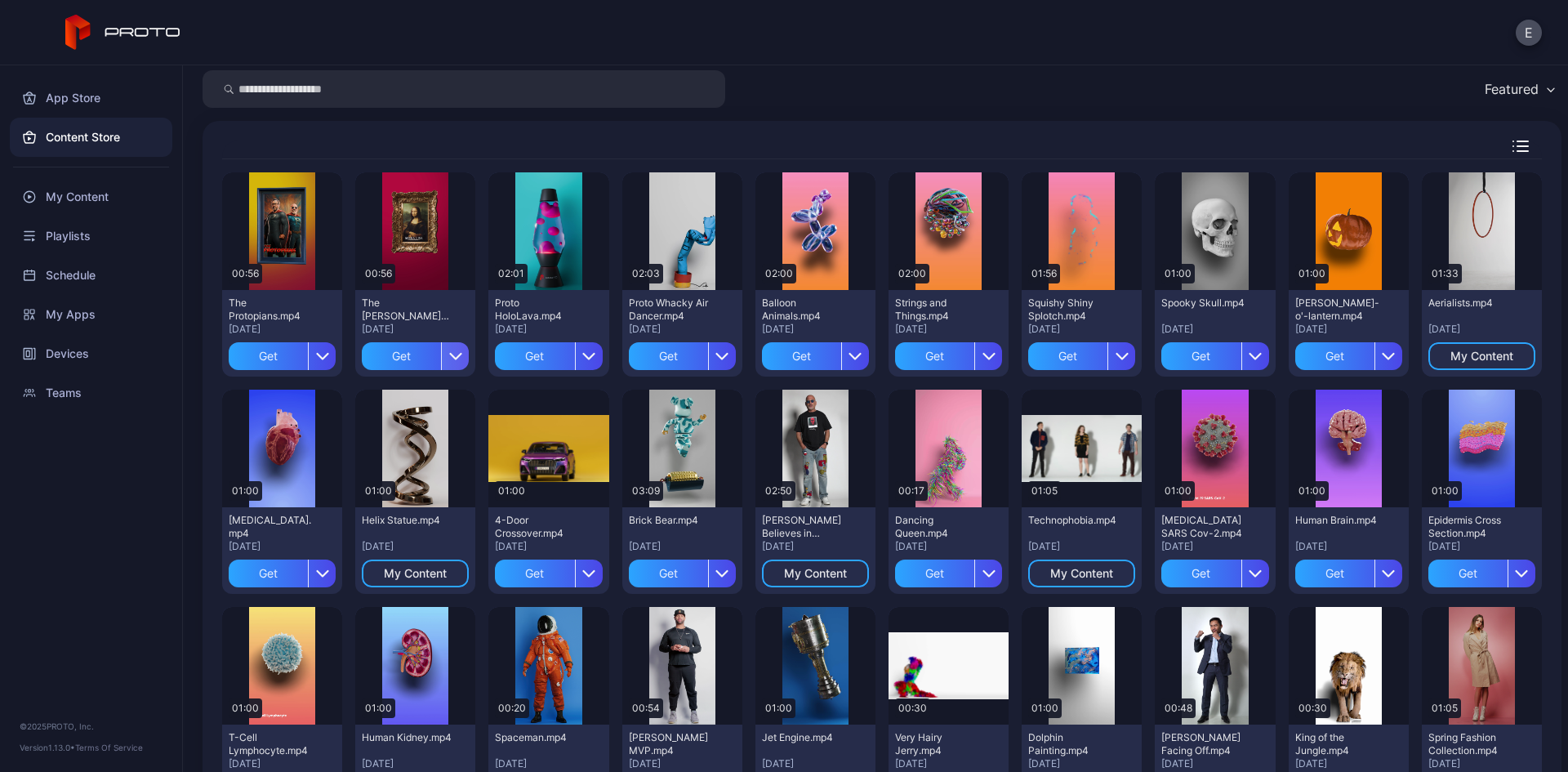
click at [453, 357] on icon "button" at bounding box center [455, 356] width 11 height 5
click at [444, 442] on button "Get and Assign" at bounding box center [412, 456] width 139 height 53
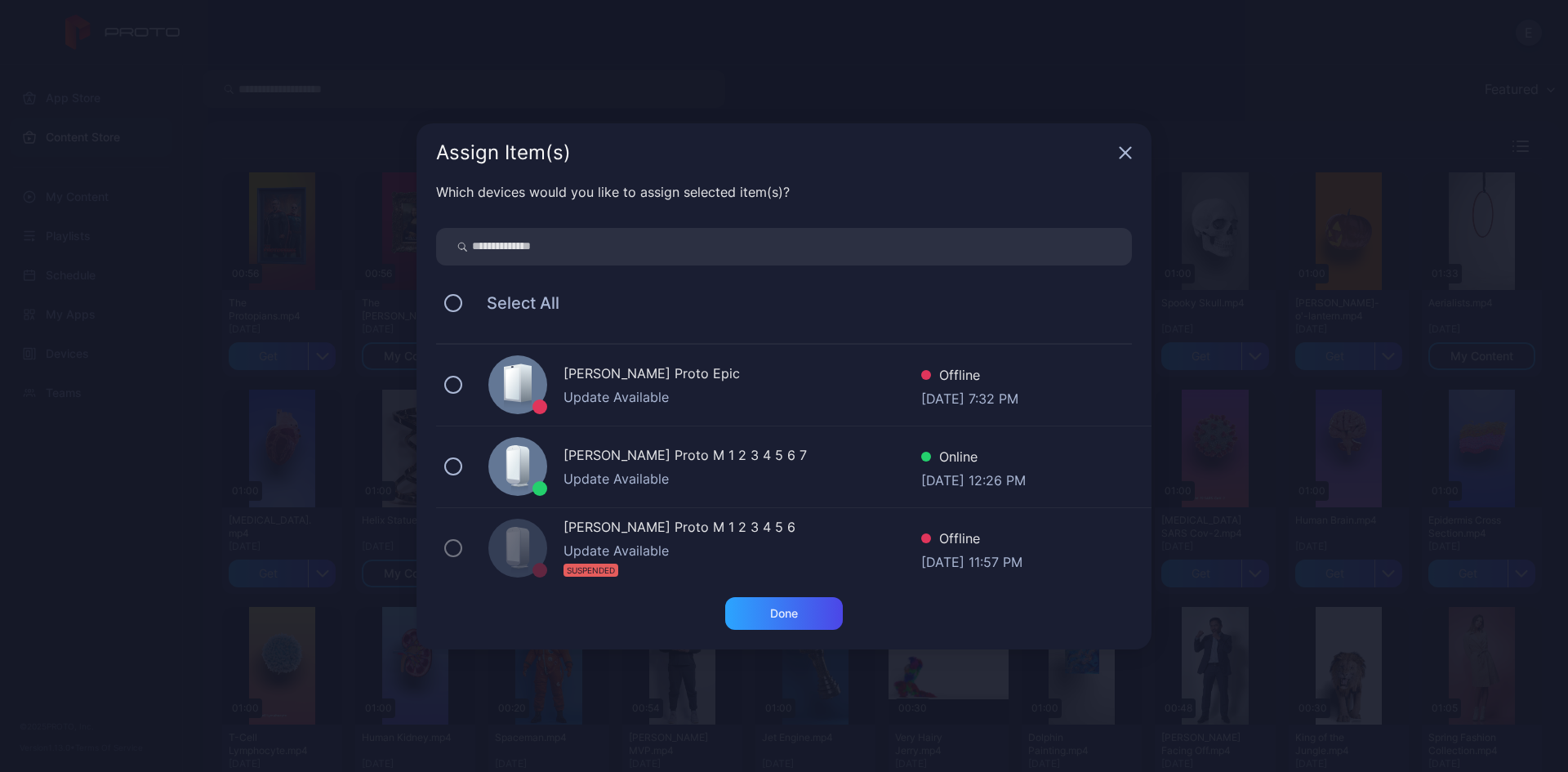
click at [953, 461] on div "Online" at bounding box center [973, 459] width 104 height 24
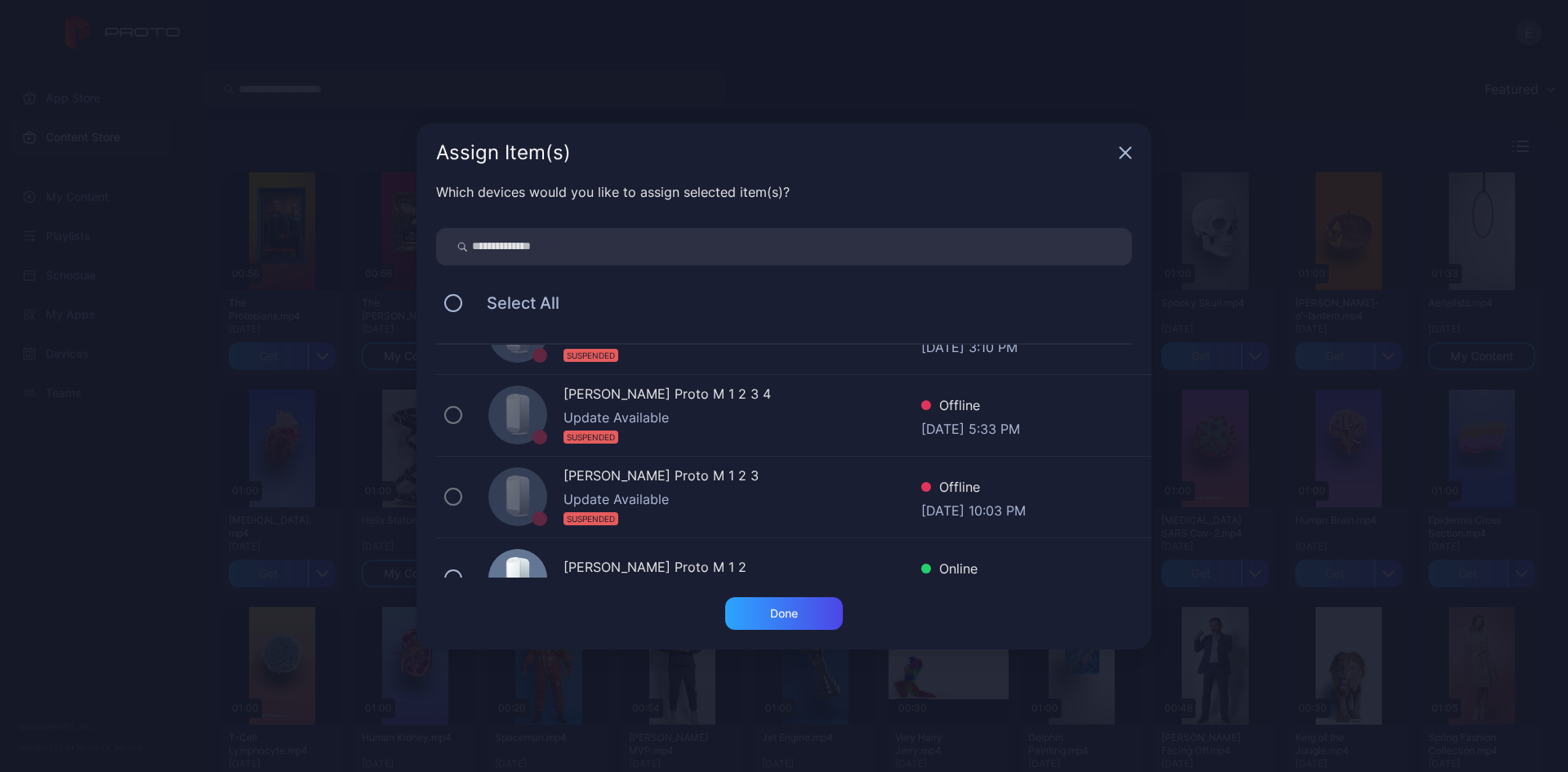
scroll to position [490, 0]
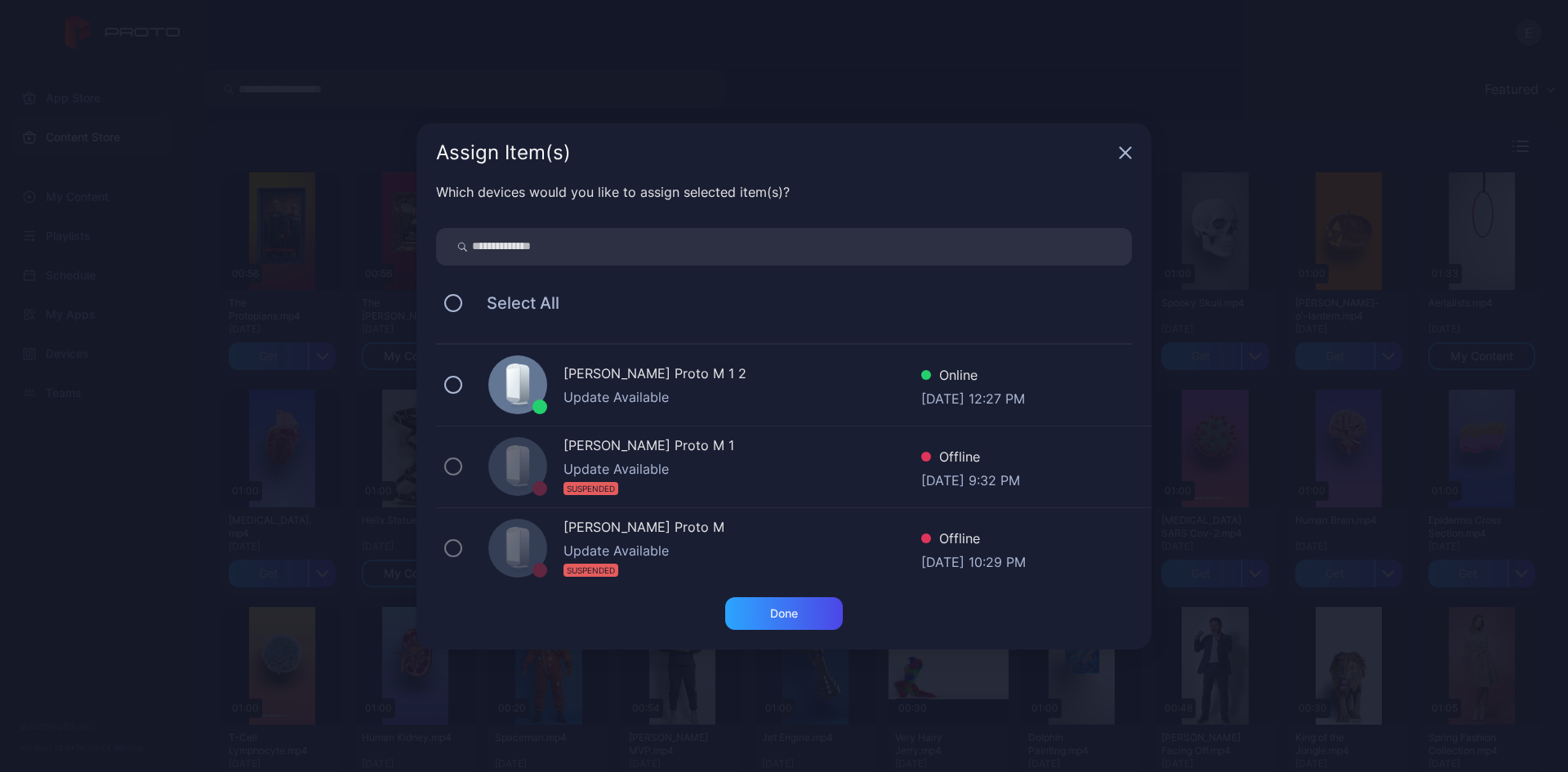
click at [685, 414] on div "[PERSON_NAME] Proto M 1 2 Update Available Online [DATE] 12:27 PM" at bounding box center [793, 386] width 715 height 81
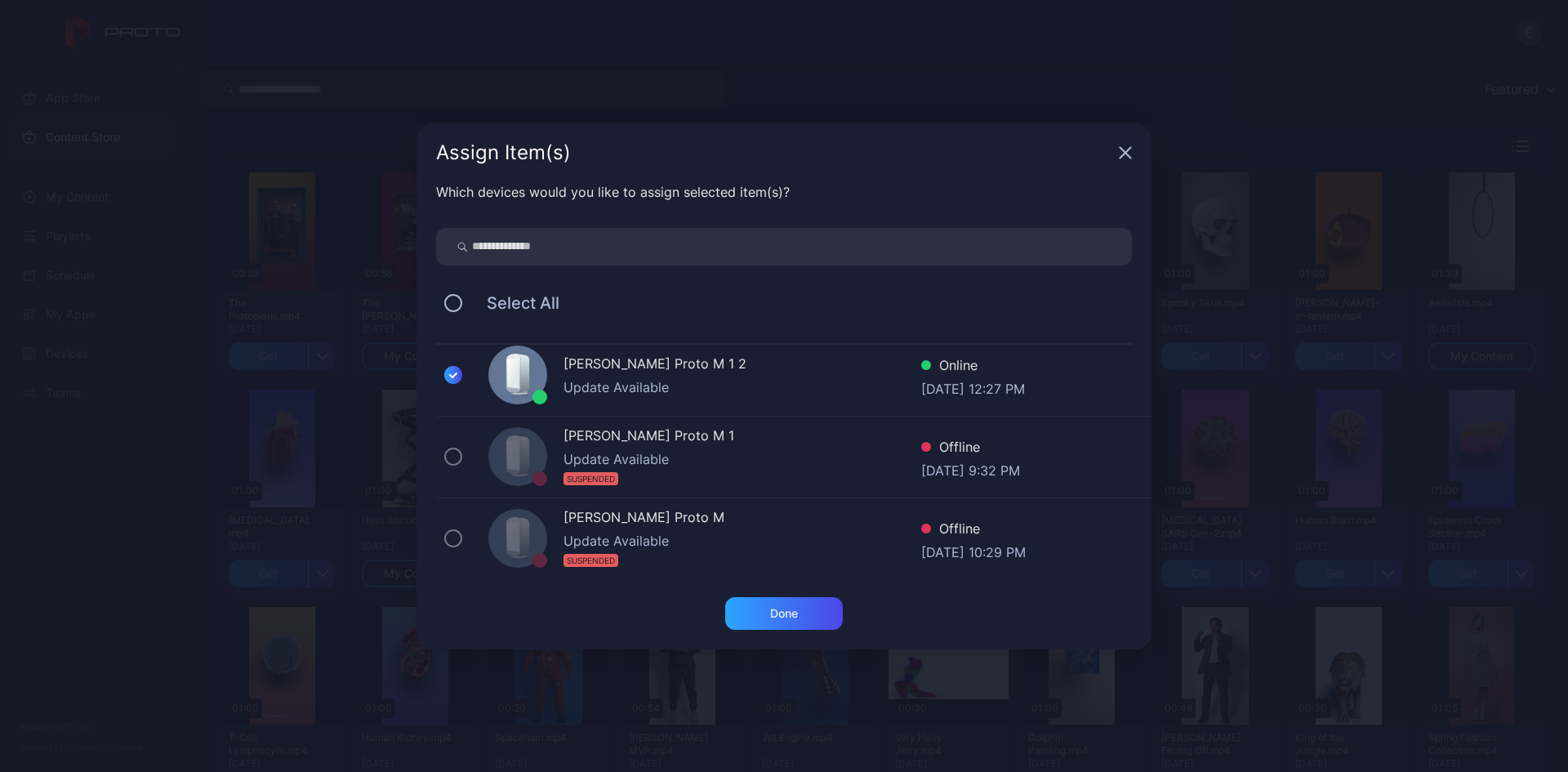
scroll to position [503, 0]
click at [972, 545] on div "[DATE] 10:29 PM" at bounding box center [973, 548] width 104 height 16
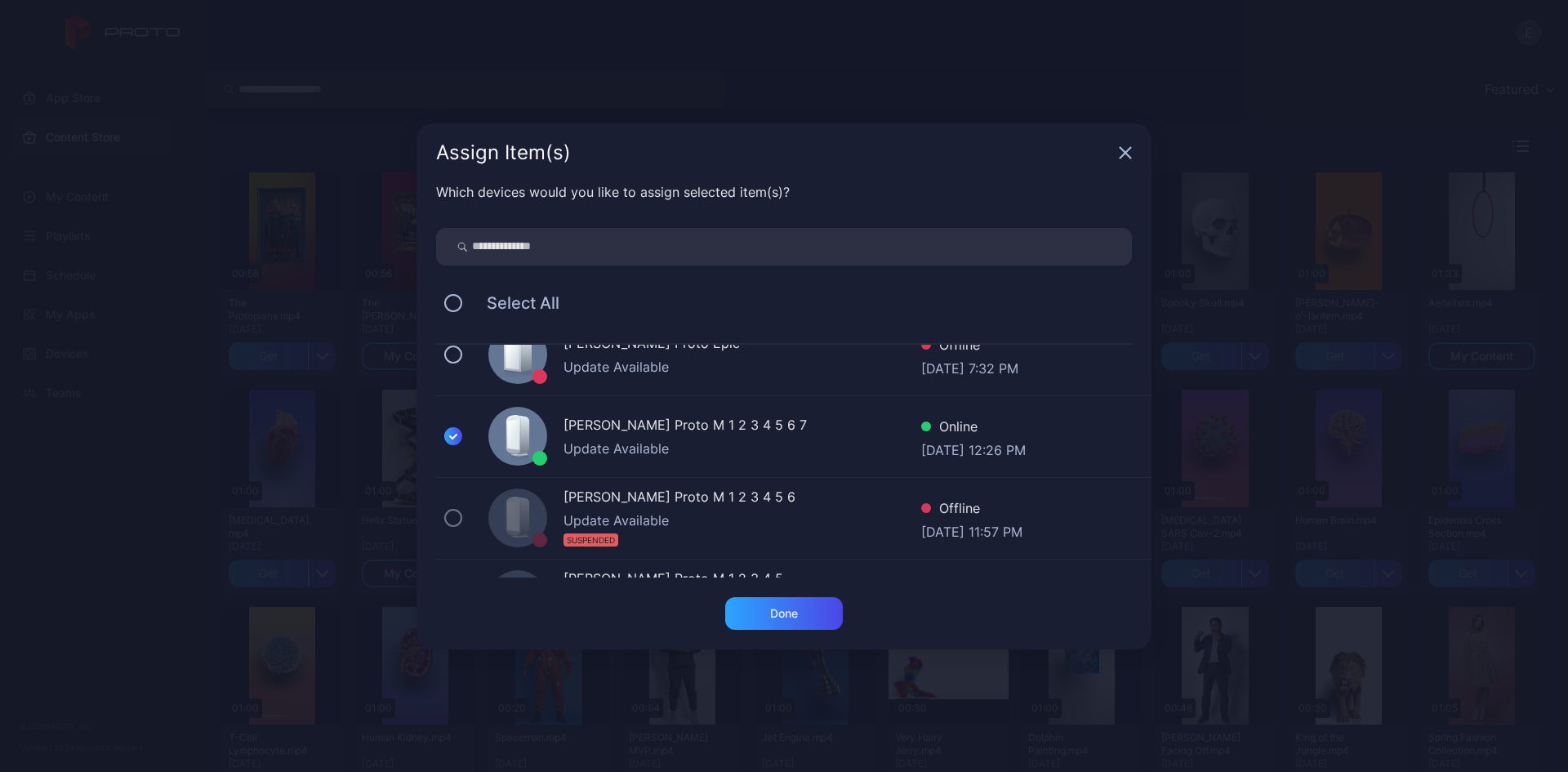
scroll to position [12, 0]
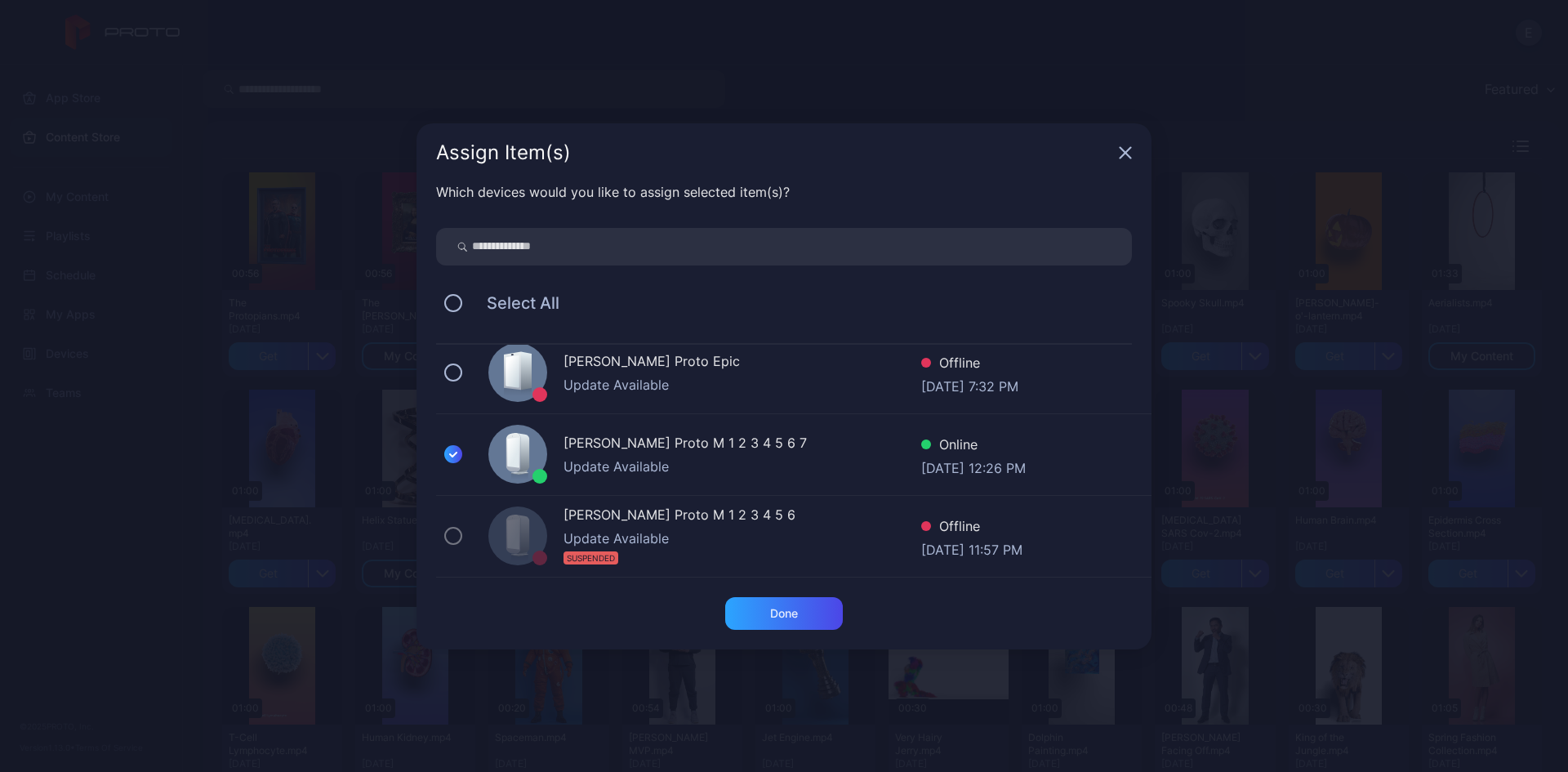
click at [500, 368] on div at bounding box center [517, 372] width 59 height 59
click at [796, 623] on div "Done" at bounding box center [784, 613] width 117 height 33
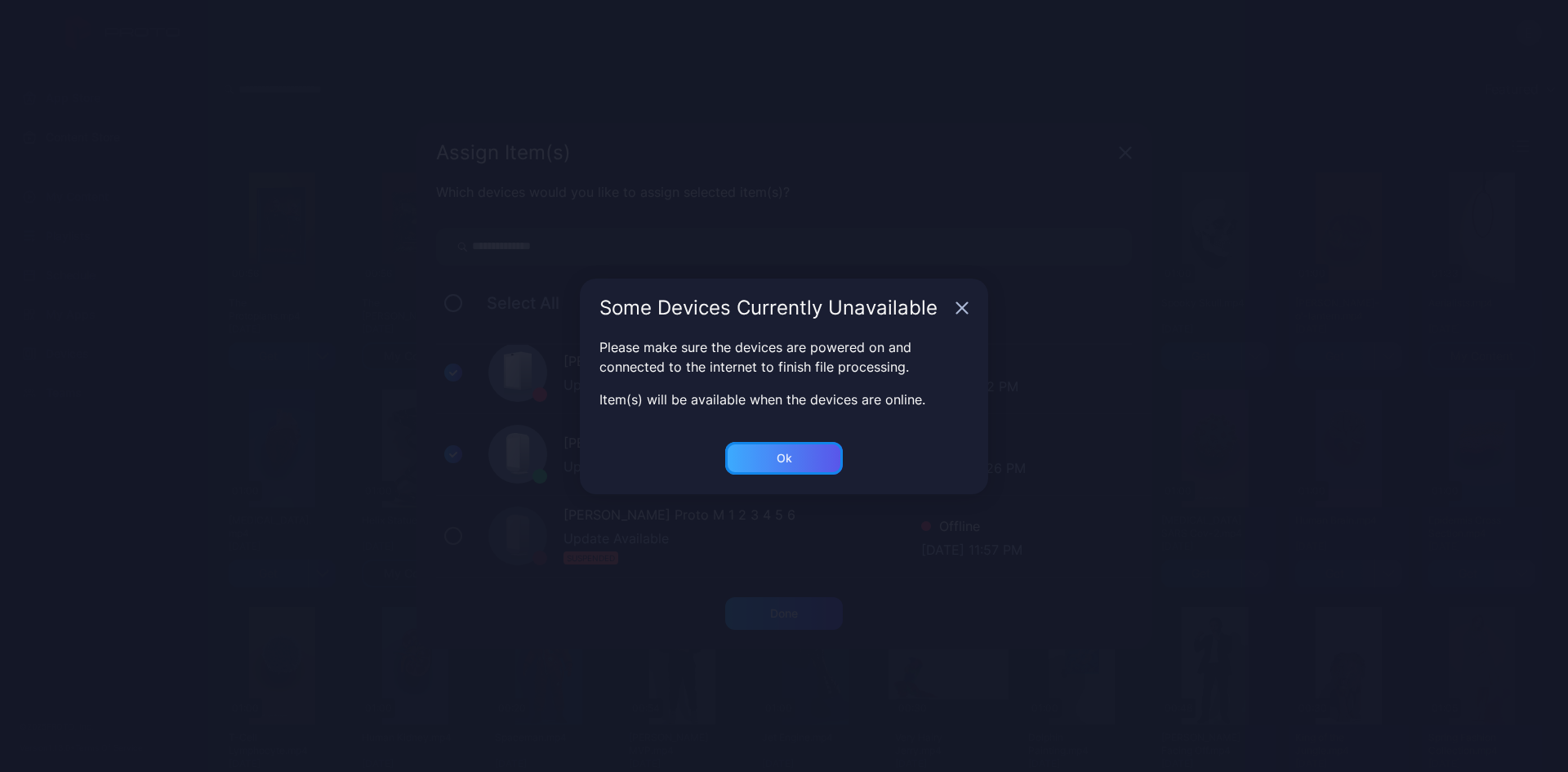
click at [781, 597] on div "Ok" at bounding box center [784, 613] width 117 height 33
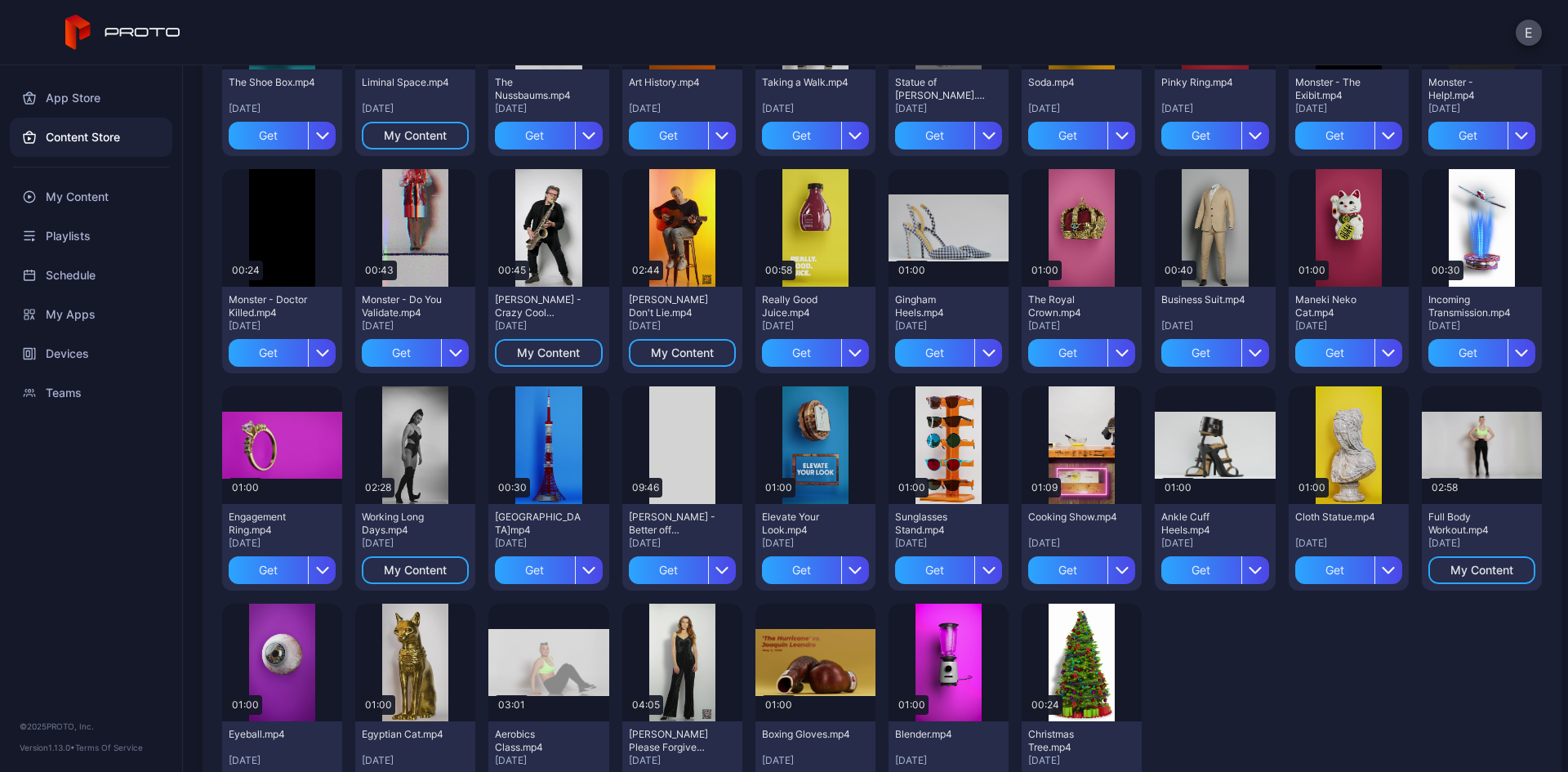
scroll to position [1438, 0]
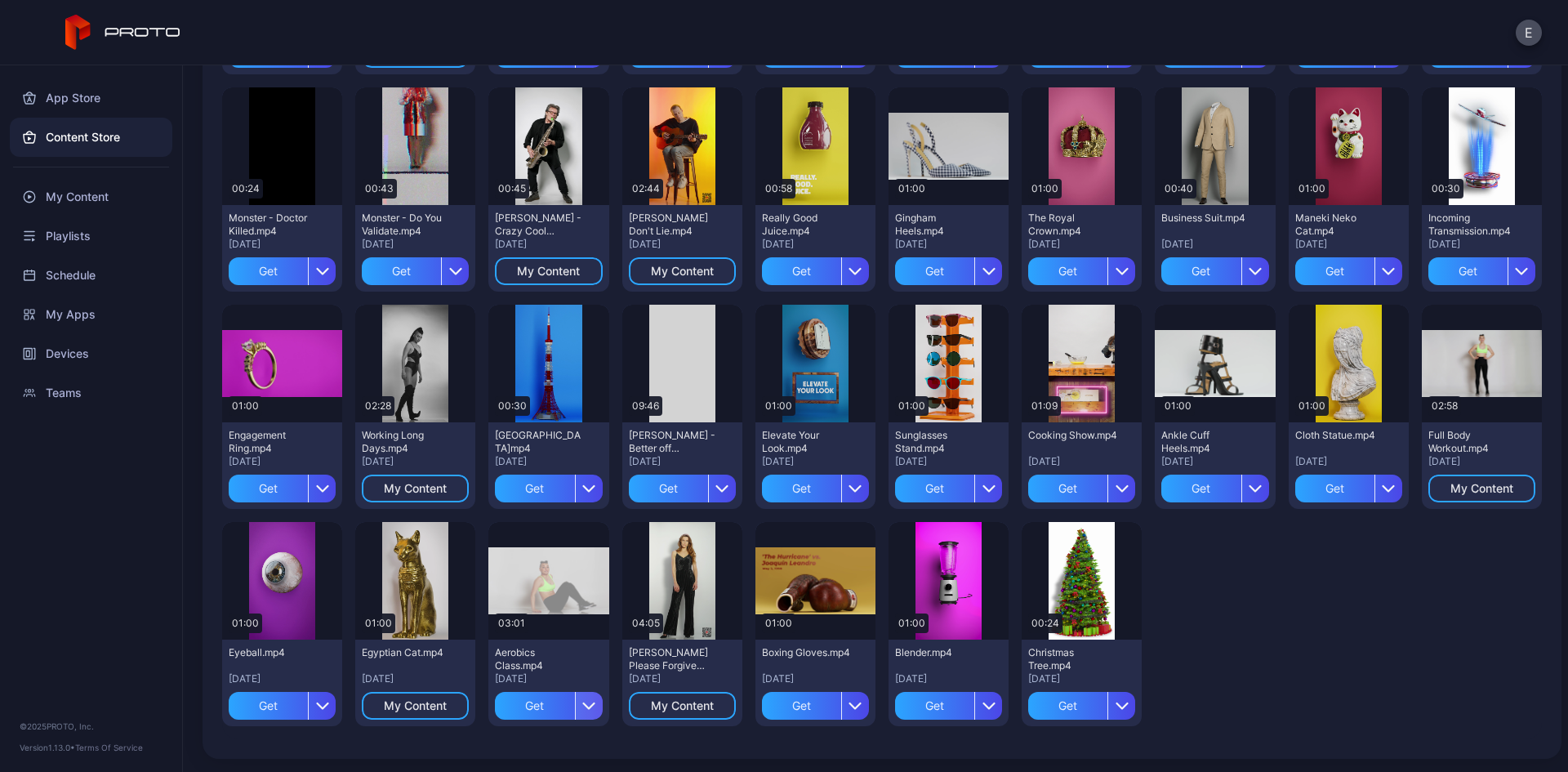
click at [578, 698] on div "button" at bounding box center [589, 706] width 28 height 28
click at [568, 651] on button "Get and Assign" at bounding box center [544, 658] width 139 height 53
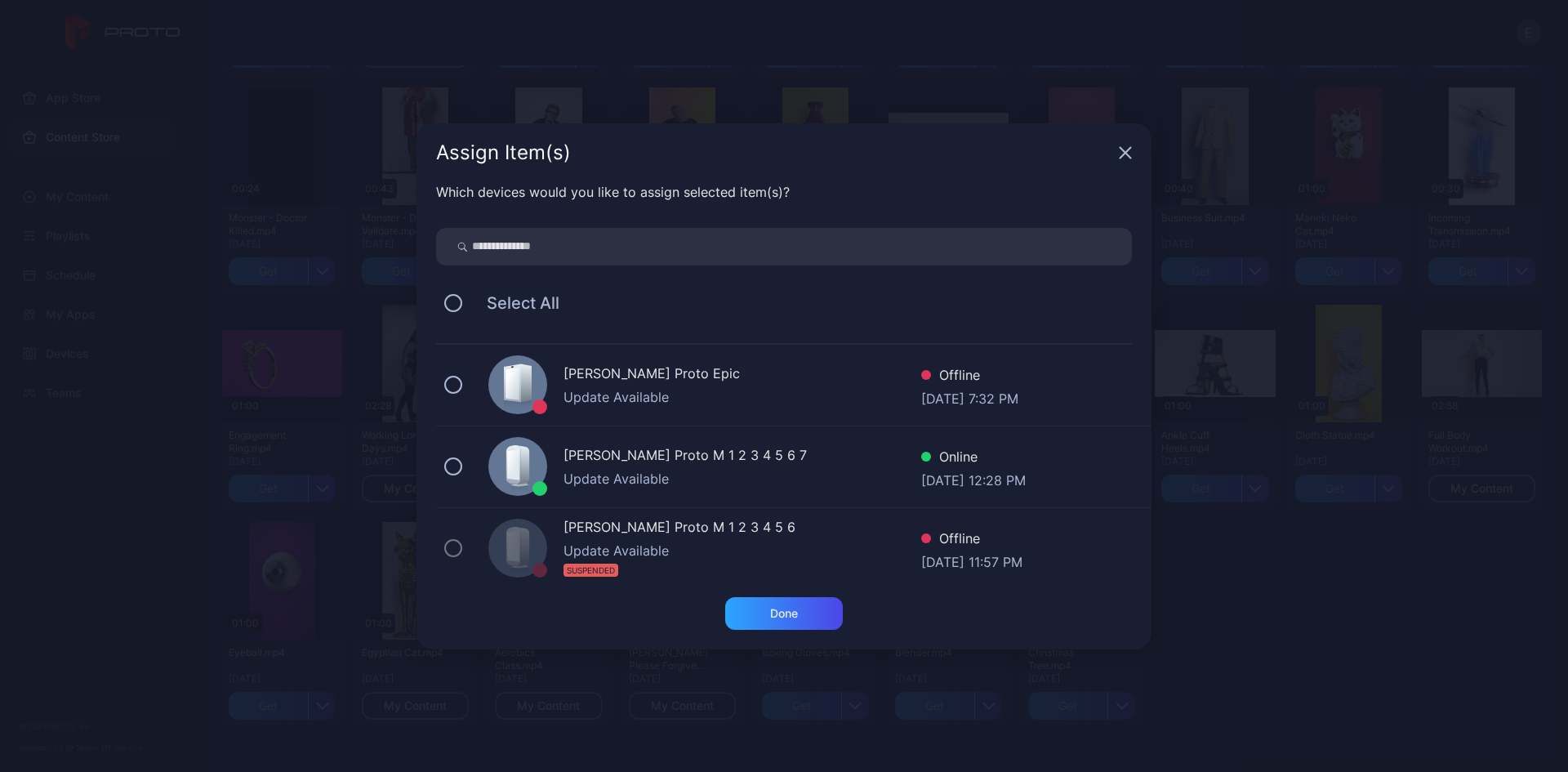
click at [493, 464] on div at bounding box center [517, 466] width 59 height 59
click at [480, 386] on div "[PERSON_NAME] Proto Epic Update Available Offline [DATE] 7:32 PM" at bounding box center [793, 386] width 715 height 81
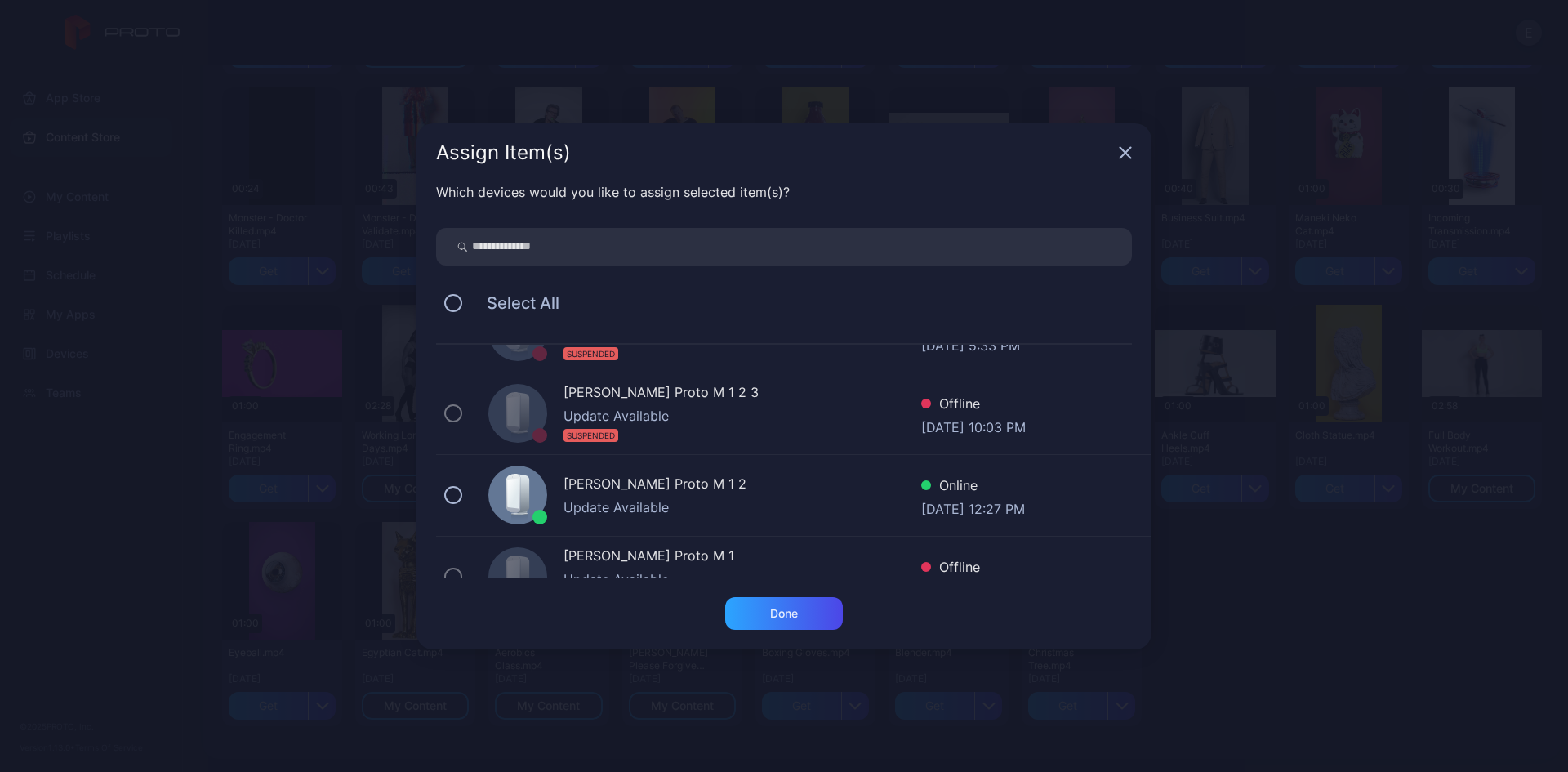
scroll to position [408, 0]
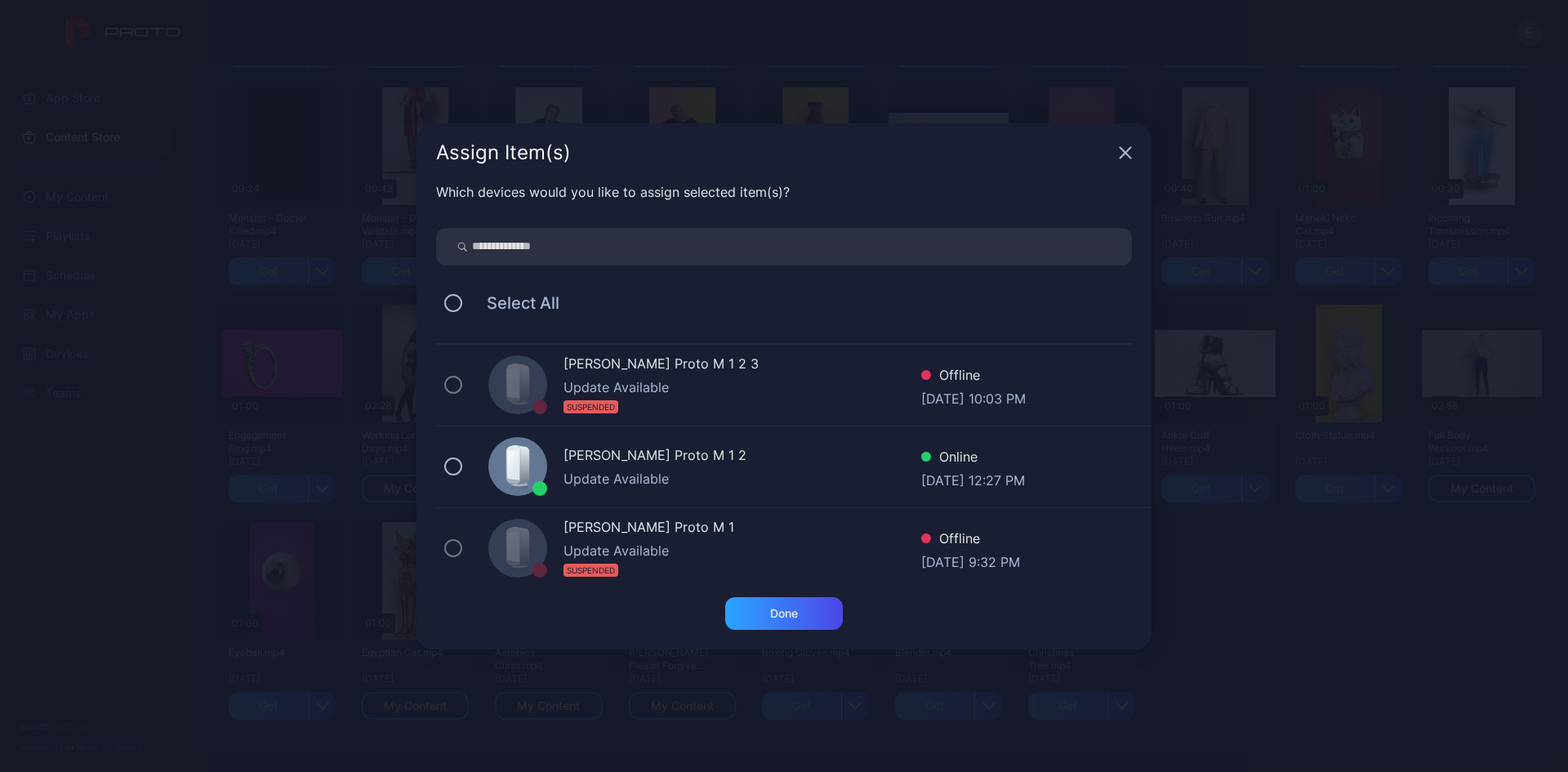
drag, startPoint x: 467, startPoint y: 459, endPoint x: 480, endPoint y: 471, distance: 17.7
click at [468, 459] on div "[PERSON_NAME] Proto M 1 2 Update Available Online [DATE] 12:27 PM" at bounding box center [793, 467] width 715 height 81
click at [796, 604] on div "Done" at bounding box center [784, 613] width 117 height 33
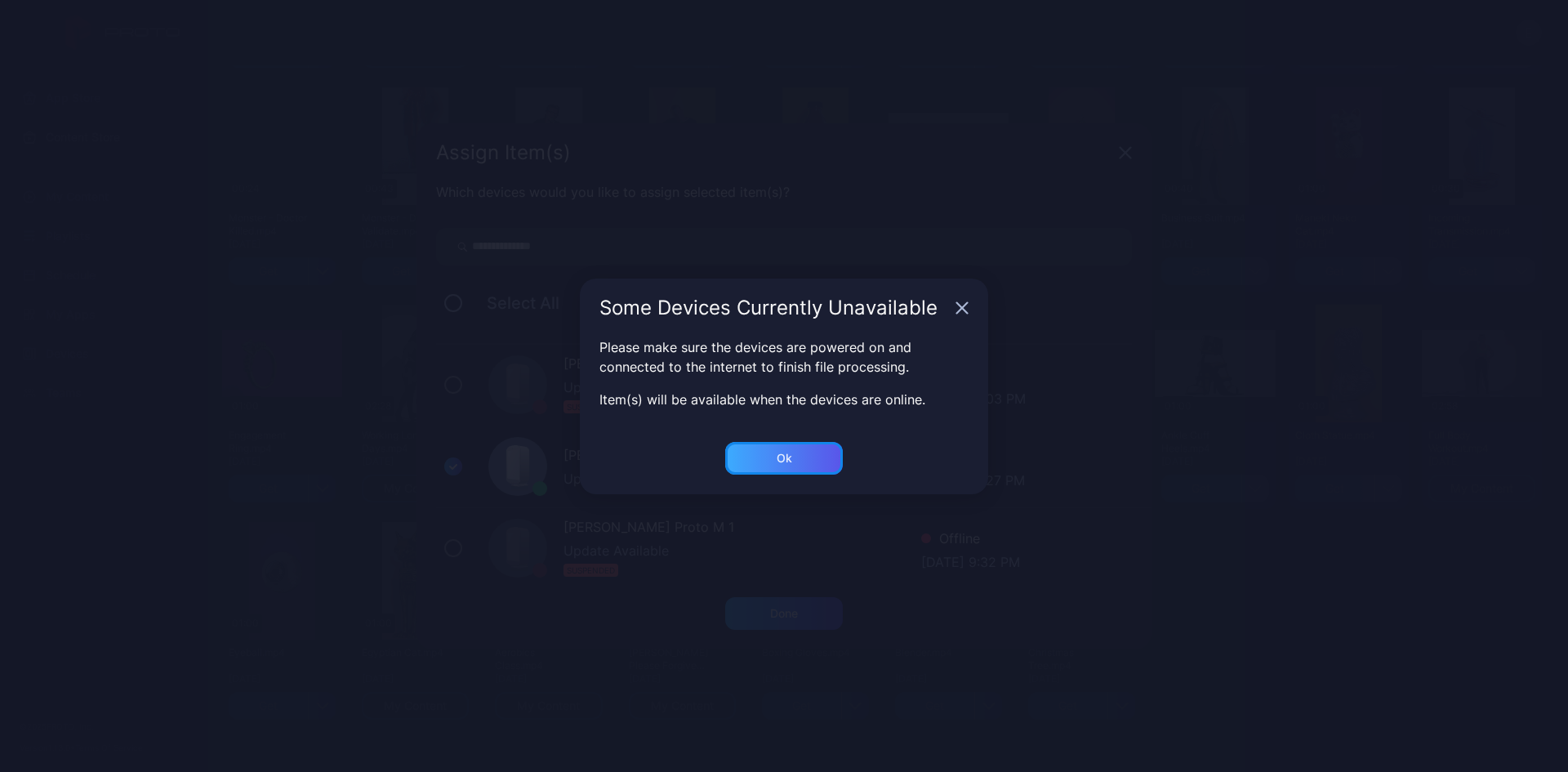
click at [786, 597] on div "Ok" at bounding box center [784, 613] width 117 height 33
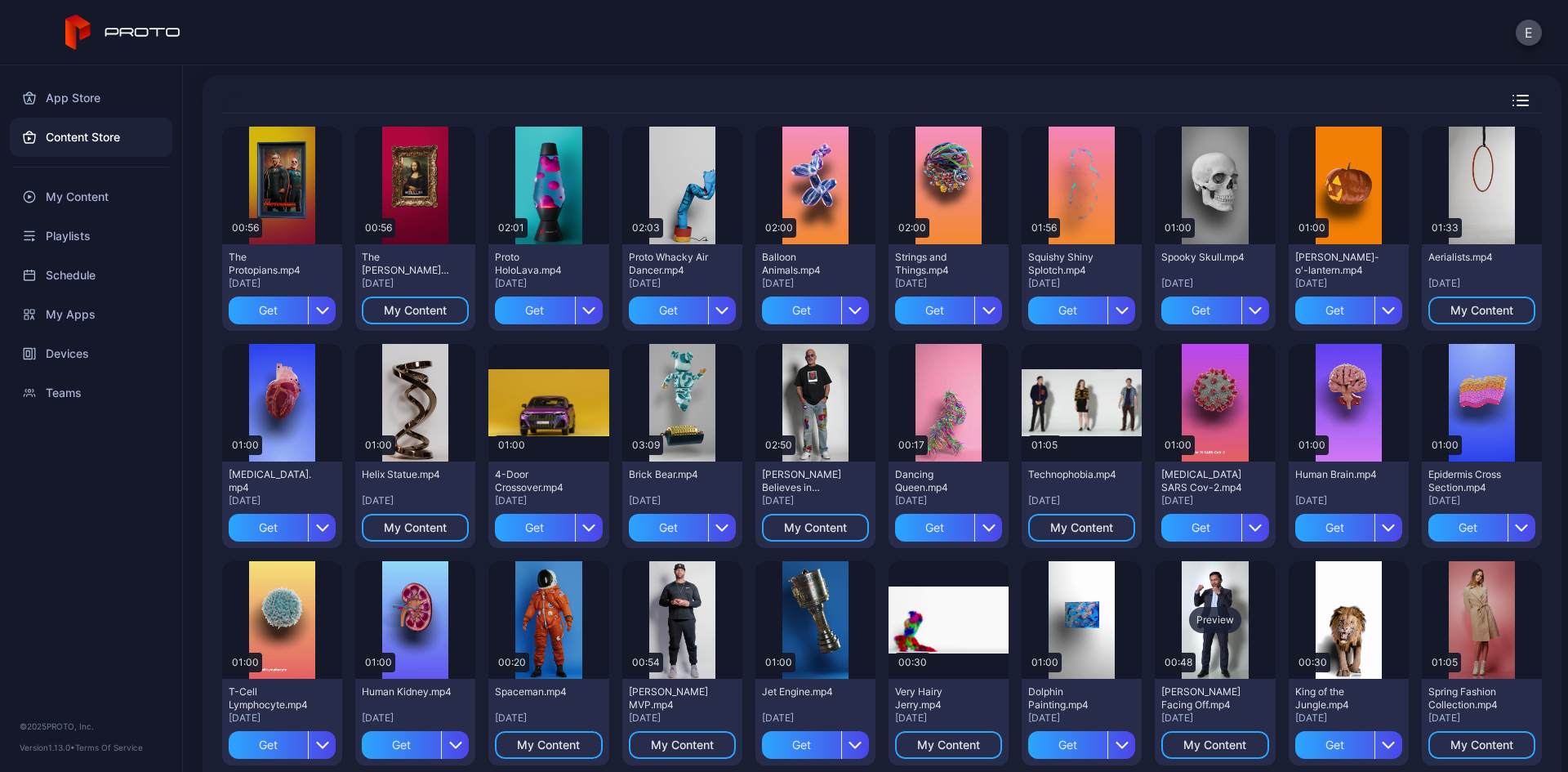
scroll to position [245, 0]
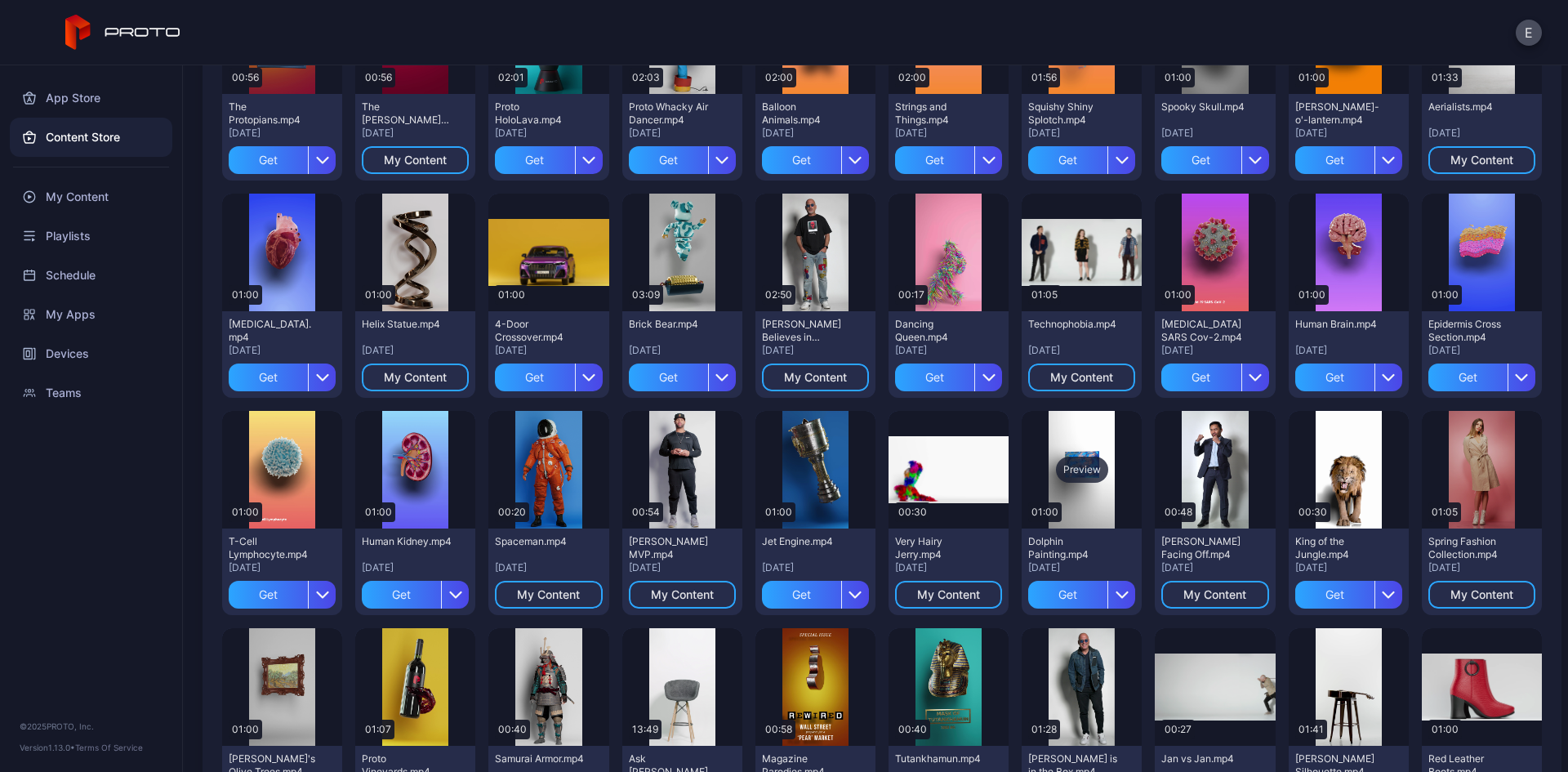
click at [1072, 467] on div "Preview" at bounding box center [1081, 470] width 53 height 26
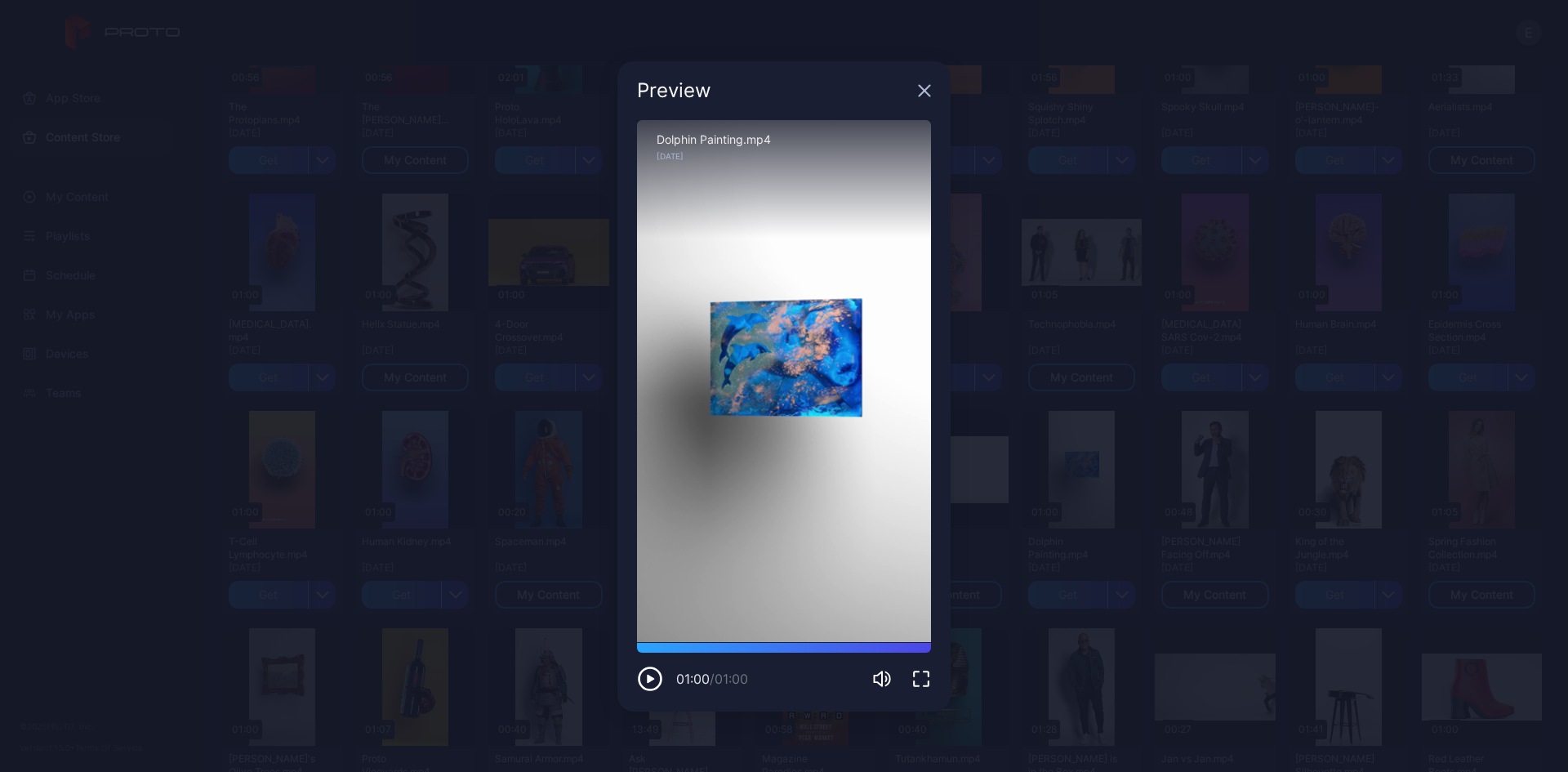
click at [921, 95] on icon "button" at bounding box center [925, 90] width 11 height 11
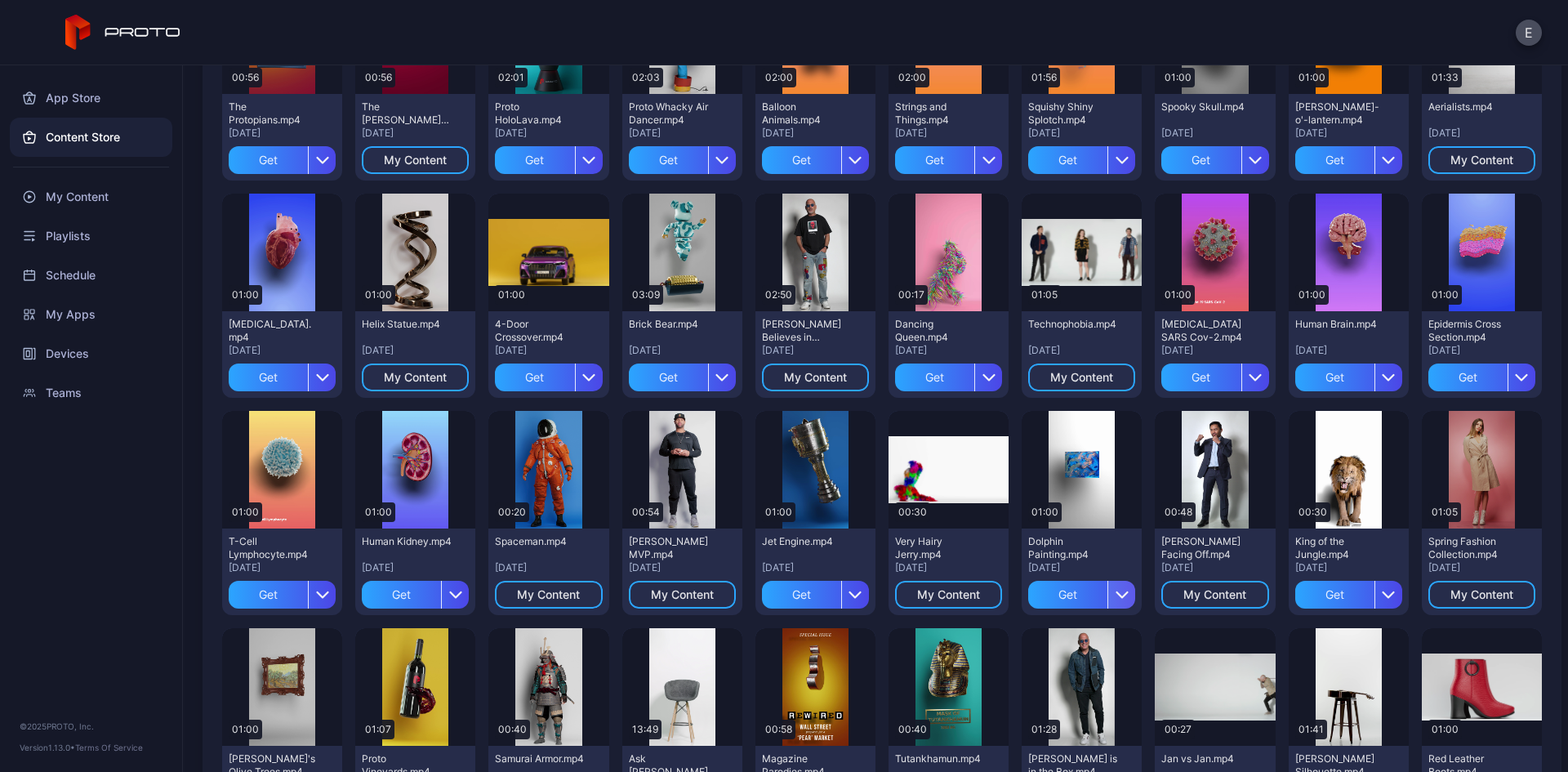
click at [1115, 600] on icon "button" at bounding box center [1121, 594] width 13 height 13
click at [1109, 685] on button "Get and Assign" at bounding box center [1069, 695] width 139 height 53
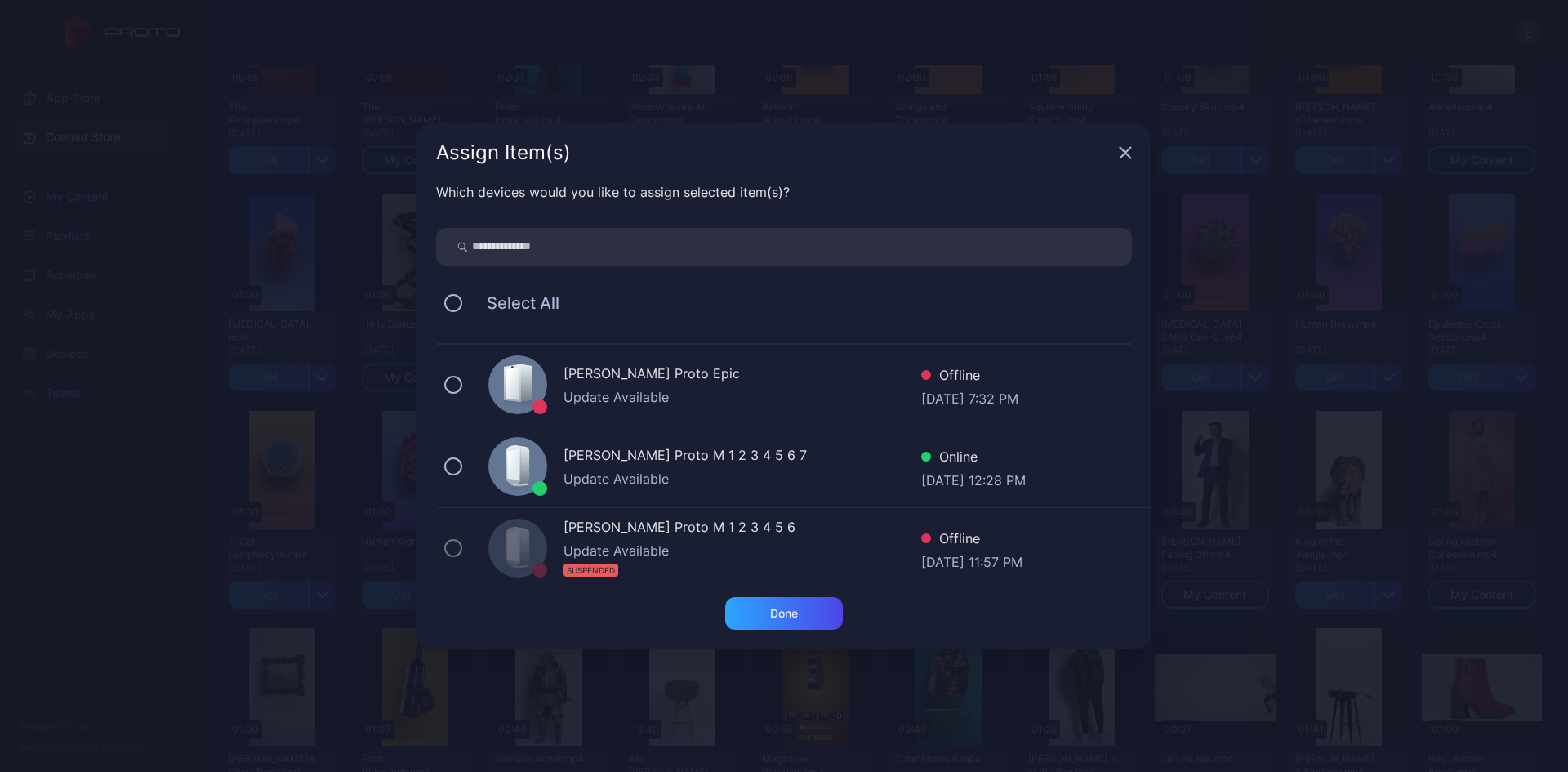
click at [963, 480] on div "[DATE] 12:28 PM" at bounding box center [973, 479] width 104 height 16
click at [710, 407] on div "[PERSON_NAME] Proto Epic Update Available Offline [DATE] 7:32 PM" at bounding box center [793, 386] width 715 height 81
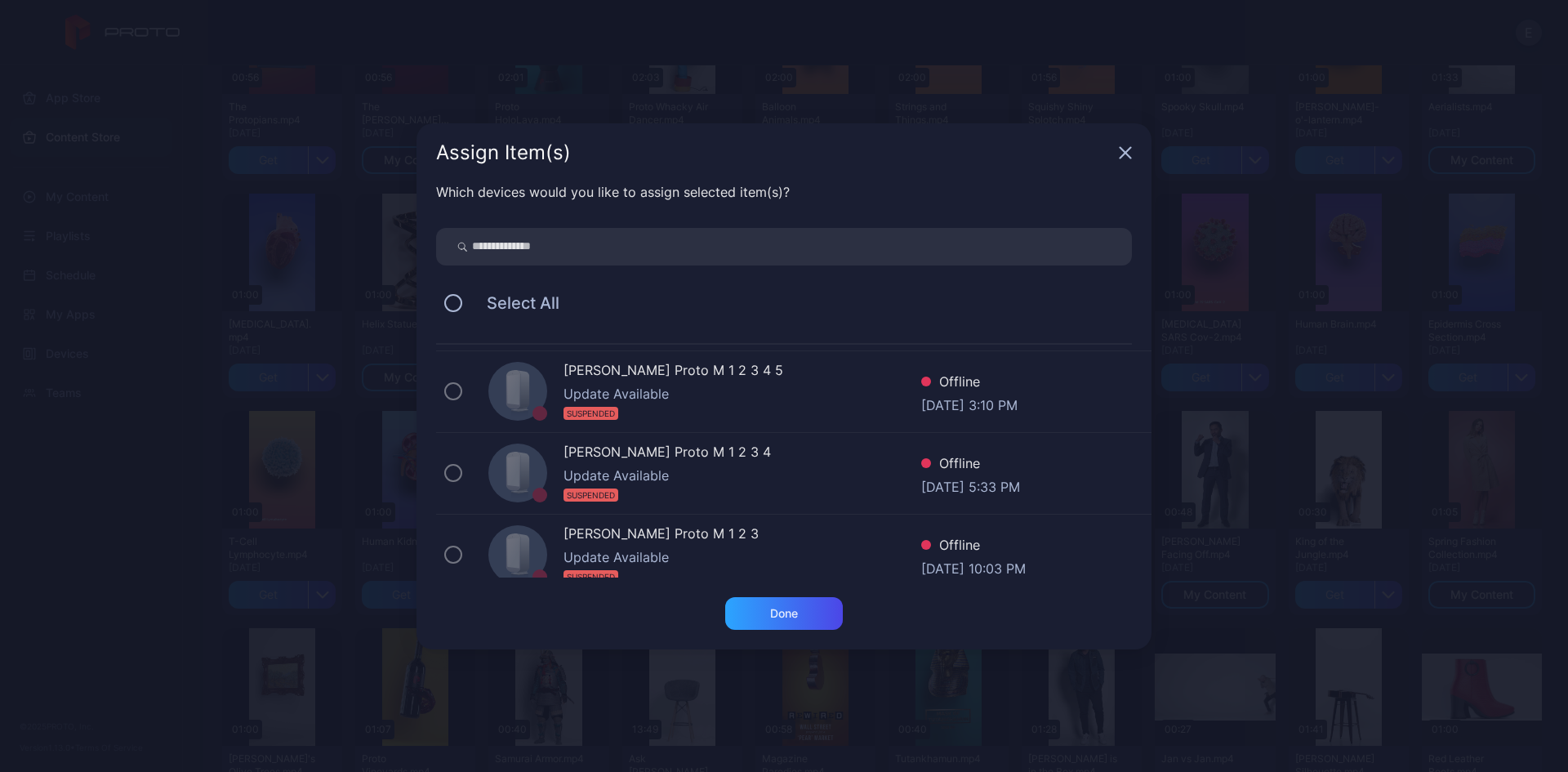
scroll to position [327, 0]
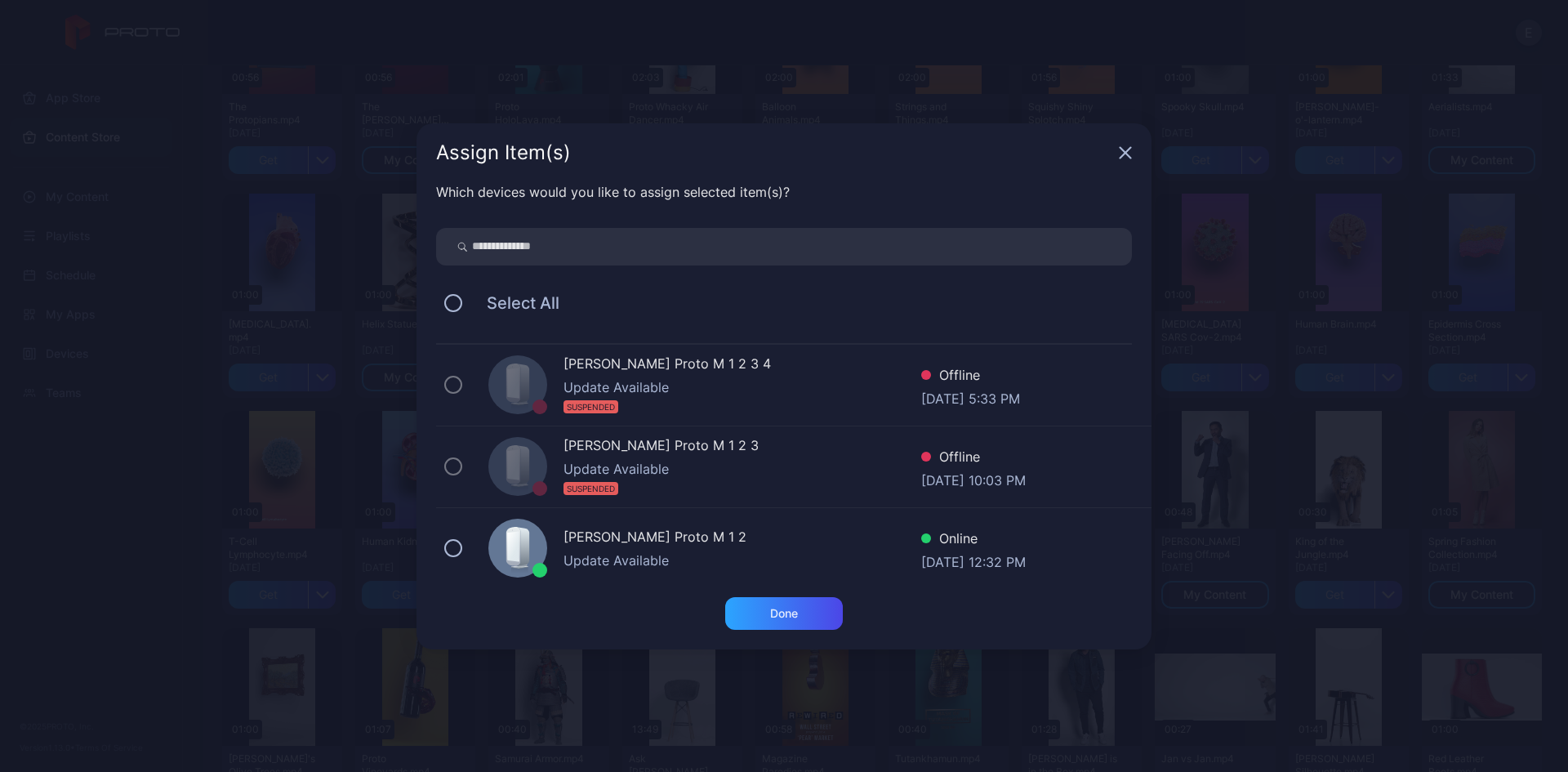
click at [757, 513] on div "[PERSON_NAME] Proto M 1 2 Update Available Online [DATE] 12:32 PM" at bounding box center [793, 548] width 715 height 81
click at [820, 609] on div "Done" at bounding box center [784, 613] width 117 height 33
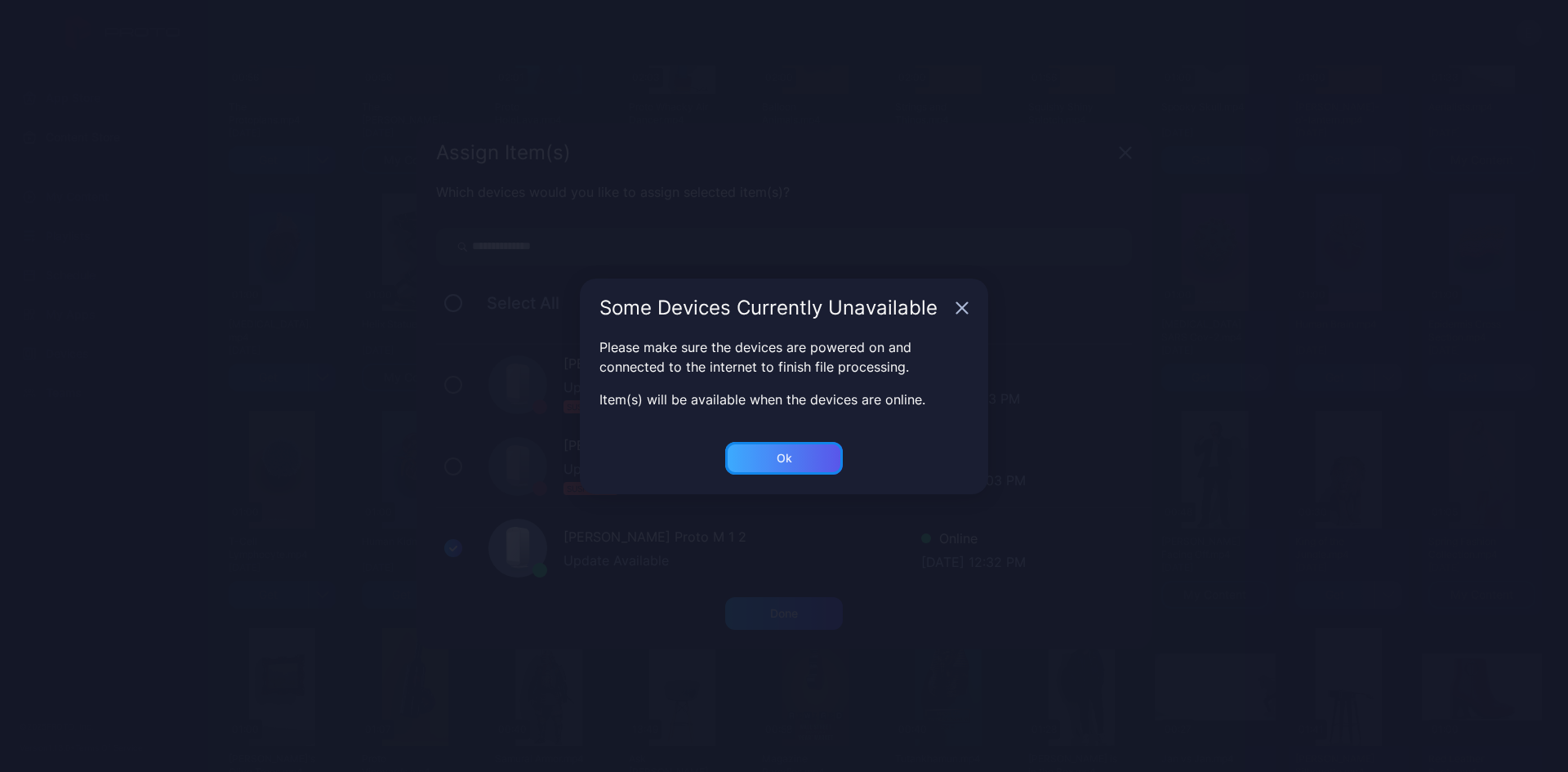
click at [774, 597] on div "Ok" at bounding box center [784, 613] width 117 height 33
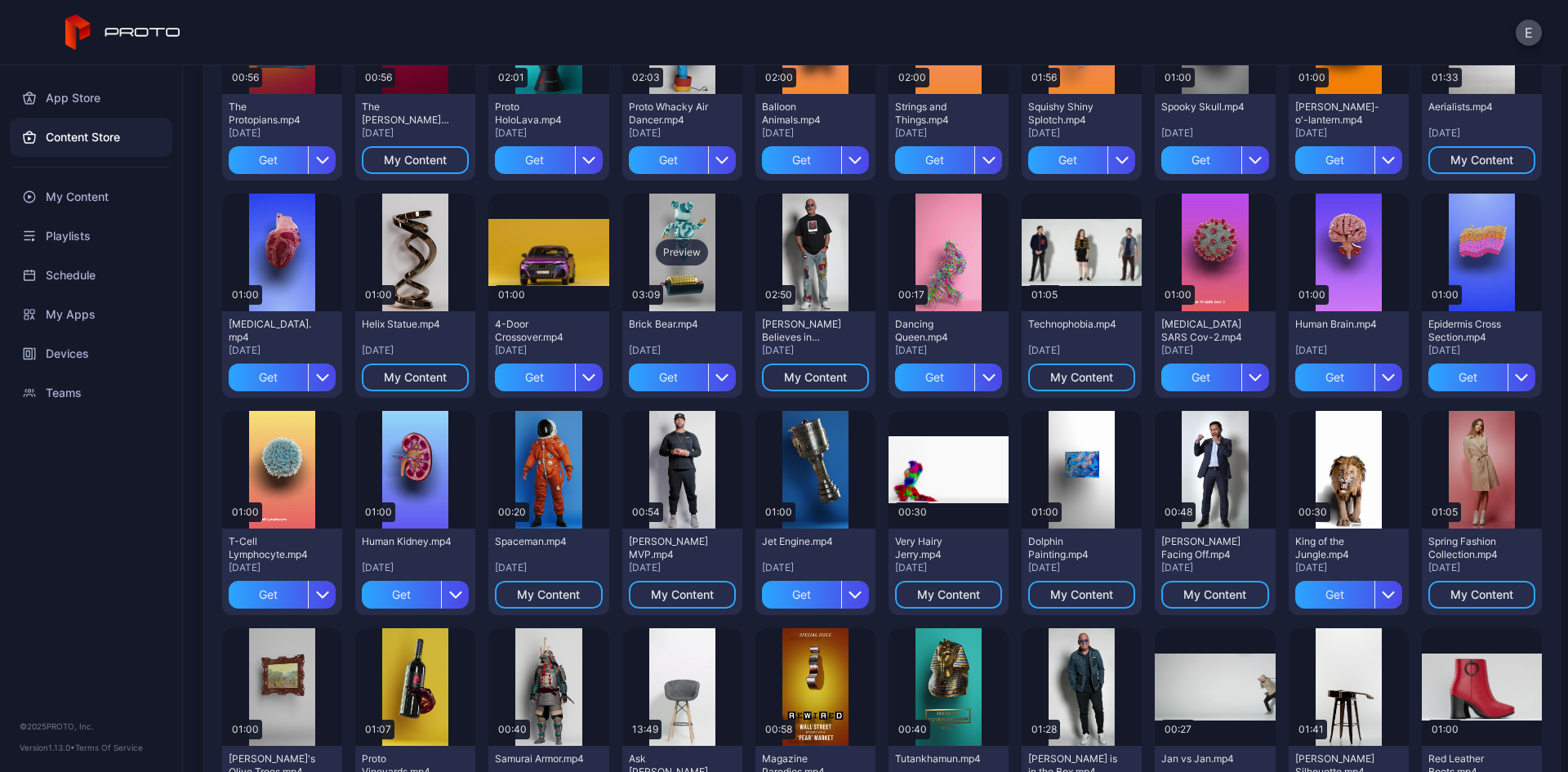
click at [684, 246] on div "Preview" at bounding box center [681, 252] width 53 height 26
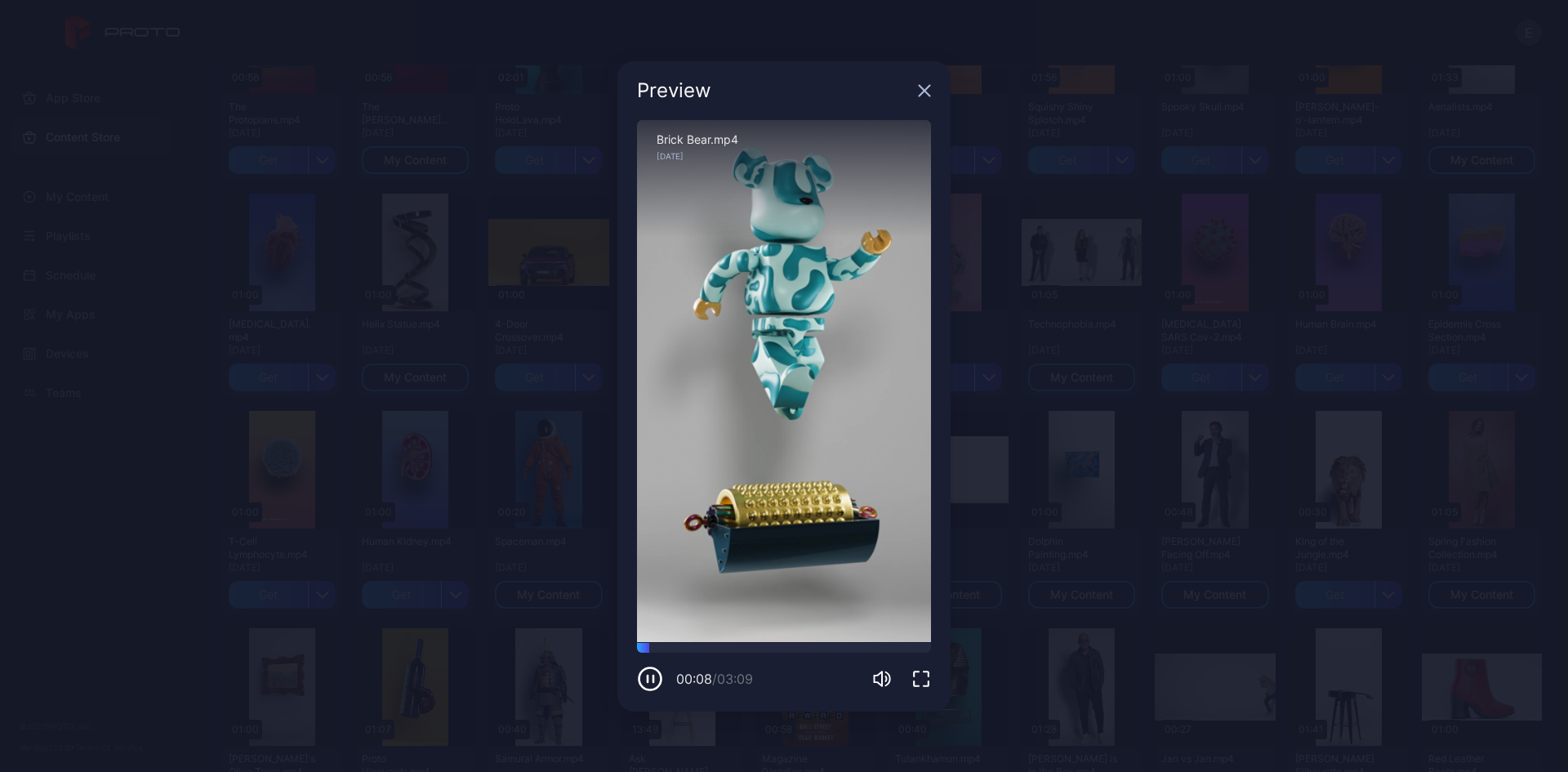
click at [925, 91] on icon "button" at bounding box center [925, 90] width 11 height 11
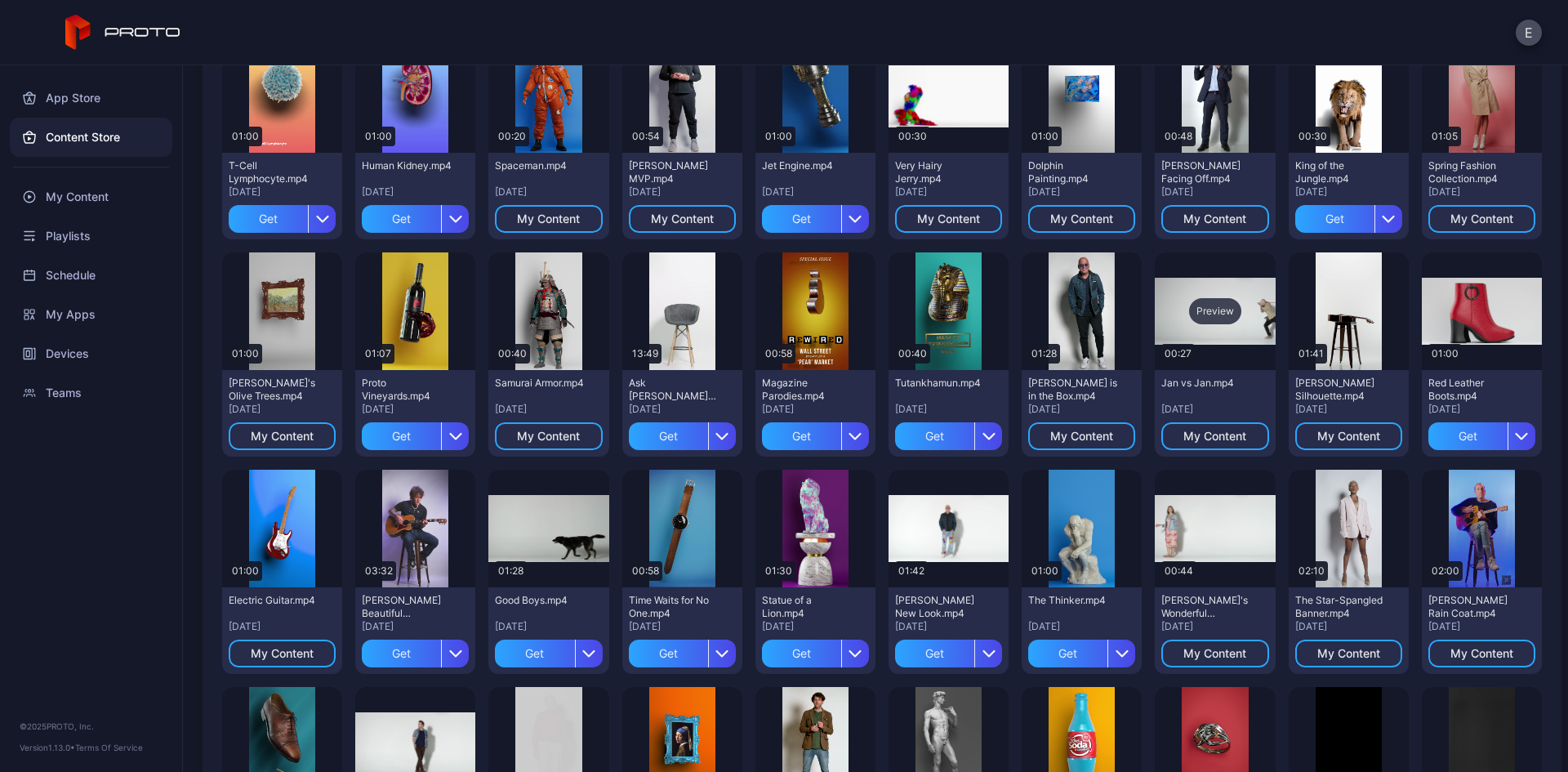
scroll to position [540, 0]
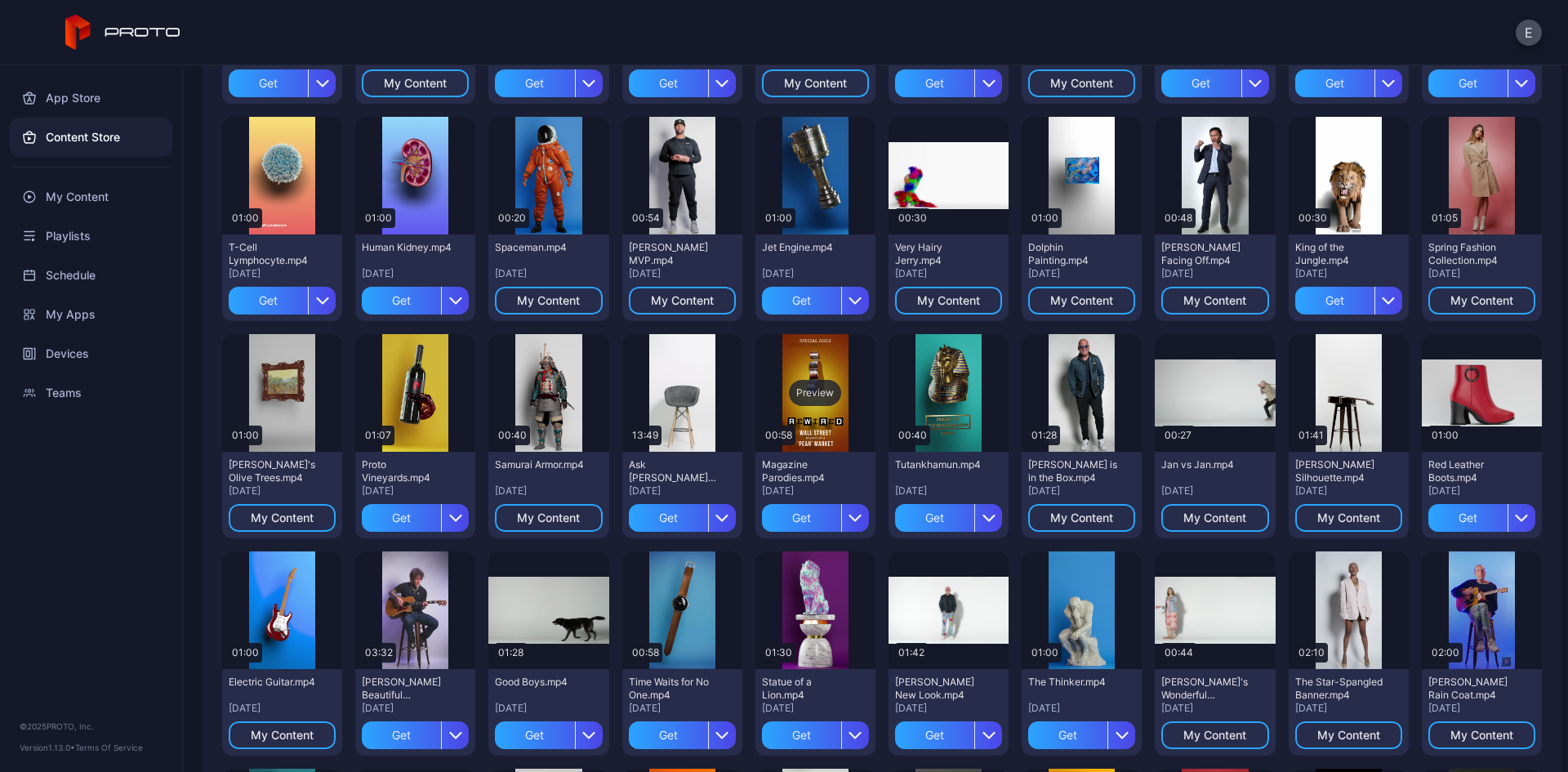
click at [802, 385] on div "Preview" at bounding box center [814, 392] width 53 height 26
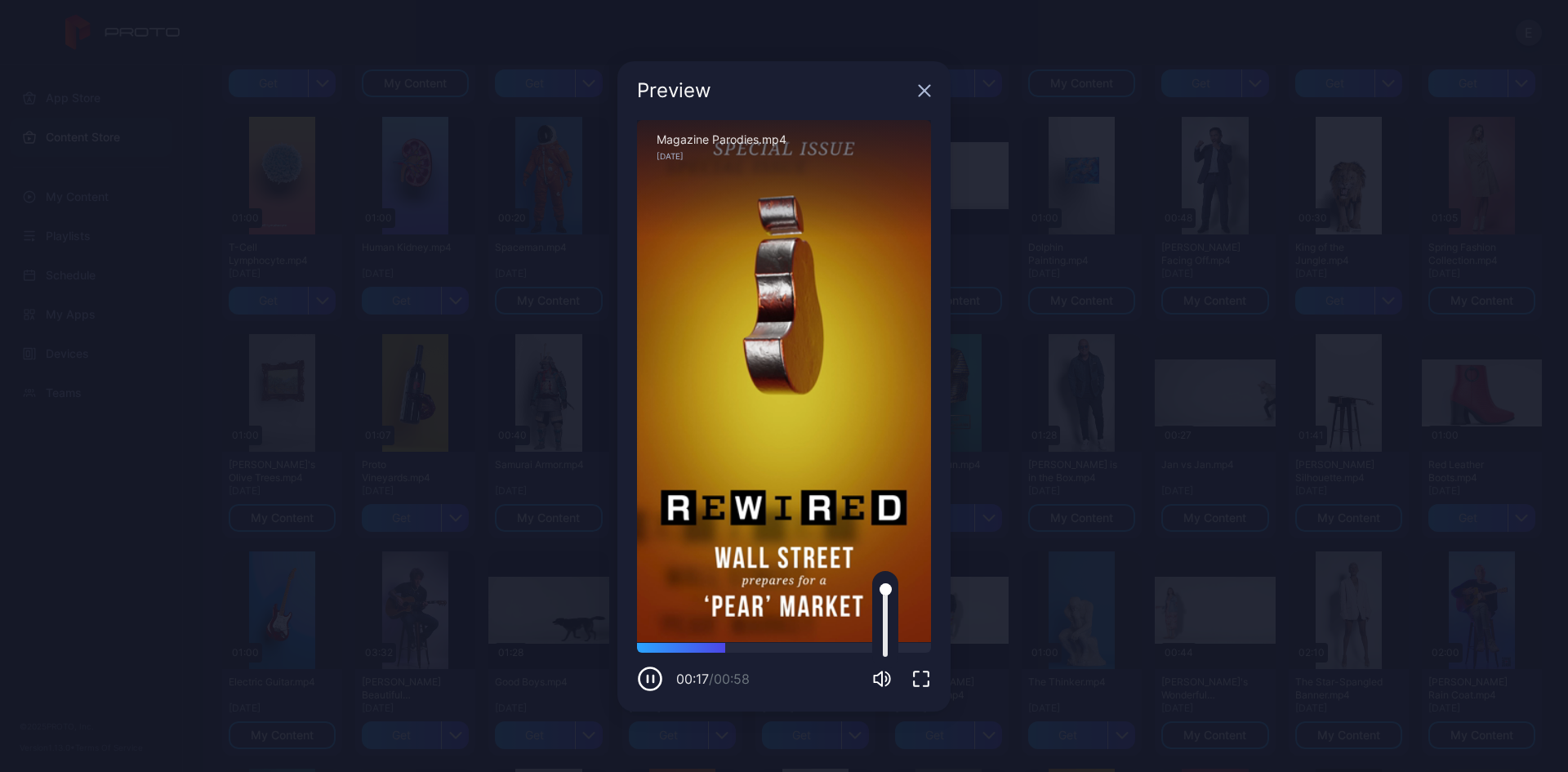
click at [878, 677] on icon "button" at bounding box center [882, 679] width 20 height 20
click at [1094, 634] on div "Preview Sorry, your browser doesn‘t support embedded videos 00:27 / 00:58 Magaz…" at bounding box center [784, 386] width 1568 height 772
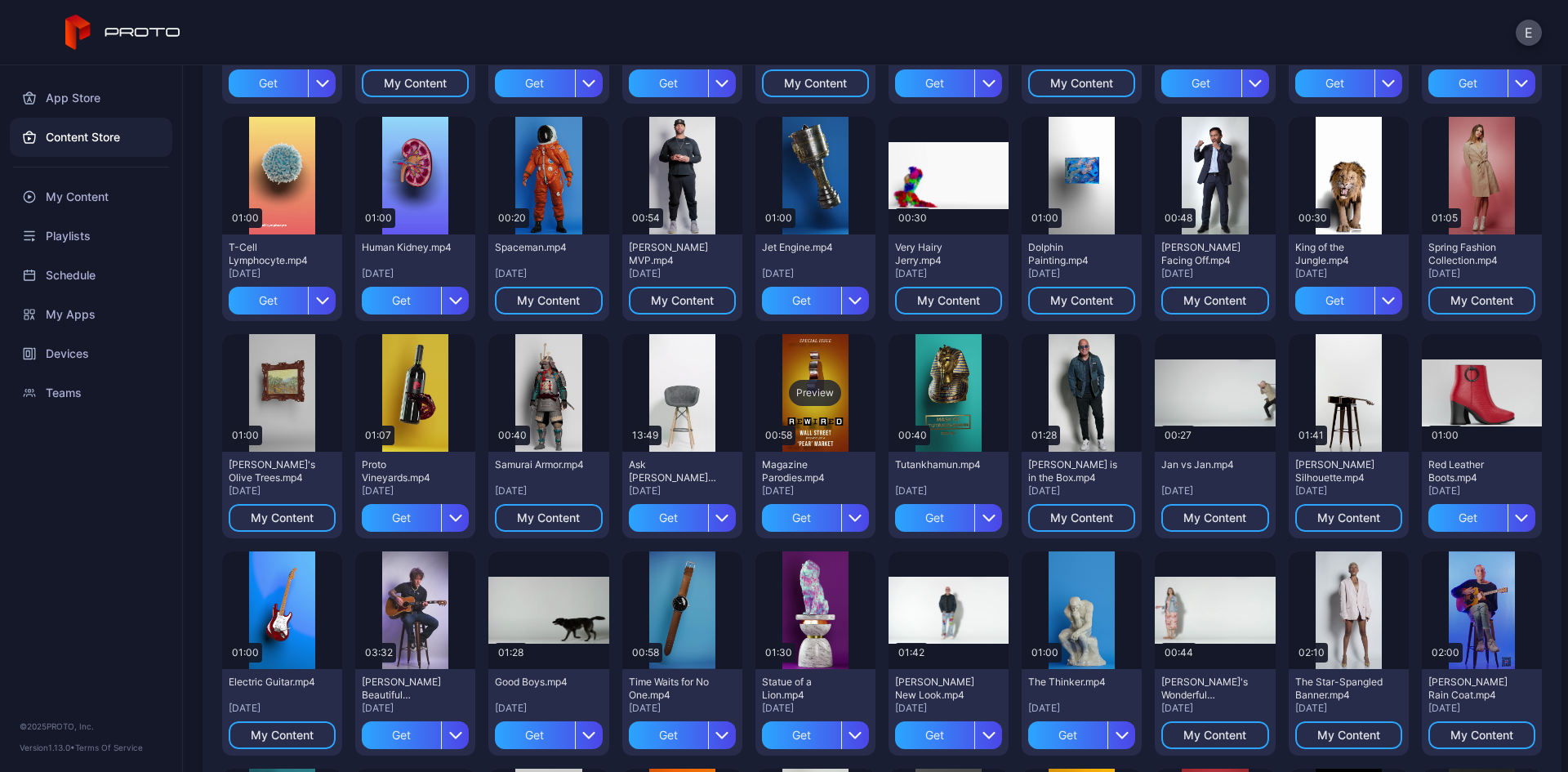
click at [817, 405] on div "Preview" at bounding box center [814, 392] width 53 height 26
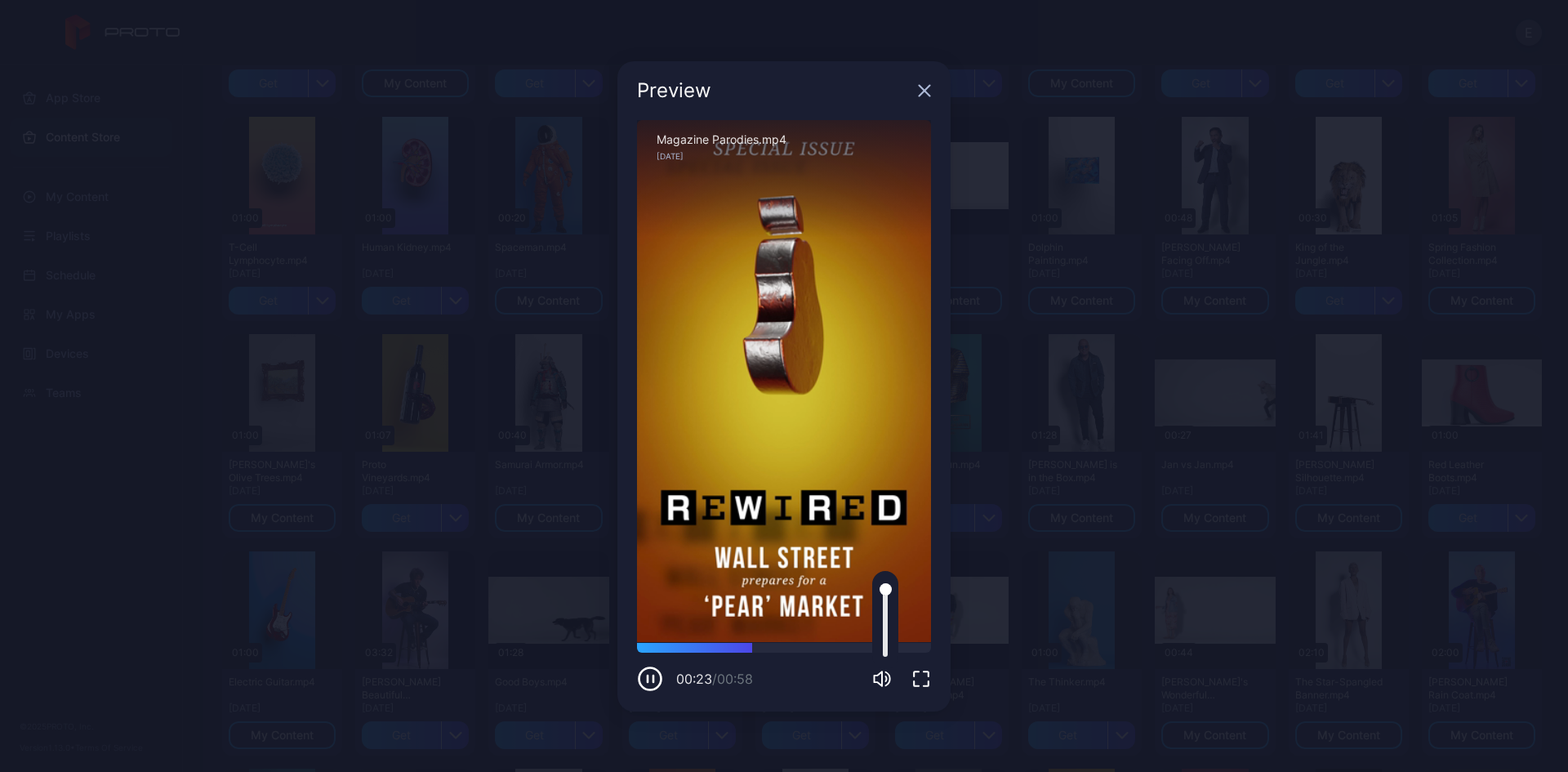
click at [886, 686] on icon "button" at bounding box center [888, 679] width 4 height 14
click at [922, 89] on icon "button" at bounding box center [924, 90] width 13 height 13
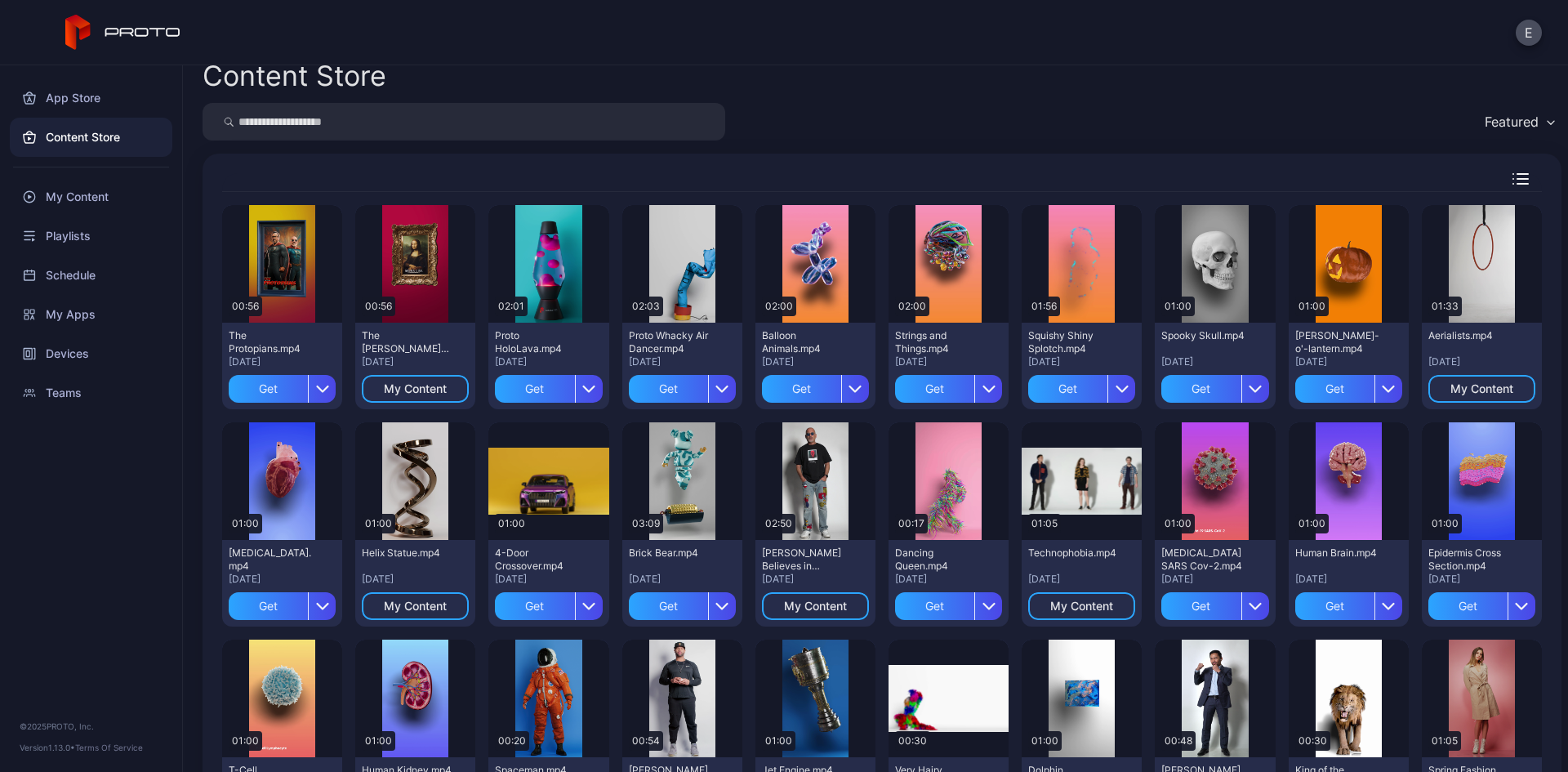
scroll to position [0, 0]
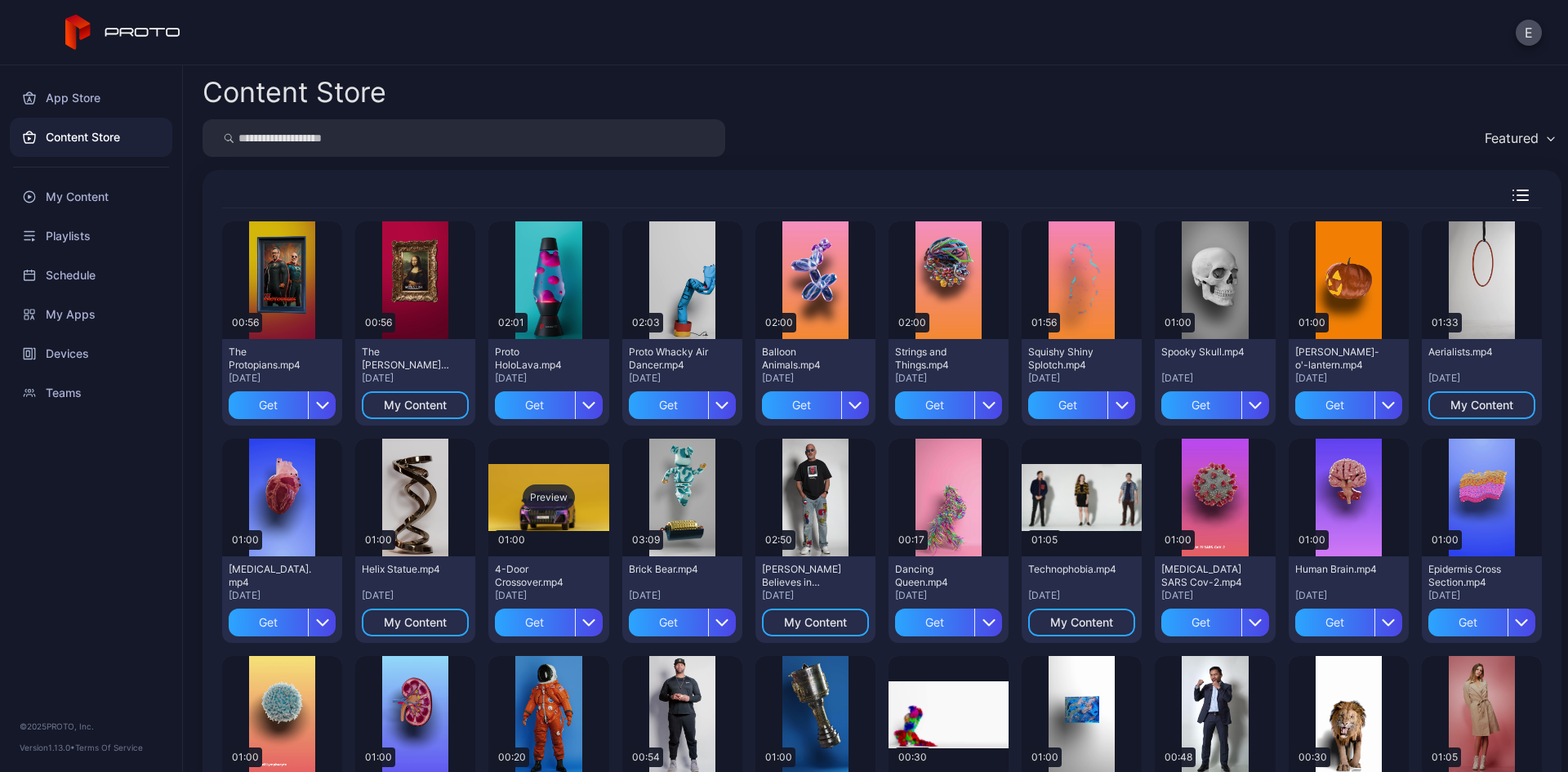
click at [544, 505] on div "Preview" at bounding box center [548, 498] width 53 height 26
